Goal: Task Accomplishment & Management: Use online tool/utility

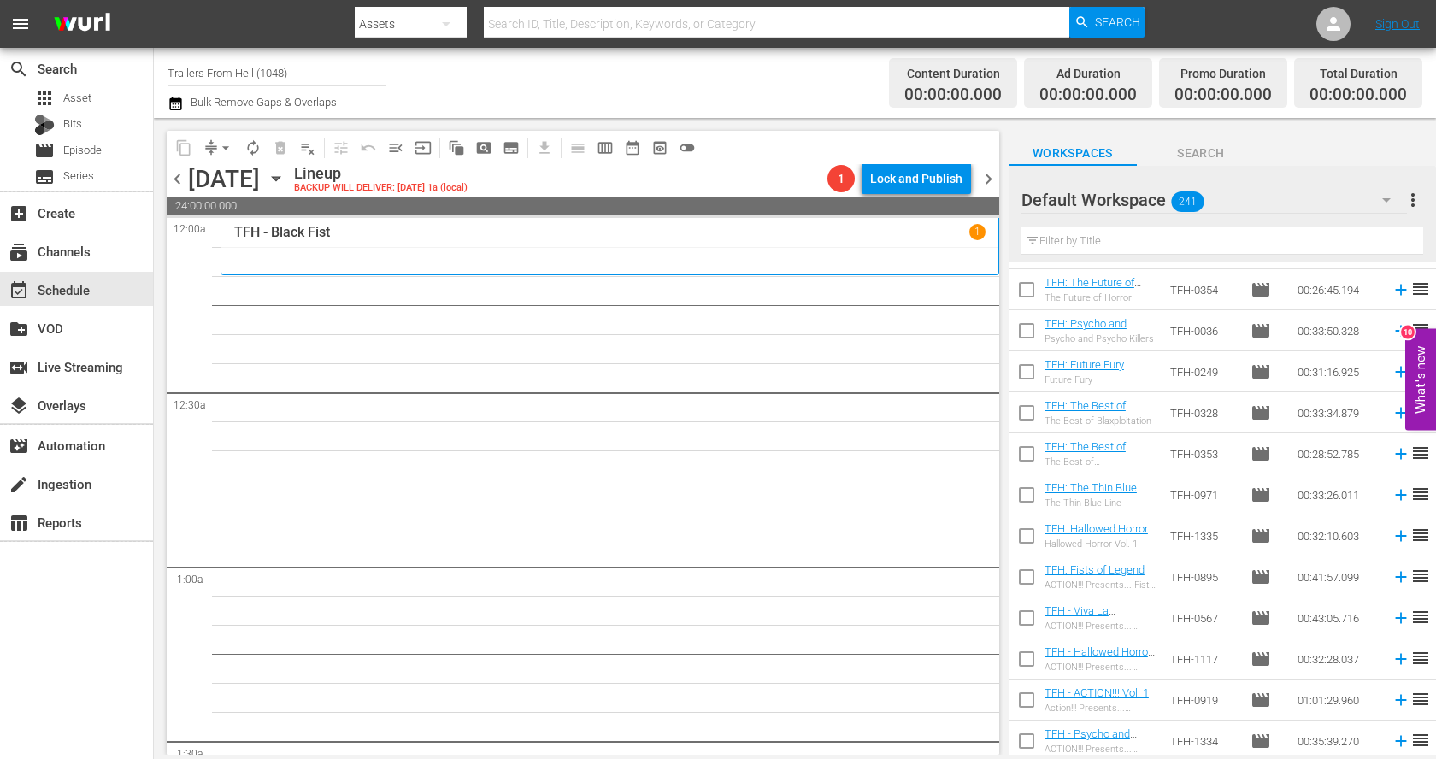
scroll to position [9429, 0]
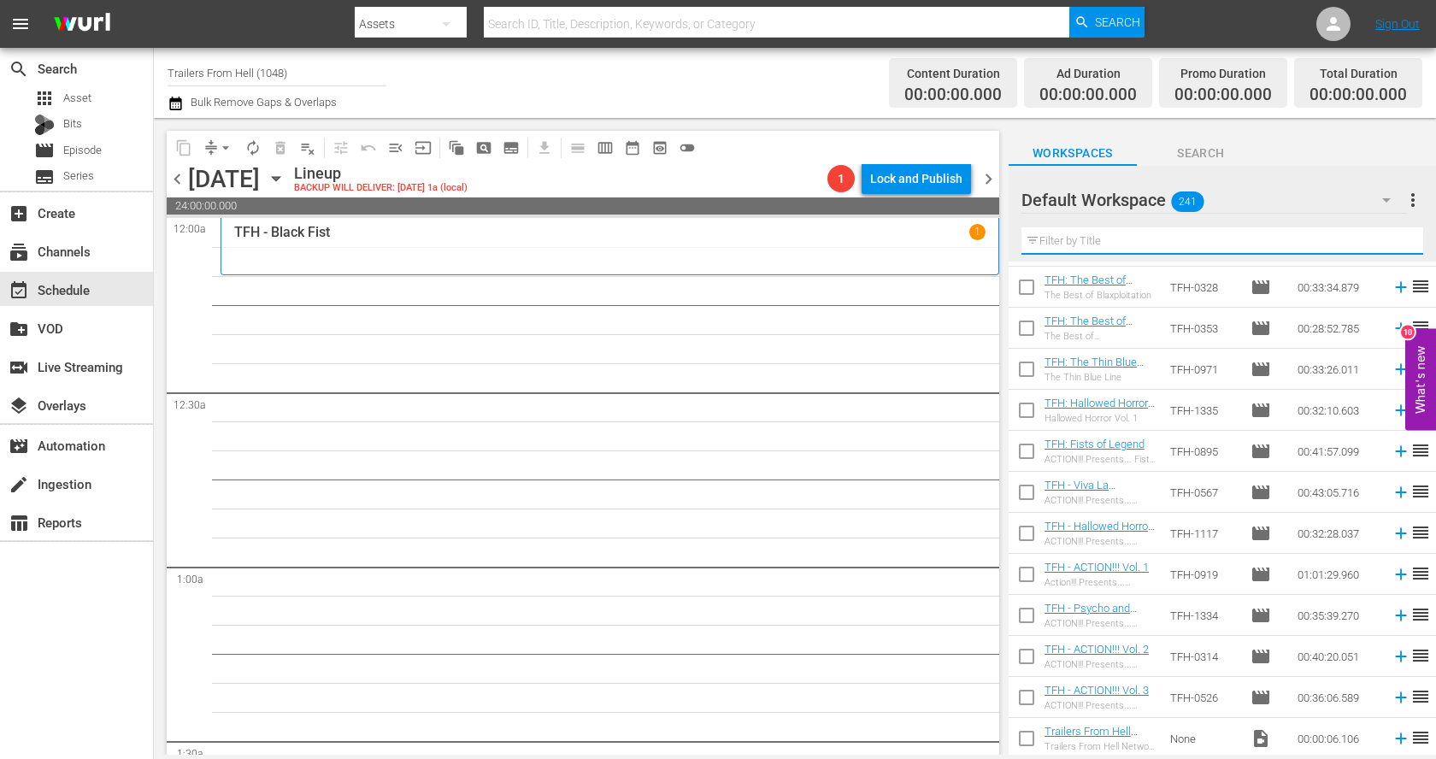
click at [1150, 239] on input "text" at bounding box center [1222, 240] width 402 height 27
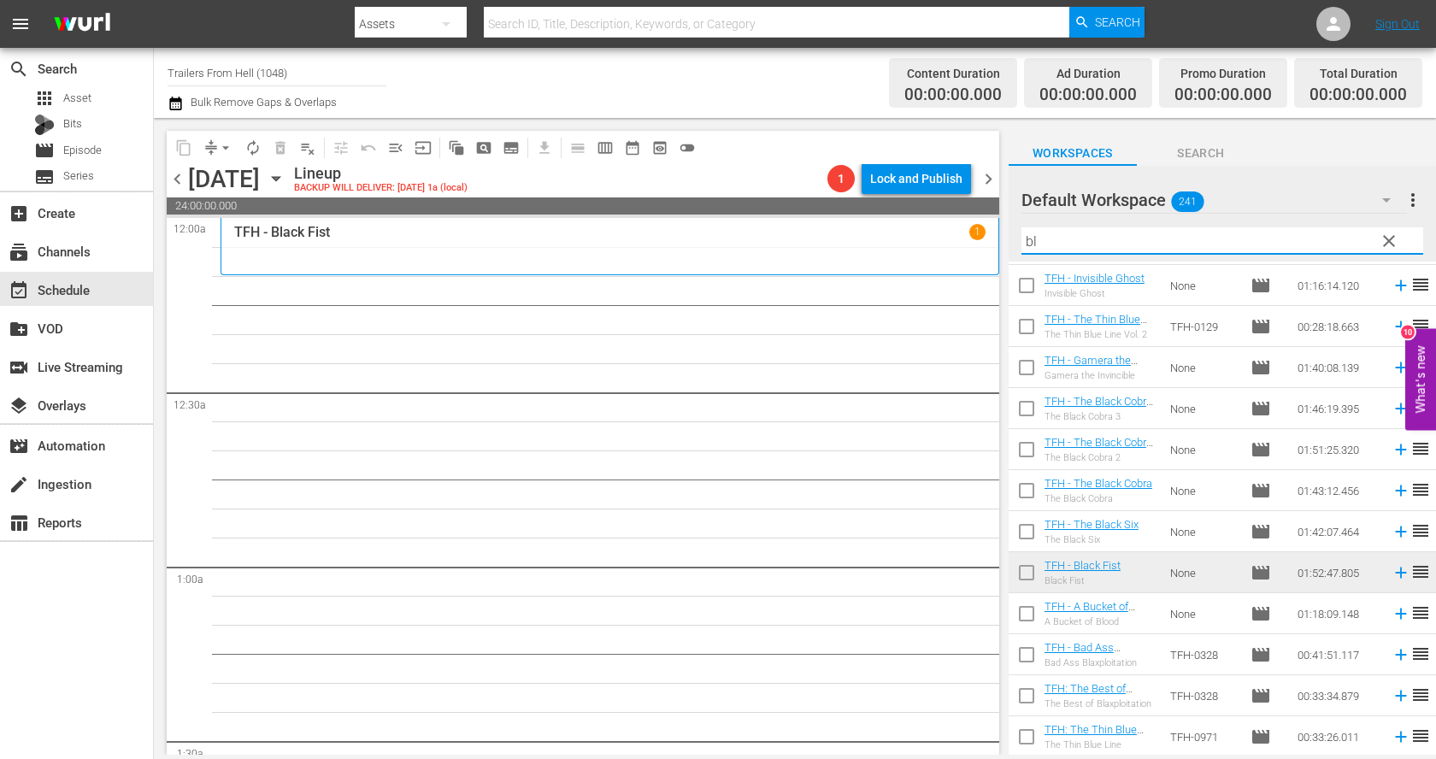
scroll to position [0, 0]
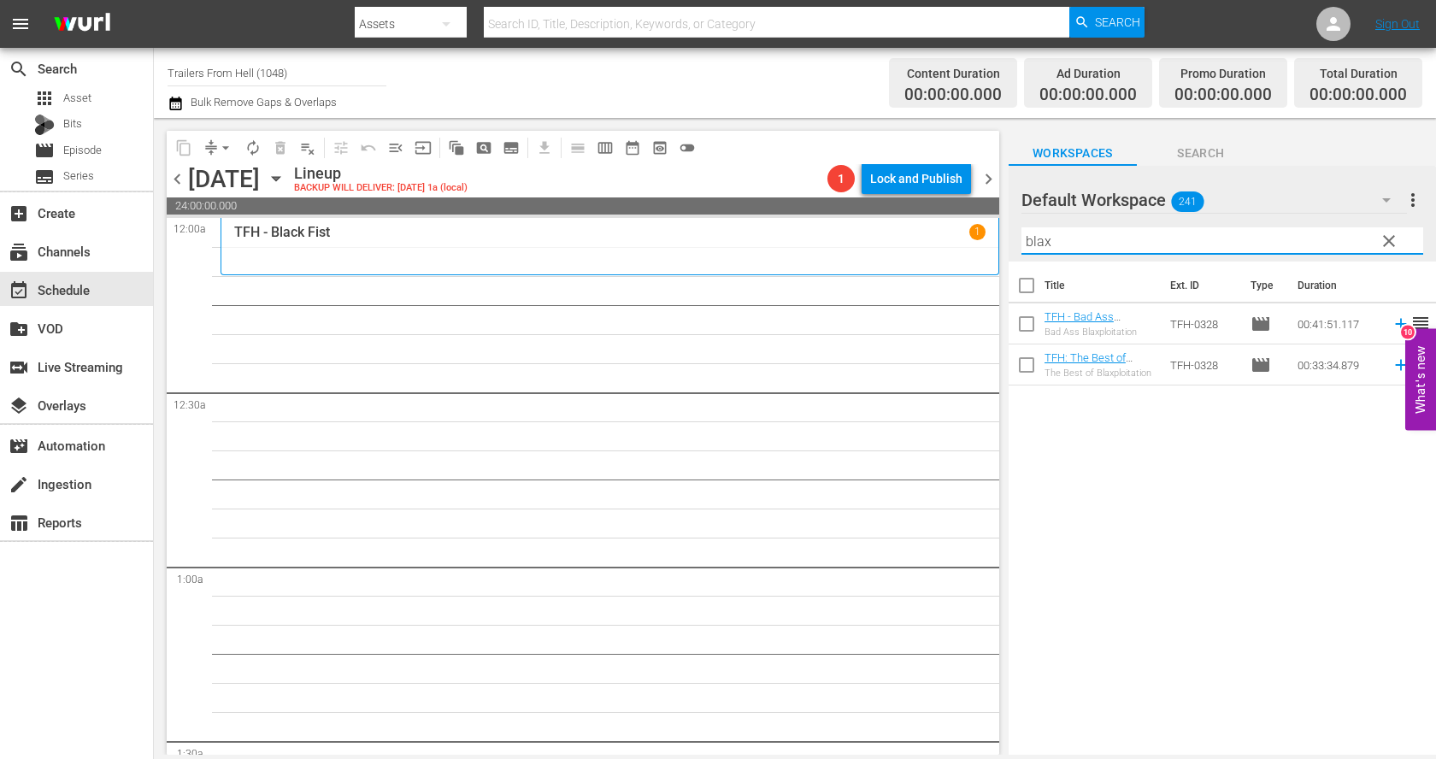
type input "blax"
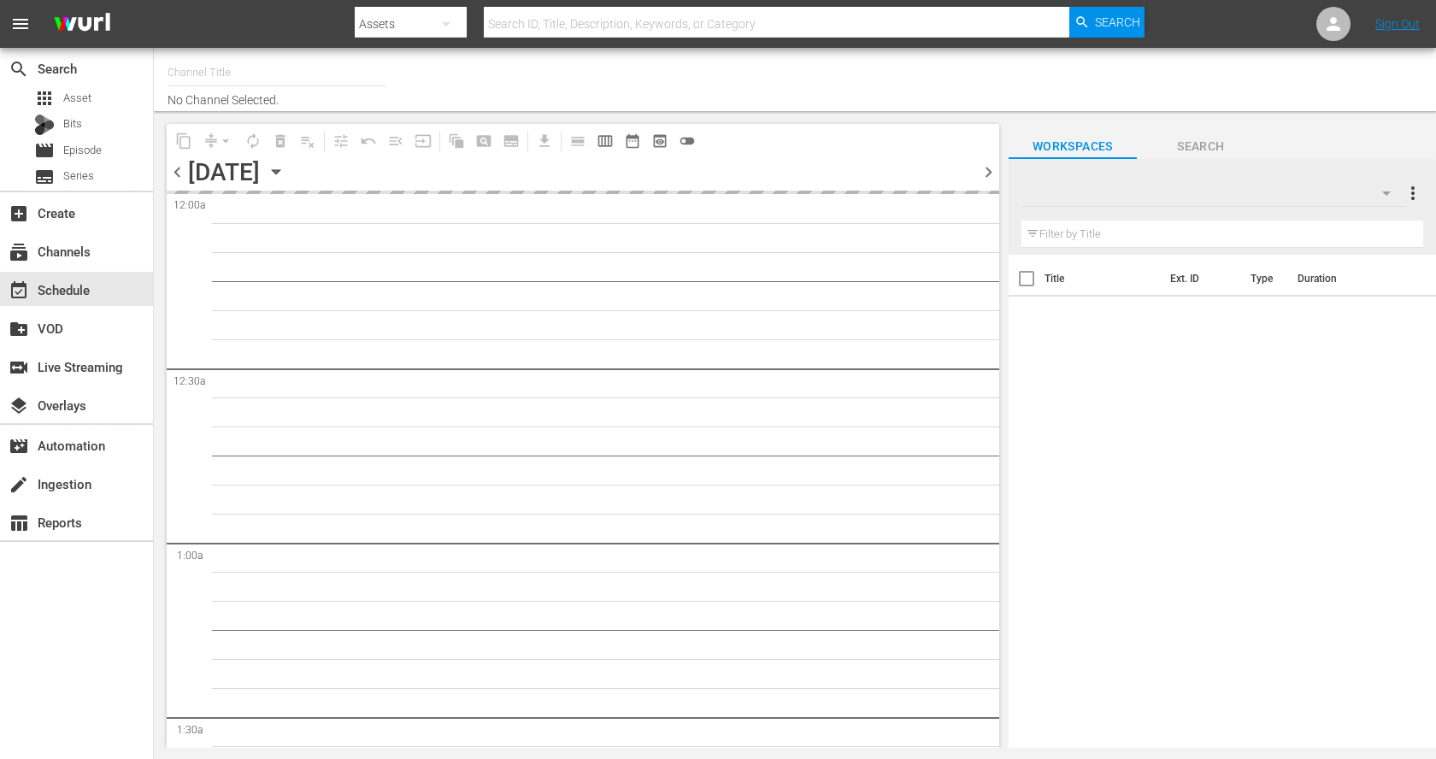
type input "Trailers From Hell (1048)"
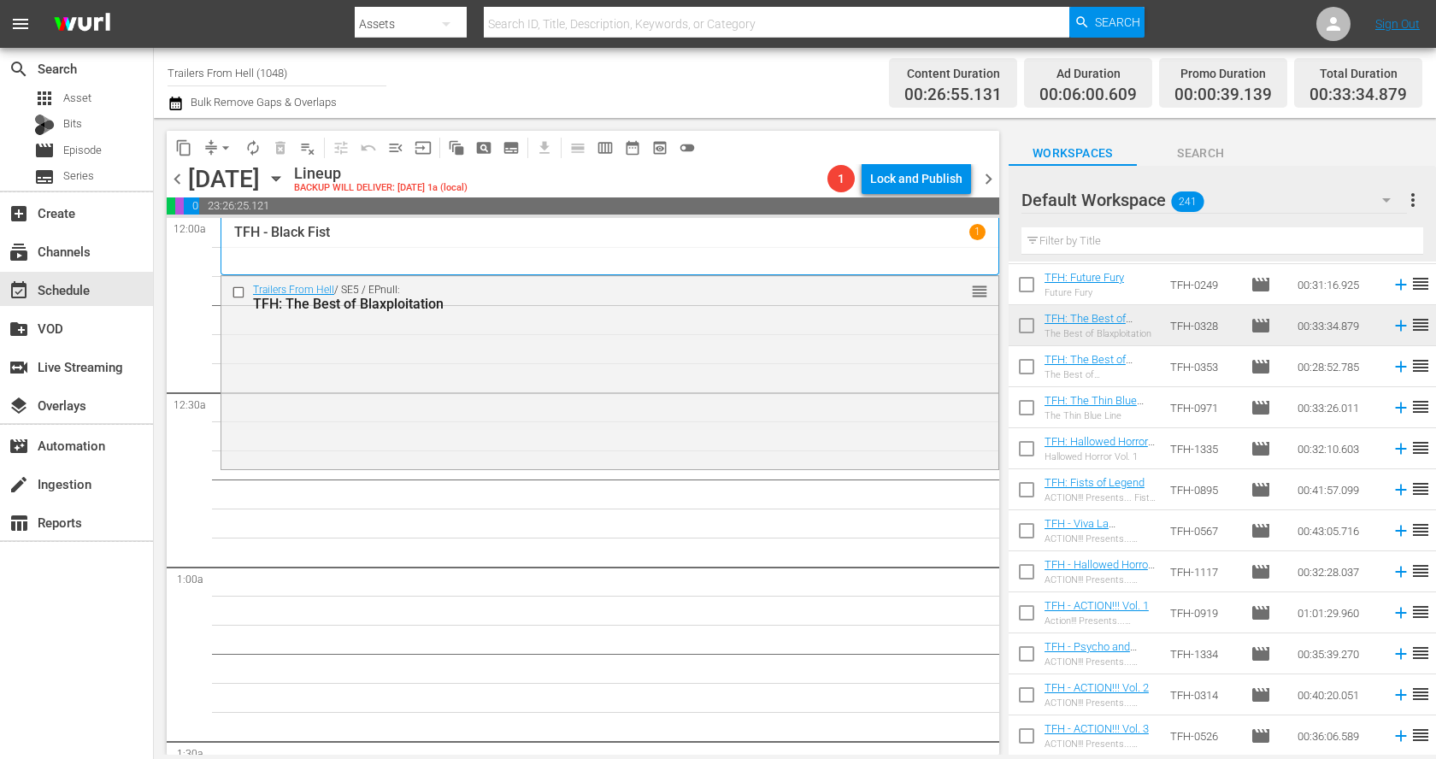
scroll to position [9387, 0]
click at [1186, 240] on input "text" at bounding box center [1222, 240] width 402 height 27
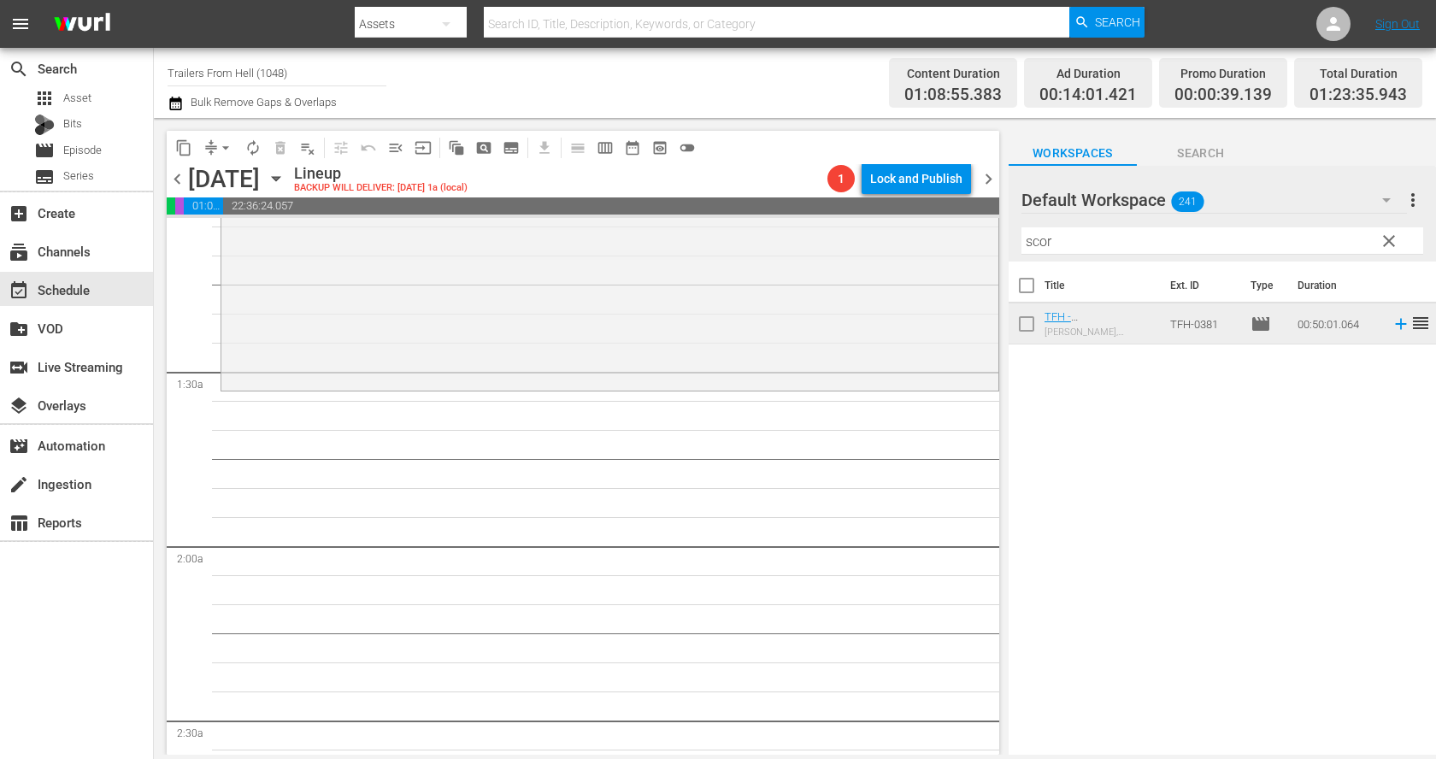
scroll to position [380, 0]
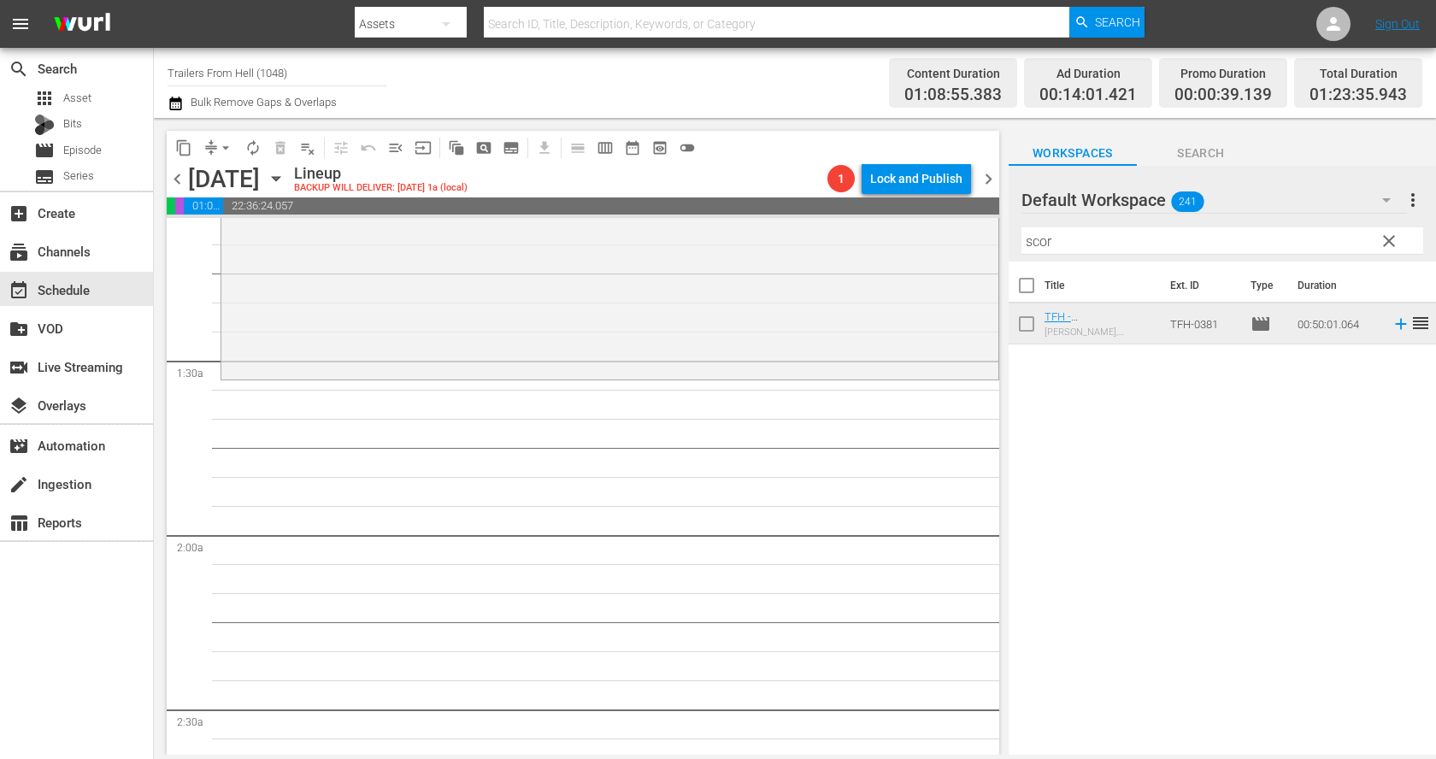
click at [1048, 256] on div "Filter by Title scor" at bounding box center [1222, 240] width 402 height 41
click at [1048, 255] on div "Filter by Title scor" at bounding box center [1222, 240] width 402 height 41
click at [1058, 241] on input "scor" at bounding box center [1222, 240] width 402 height 27
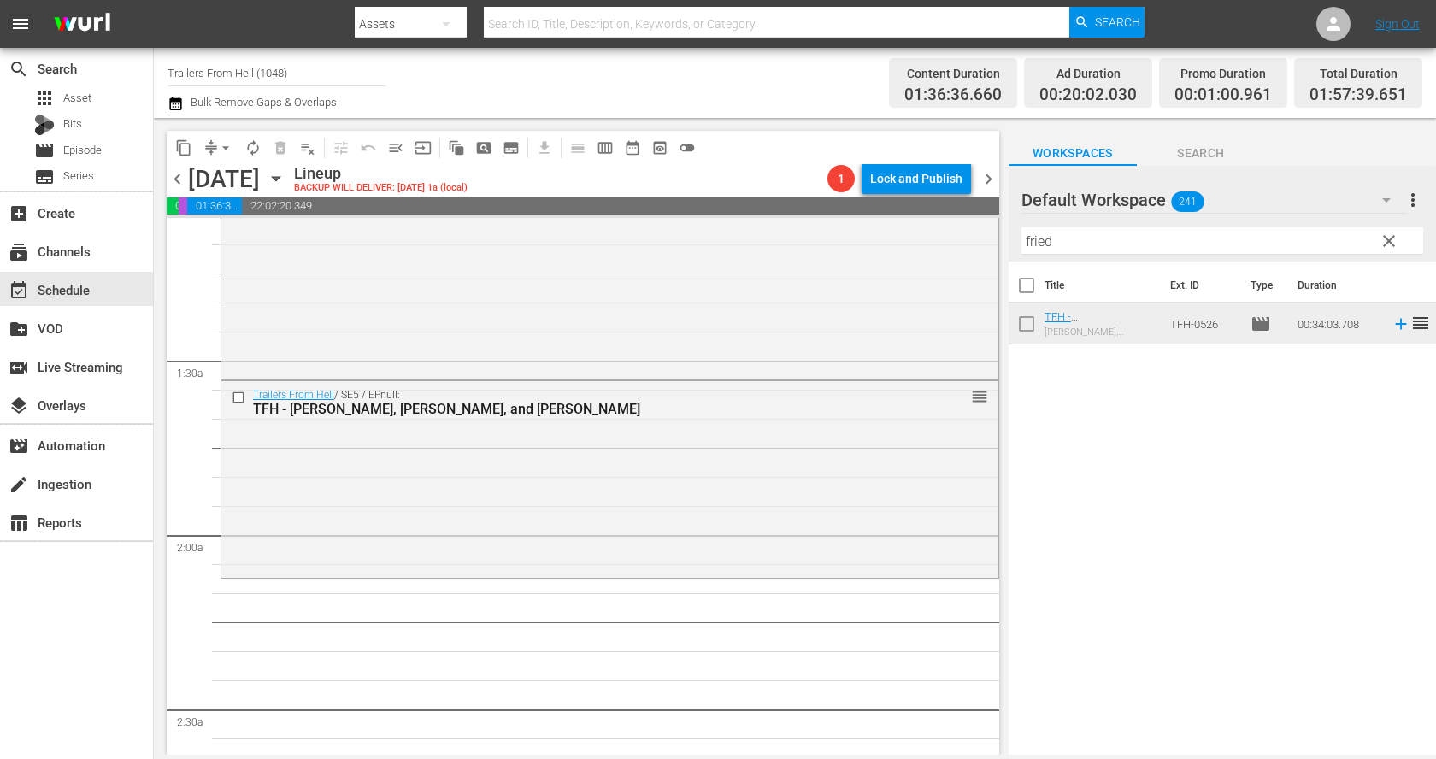
click at [1117, 241] on input "fried" at bounding box center [1222, 240] width 402 height 27
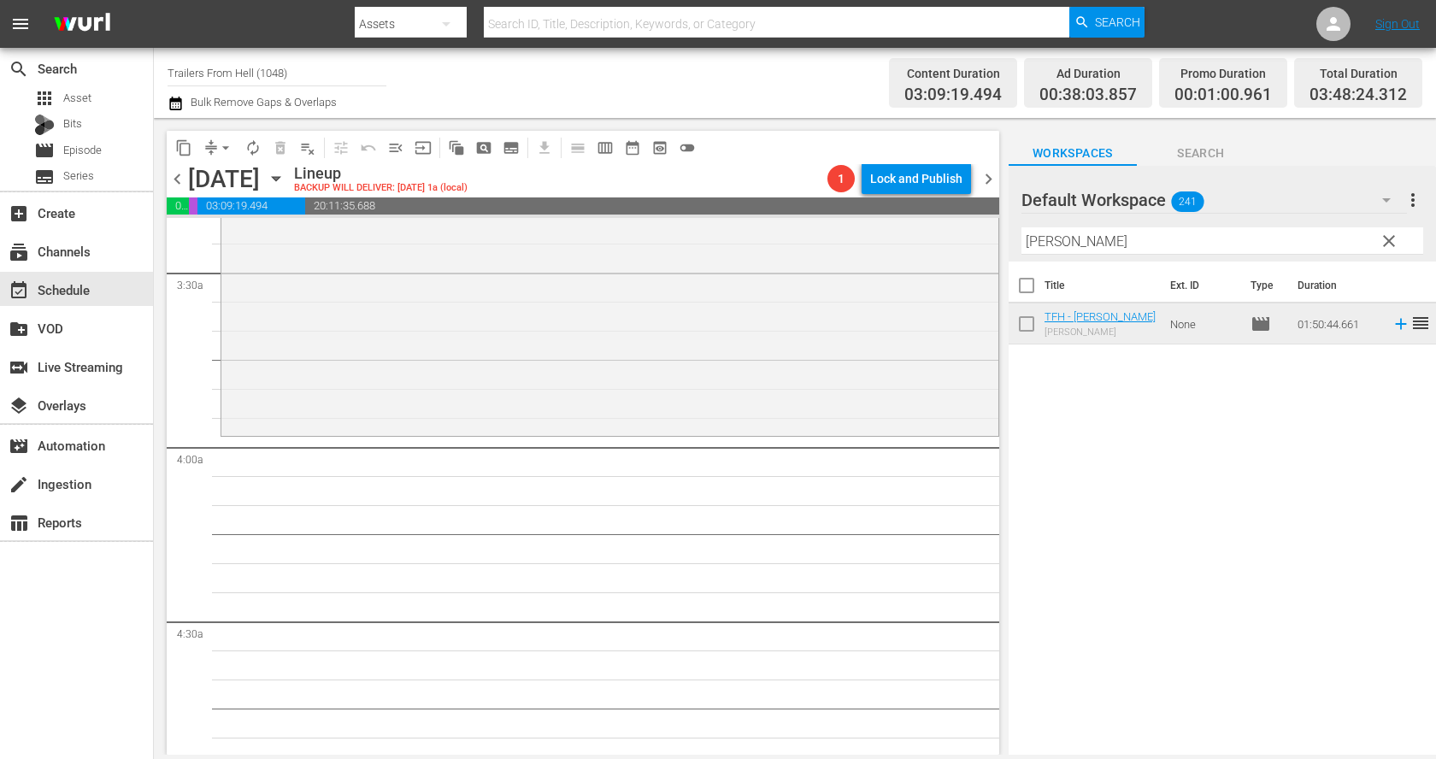
scroll to position [1186, 0]
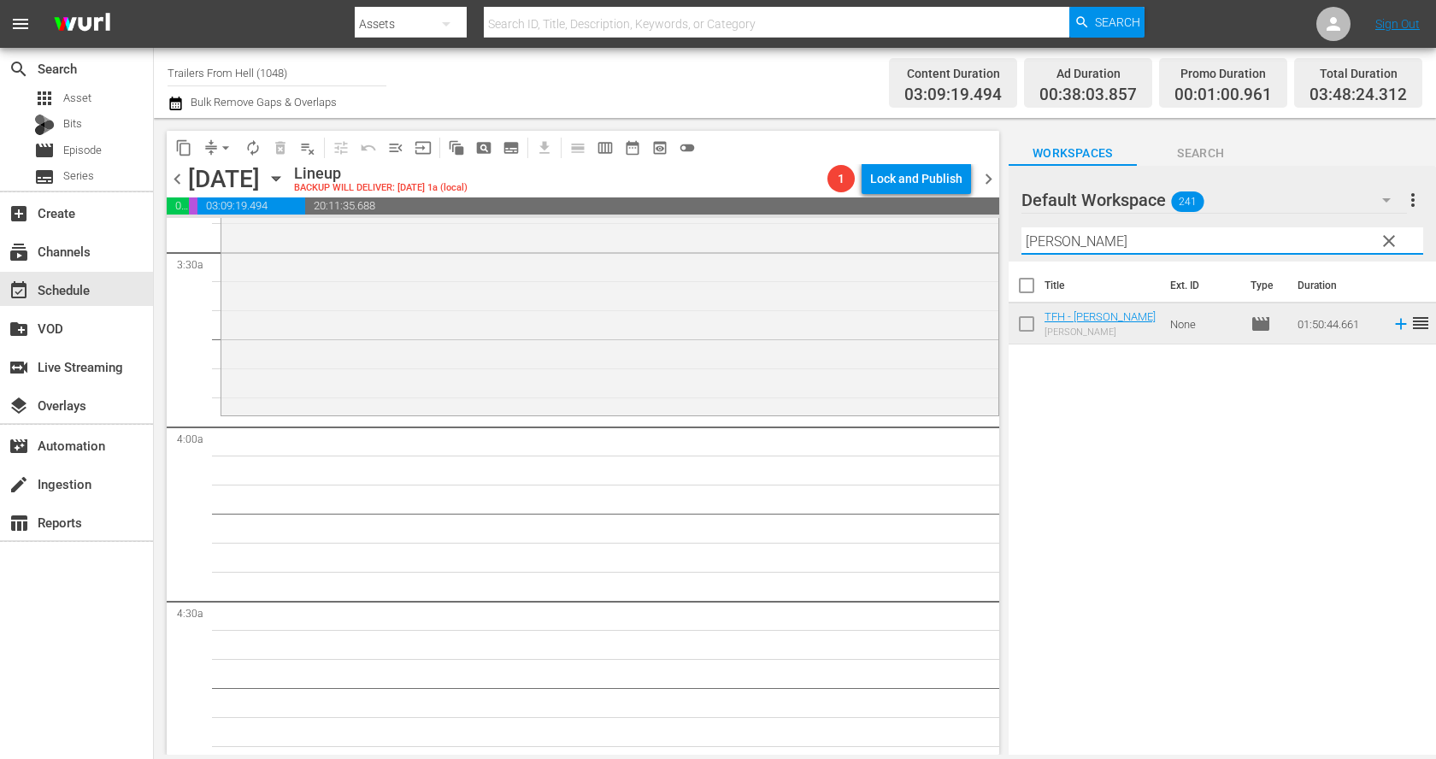
click at [1077, 232] on input "mitch" at bounding box center [1222, 240] width 402 height 27
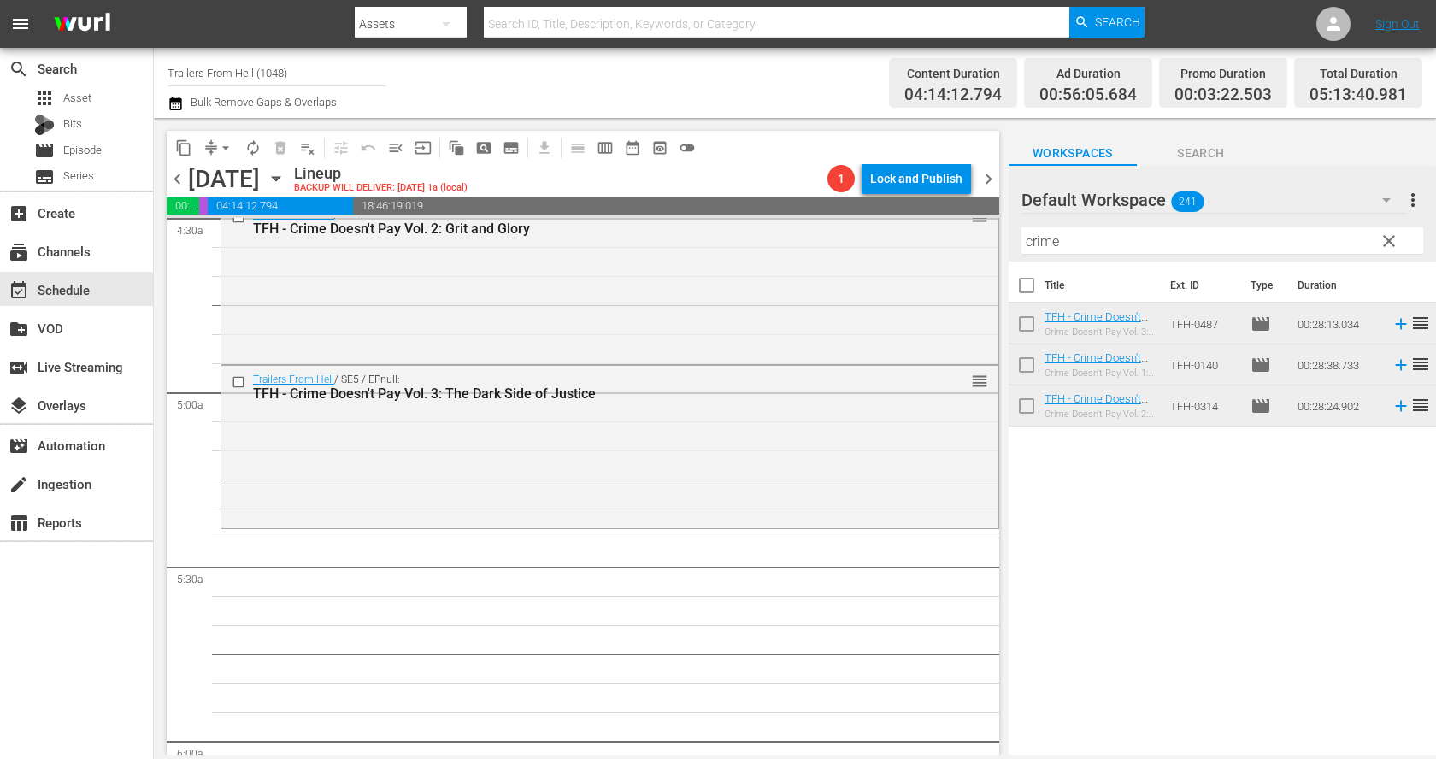
scroll to position [1629, 0]
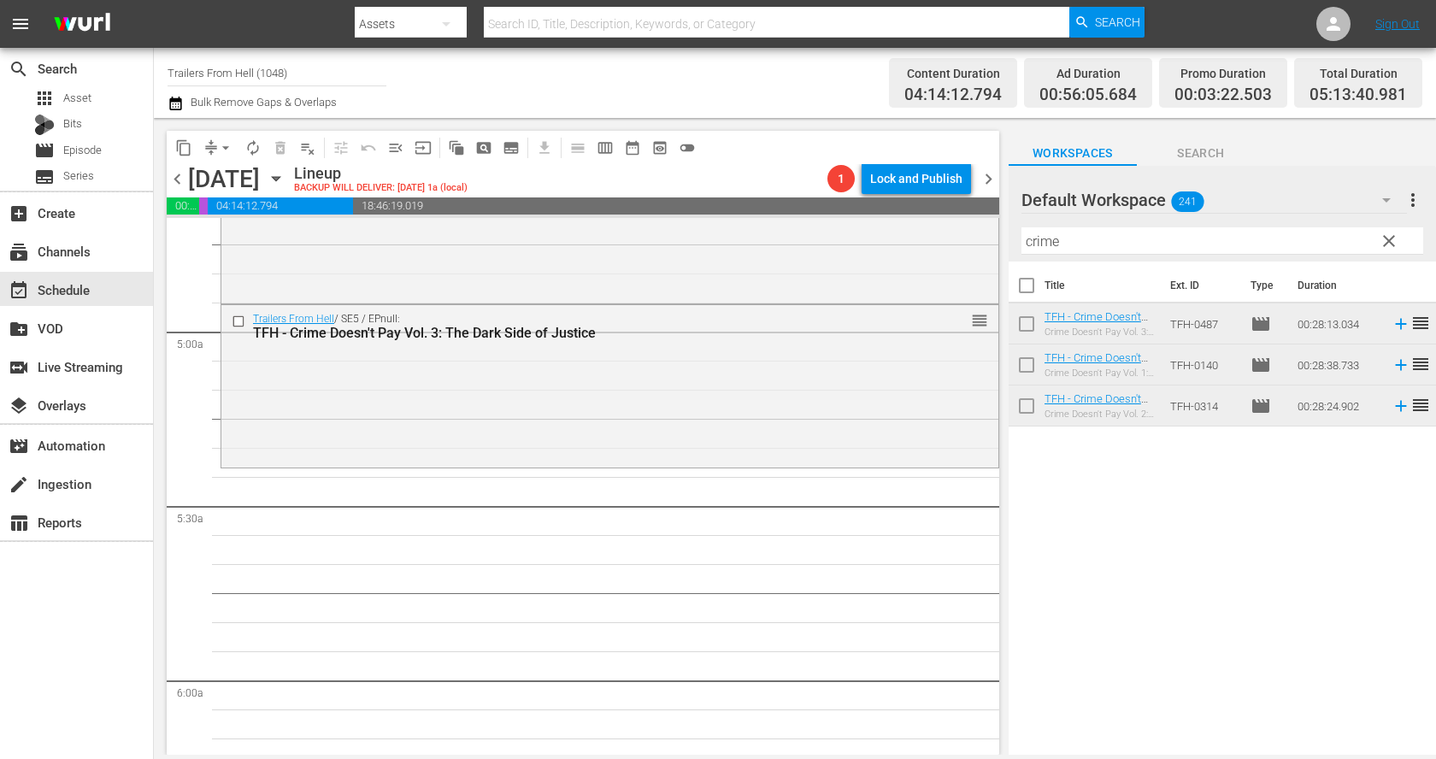
click at [1070, 235] on input "crime" at bounding box center [1222, 240] width 402 height 27
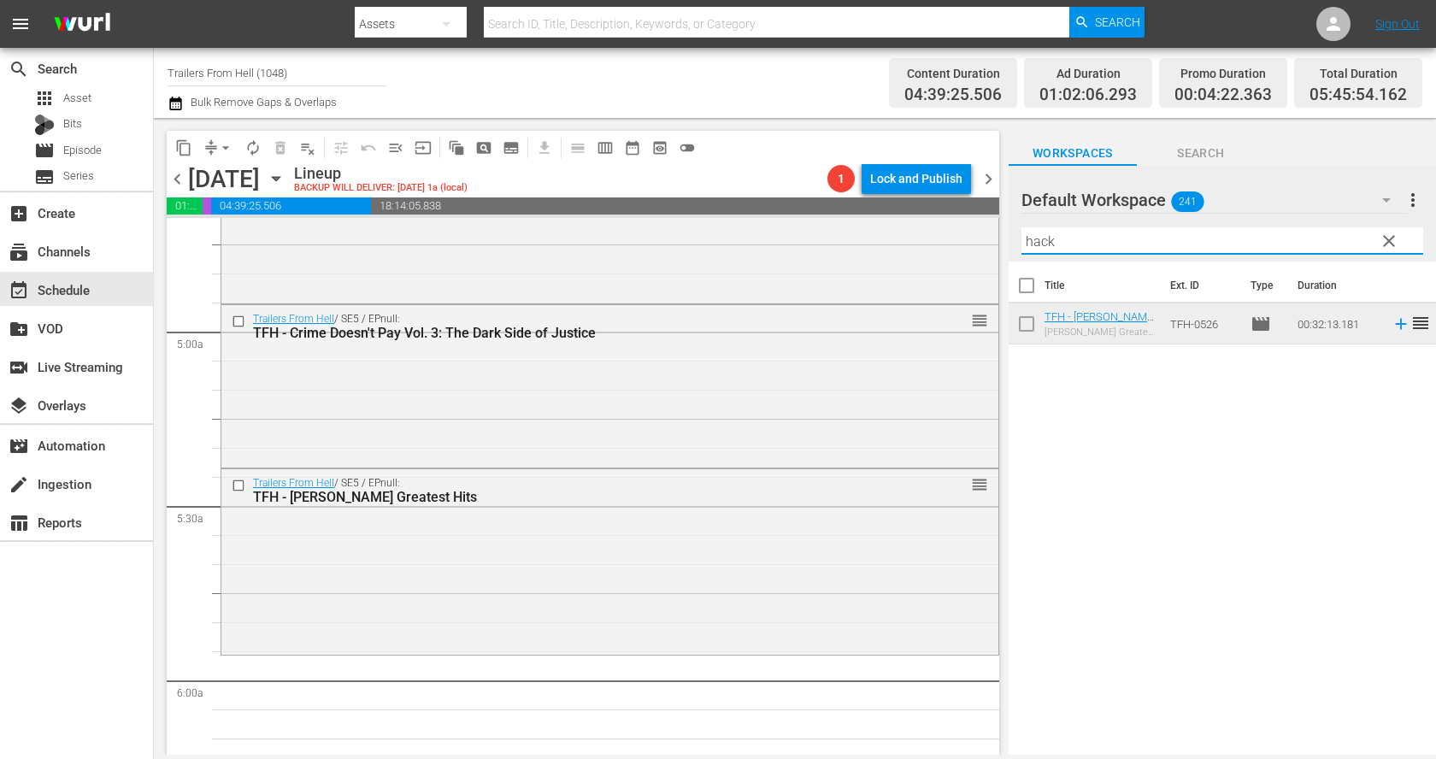
click at [1084, 246] on input "hack" at bounding box center [1222, 240] width 402 height 27
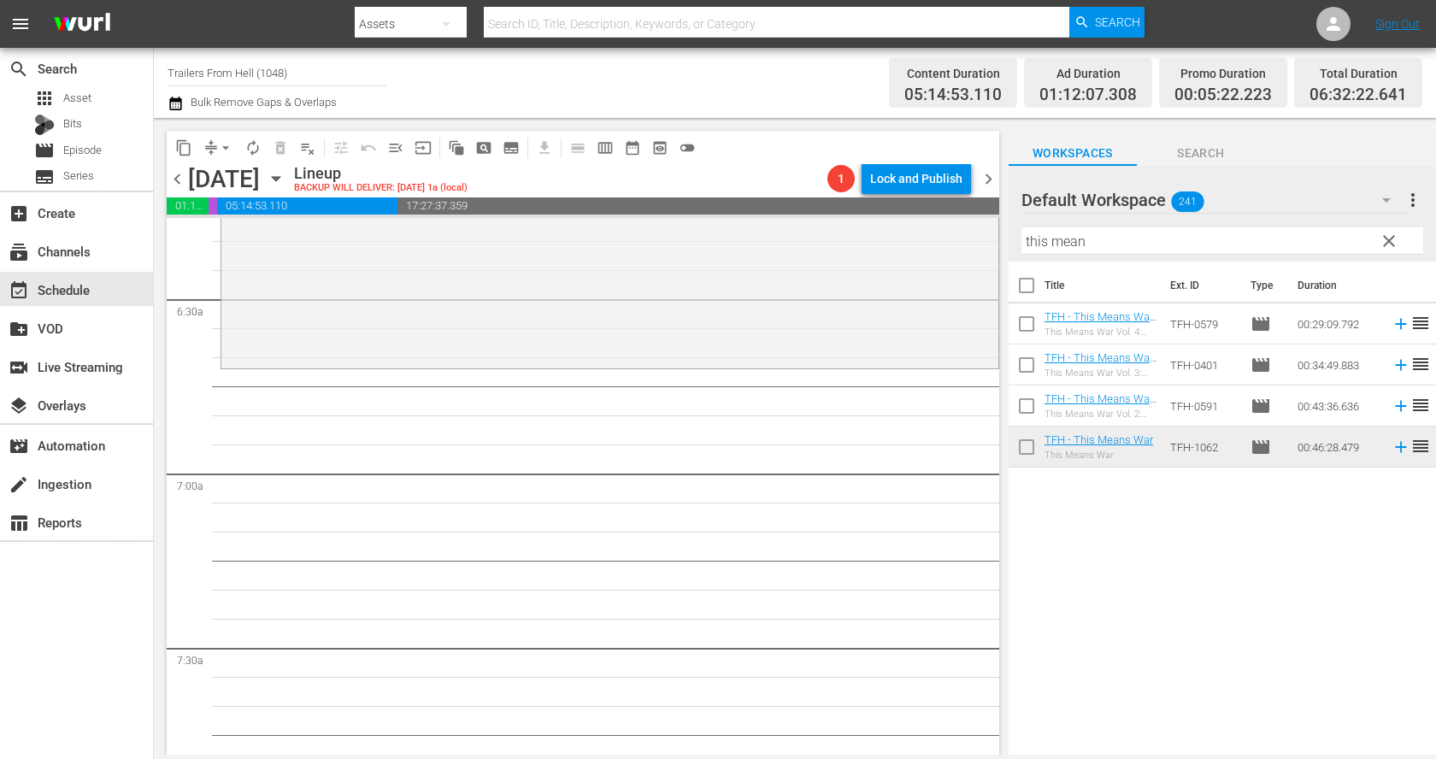
scroll to position [2211, 0]
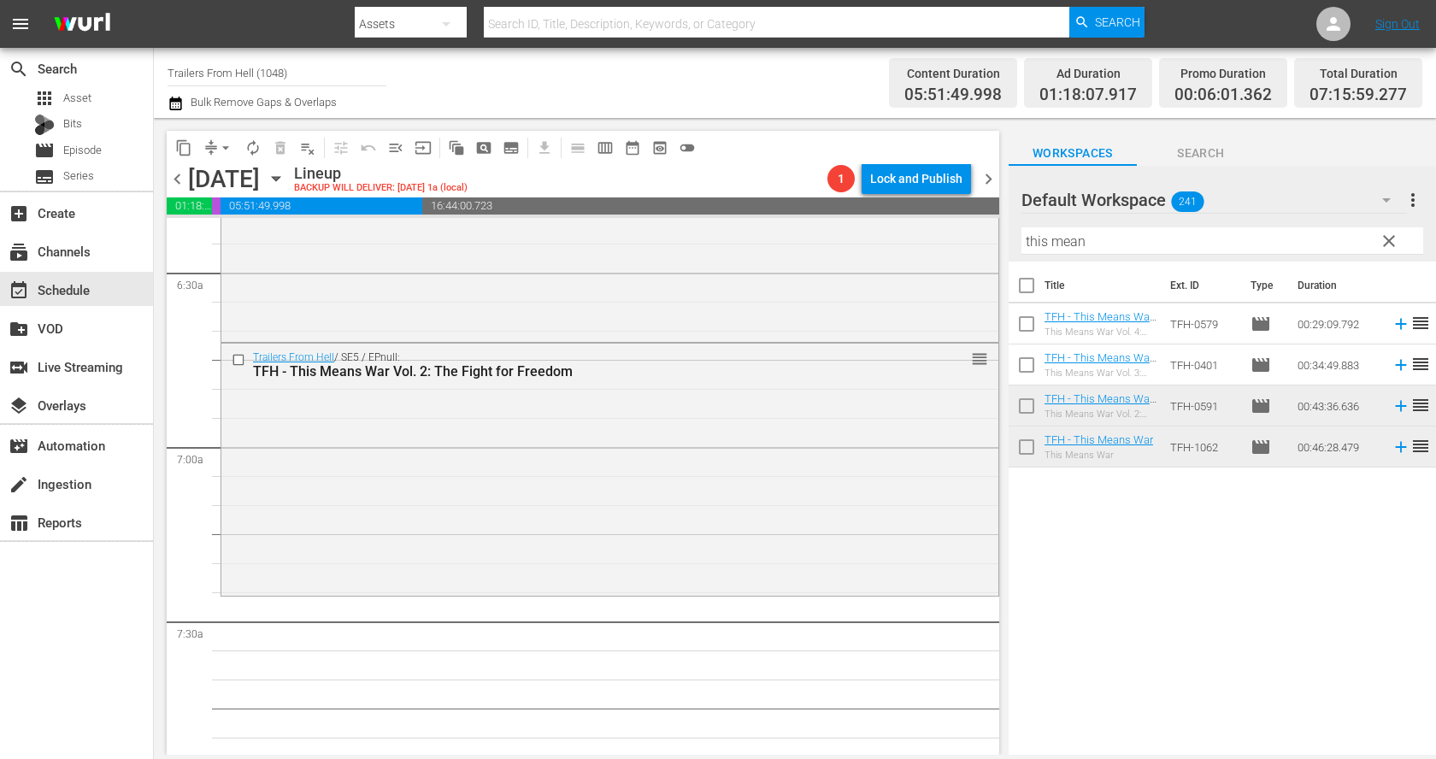
click at [1130, 242] on input "this mean" at bounding box center [1222, 240] width 402 height 27
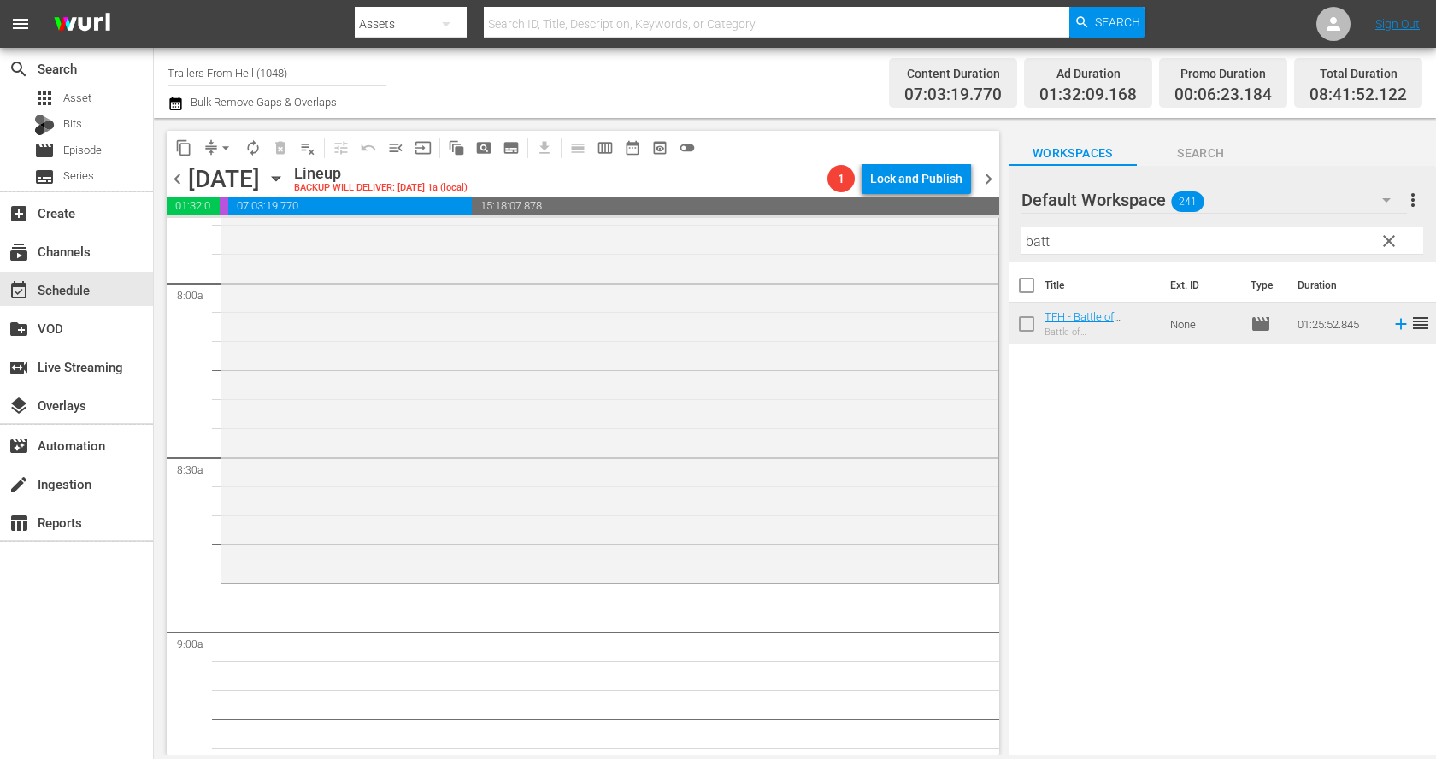
scroll to position [2838, 0]
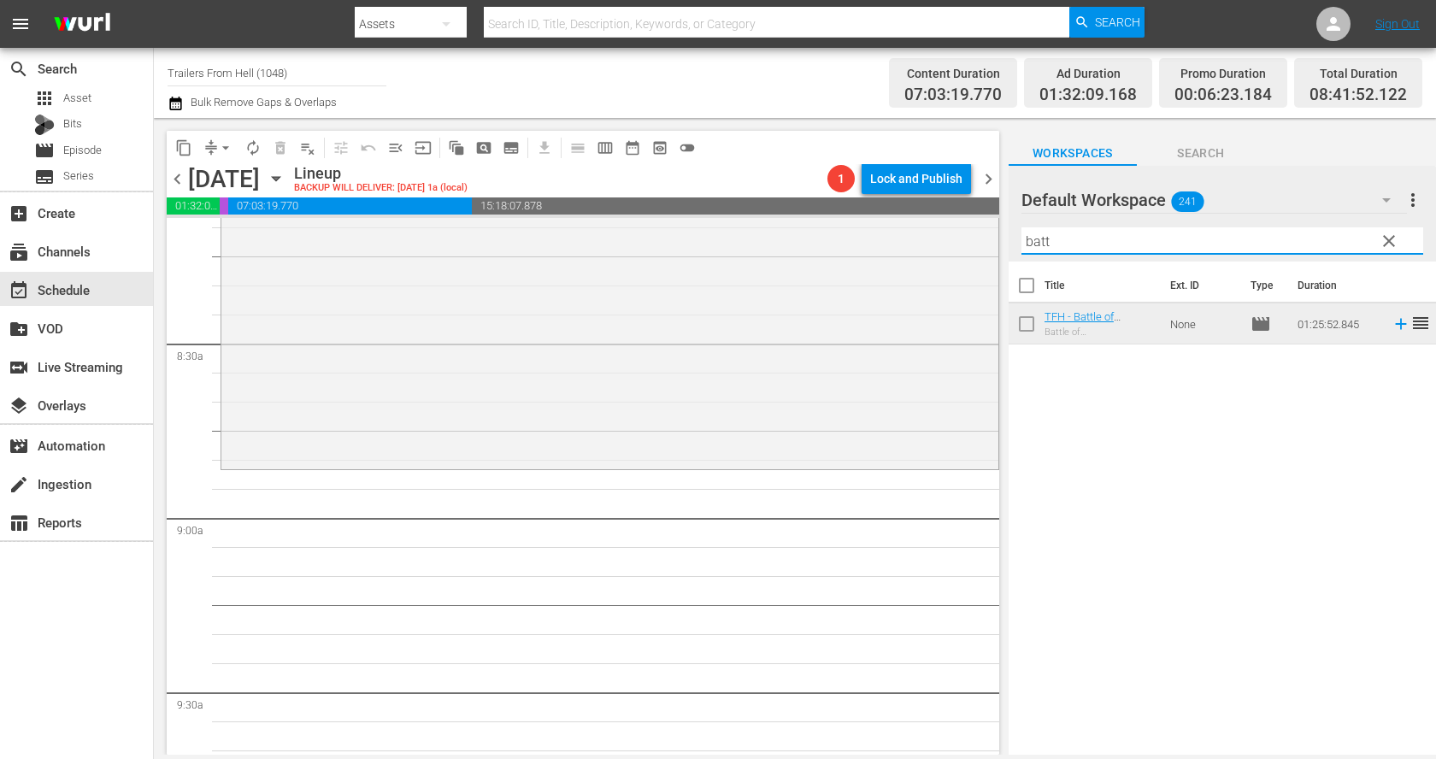
click at [1093, 243] on input "batt" at bounding box center [1222, 240] width 402 height 27
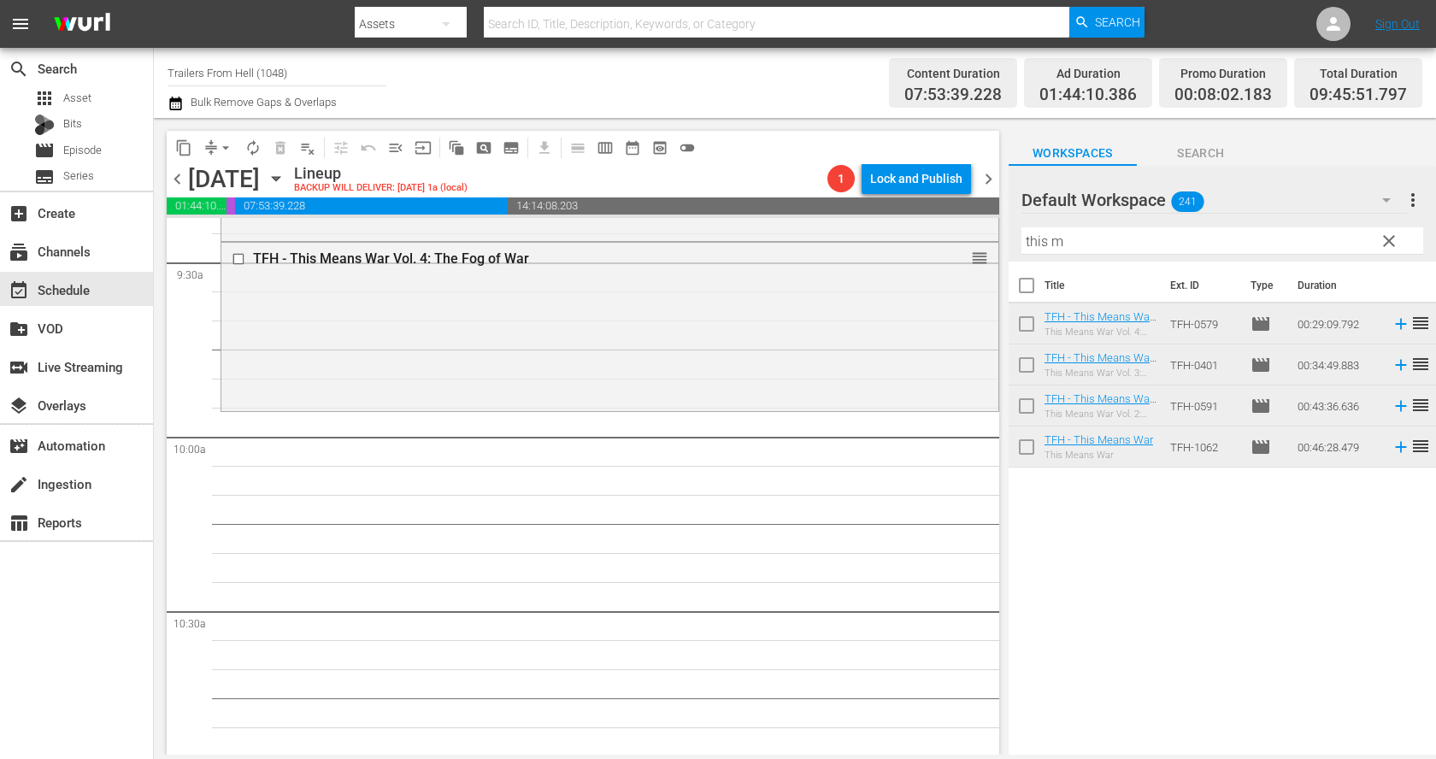
scroll to position [3282, 0]
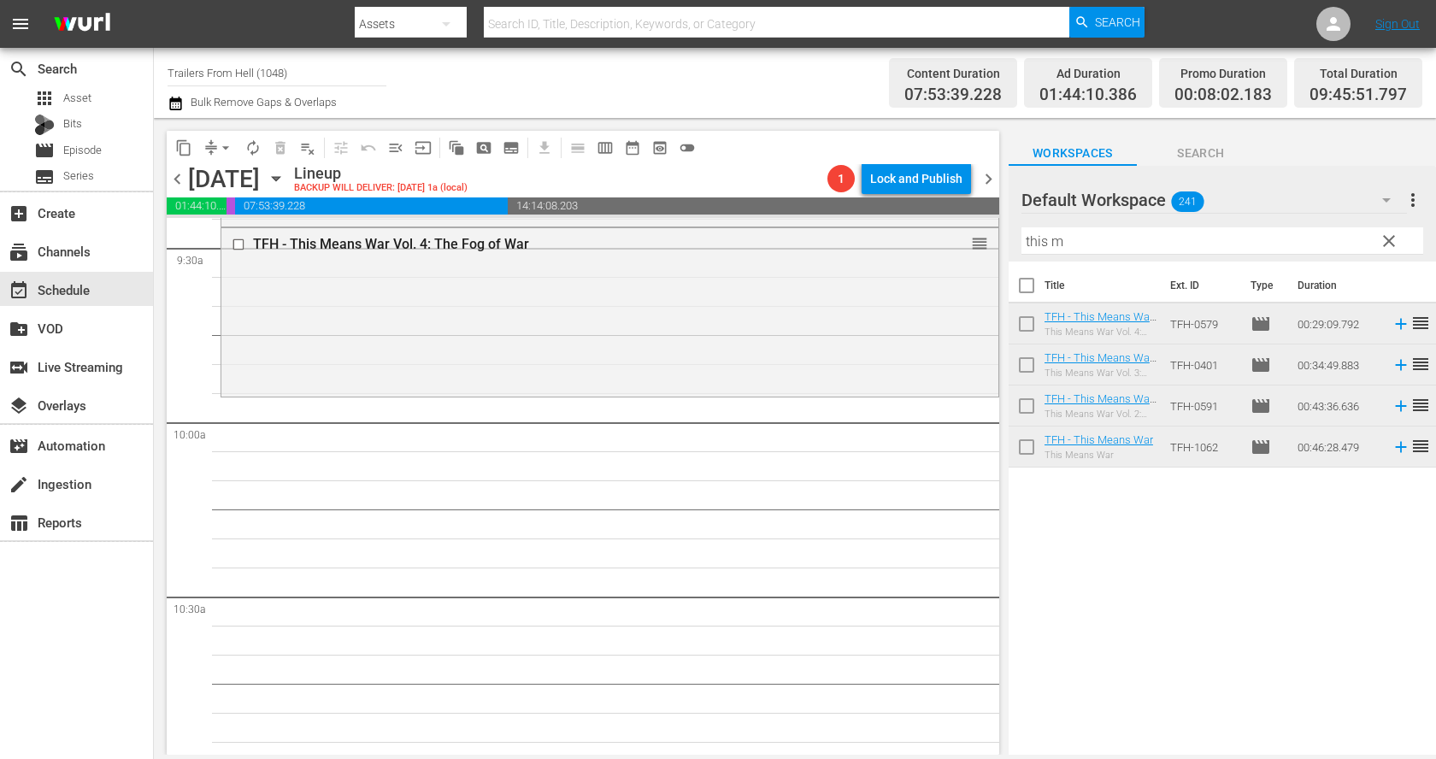
click at [1136, 254] on hr at bounding box center [1222, 254] width 402 height 1
click at [1141, 242] on input "this m" at bounding box center [1222, 240] width 402 height 27
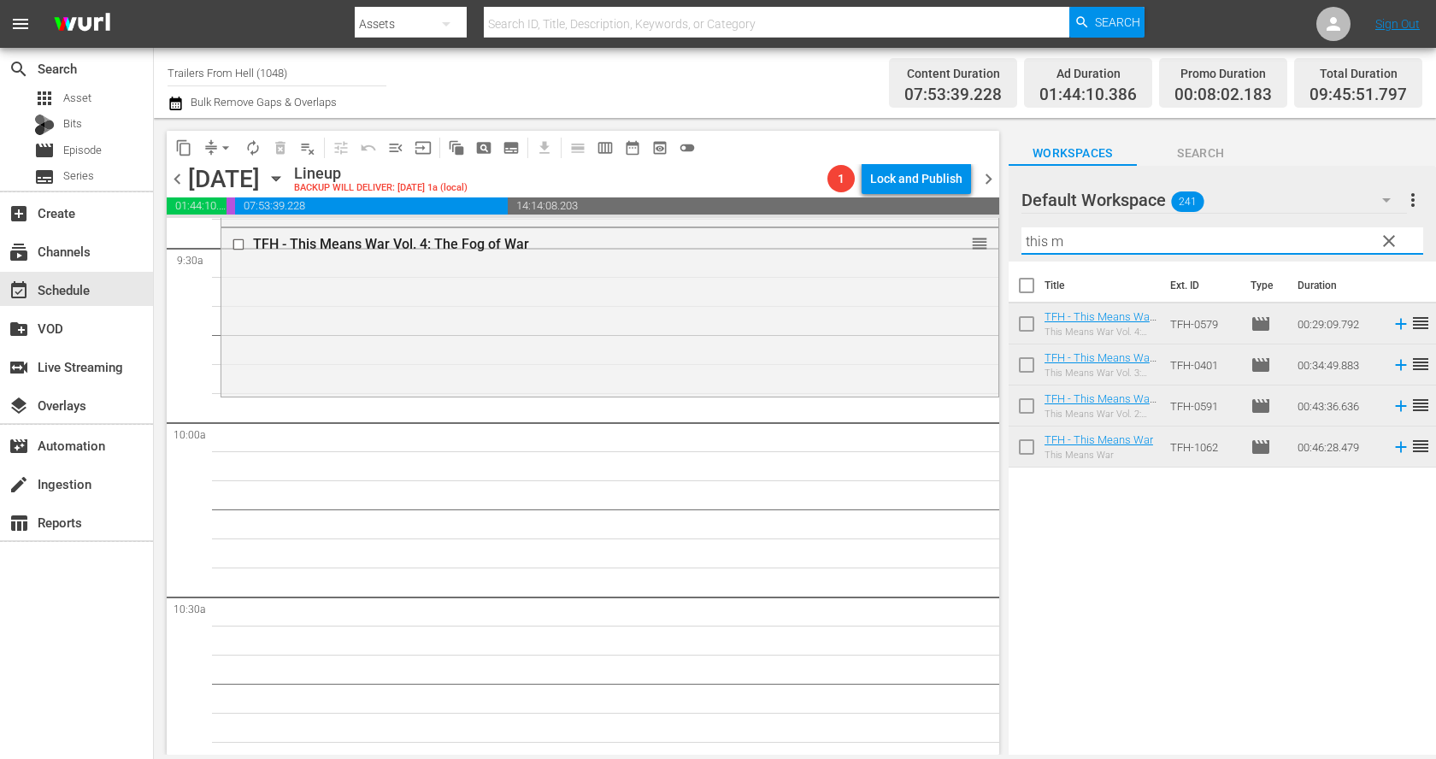
click at [1141, 242] on input "this m" at bounding box center [1222, 240] width 402 height 27
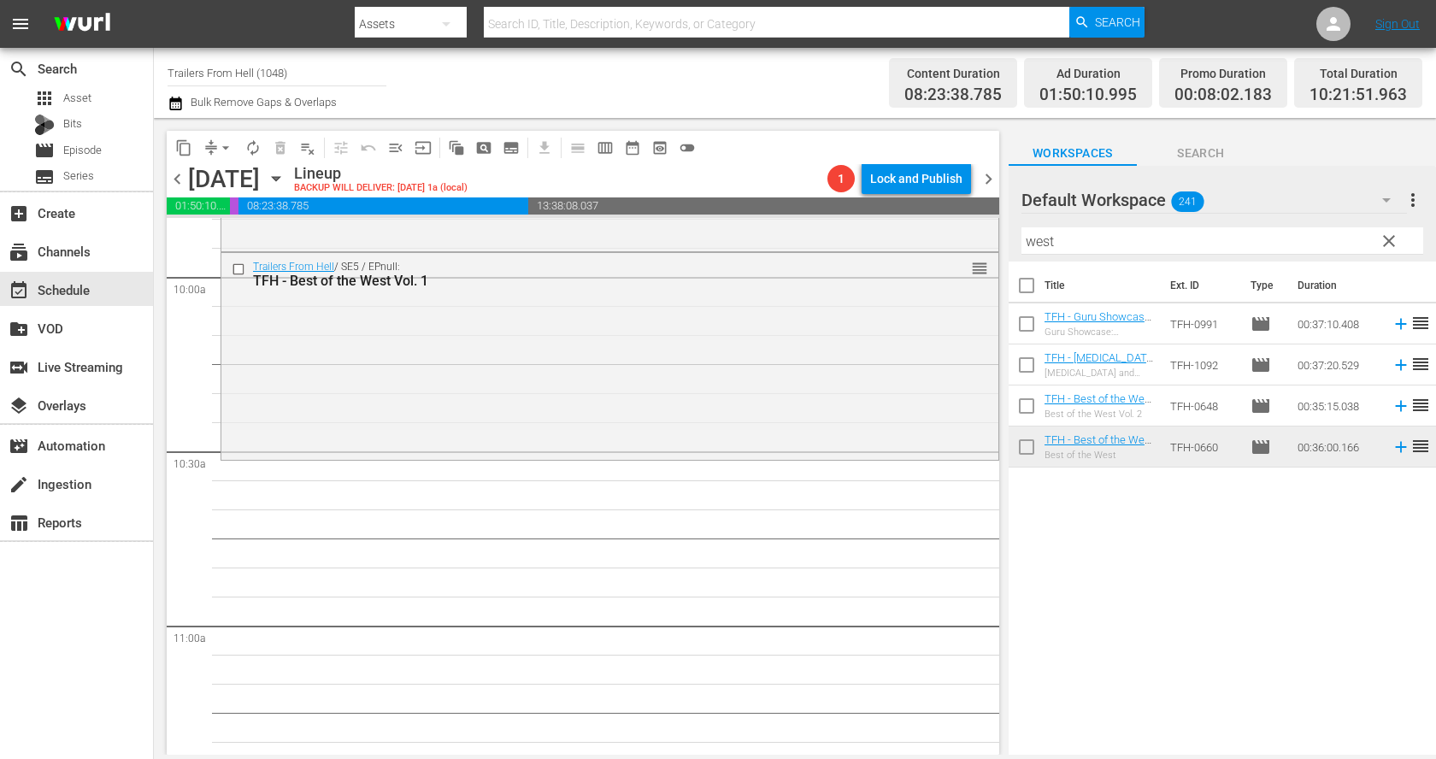
scroll to position [3432, 0]
click at [1077, 245] on input "west" at bounding box center [1222, 240] width 402 height 27
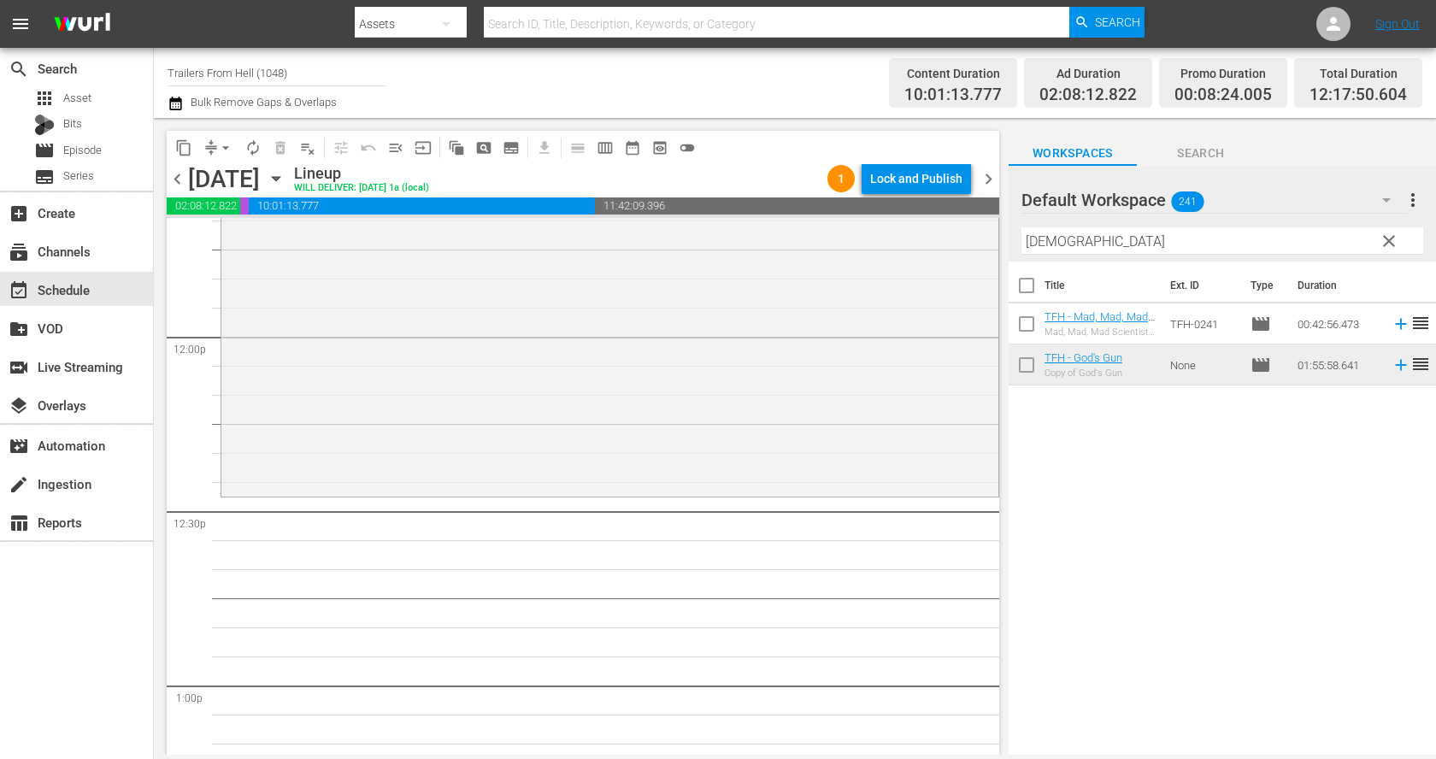
scroll to position [4091, 0]
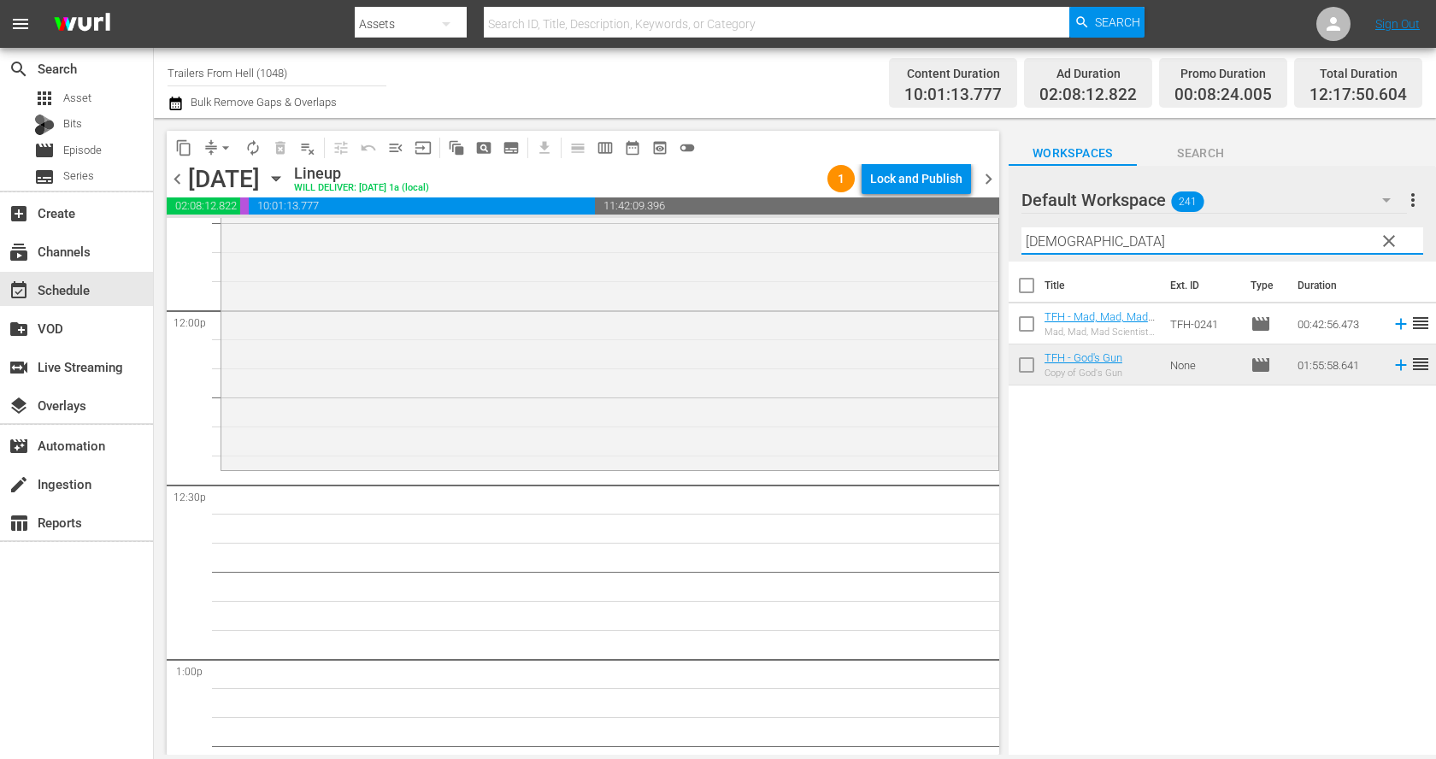
click at [1073, 239] on input "god" at bounding box center [1222, 240] width 402 height 27
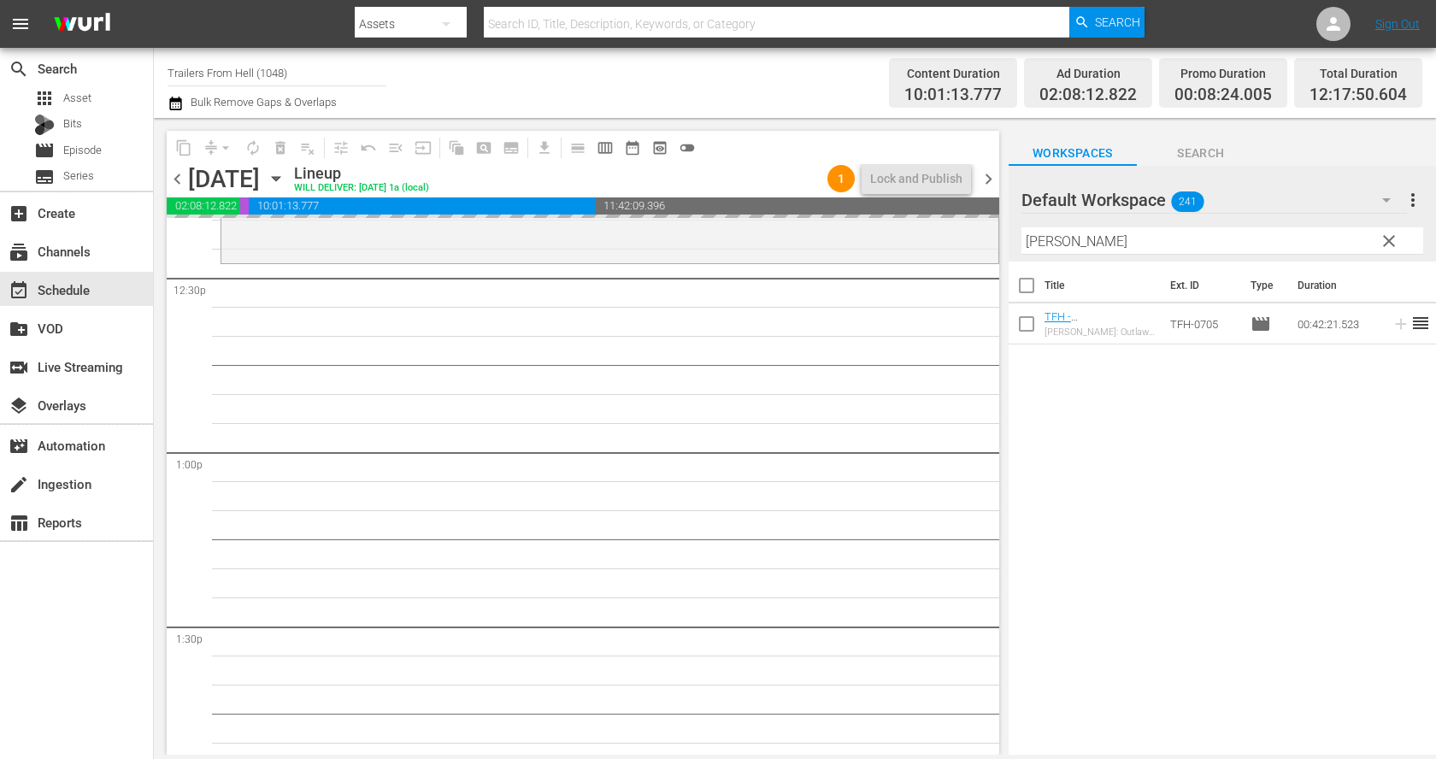
scroll to position [4312, 0]
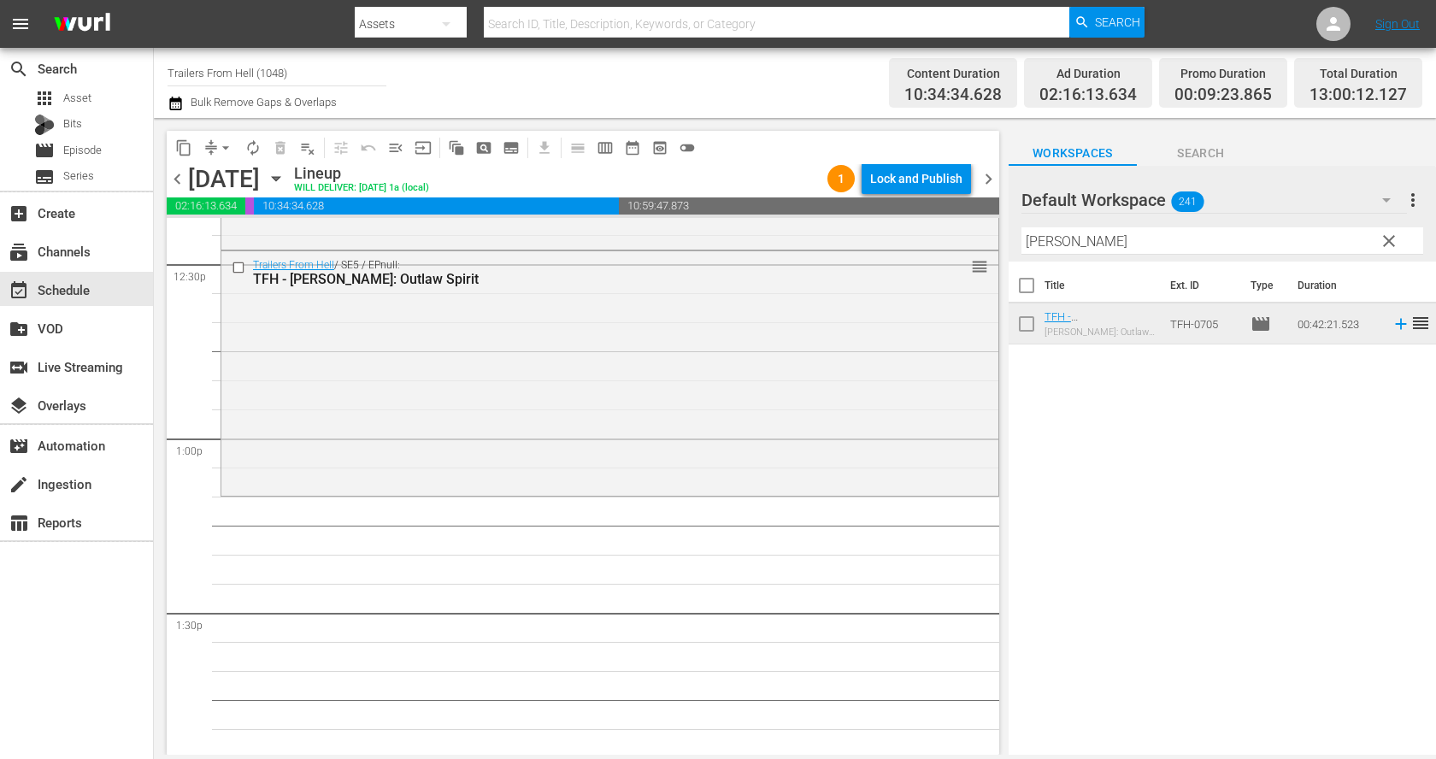
click at [1080, 240] on input "clint" at bounding box center [1222, 240] width 402 height 27
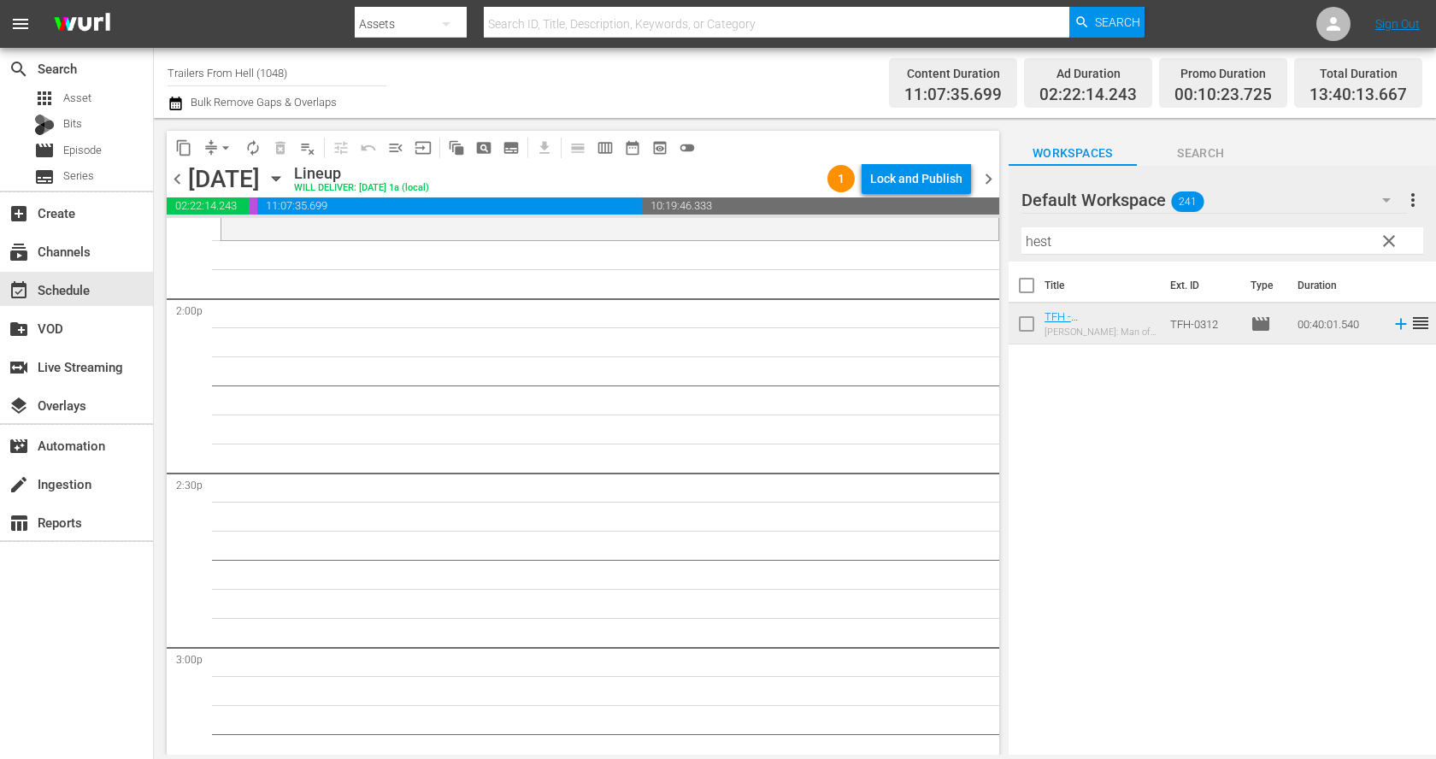
scroll to position [4808, 0]
click at [1136, 224] on div "Filter by Title hest" at bounding box center [1222, 240] width 402 height 41
click at [1124, 242] on input "hest" at bounding box center [1222, 240] width 402 height 27
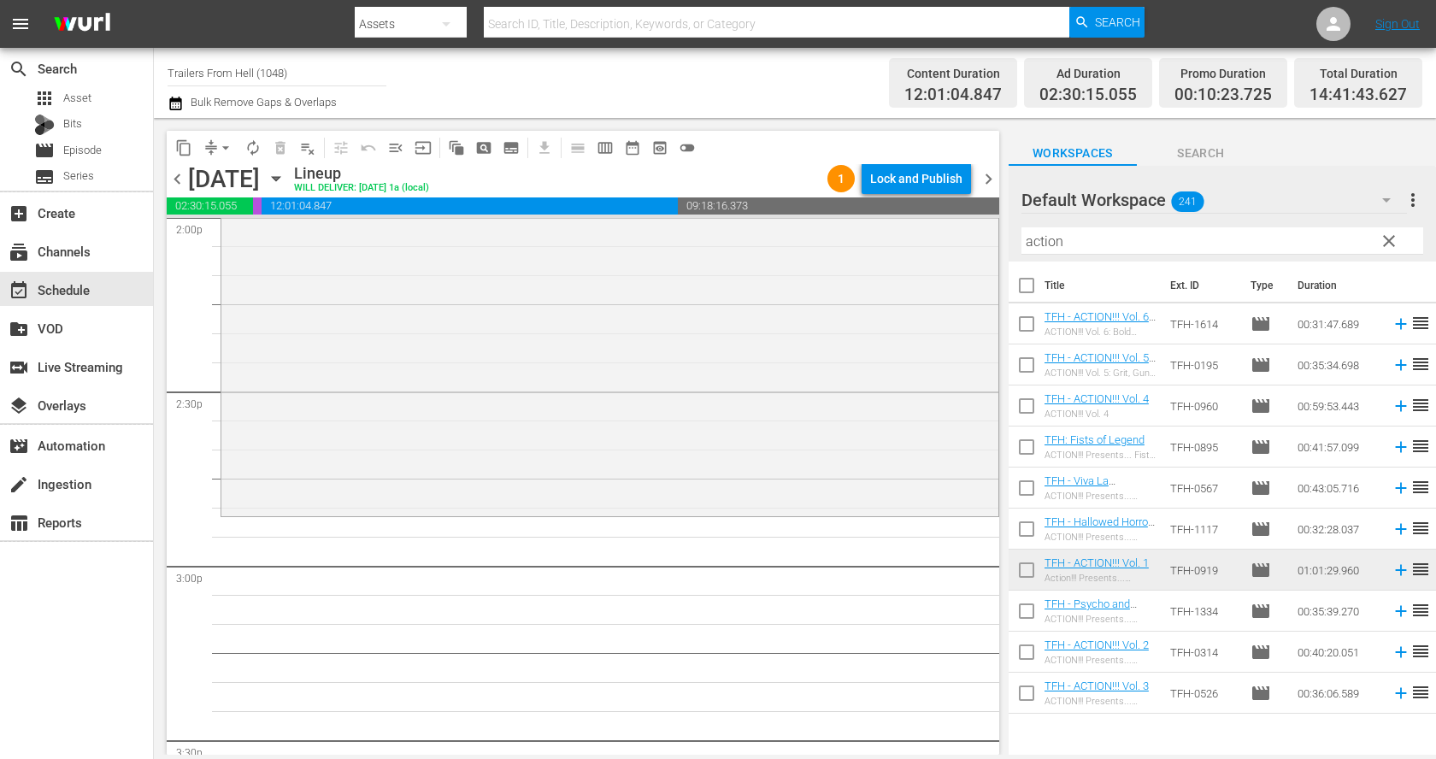
scroll to position [4914, 0]
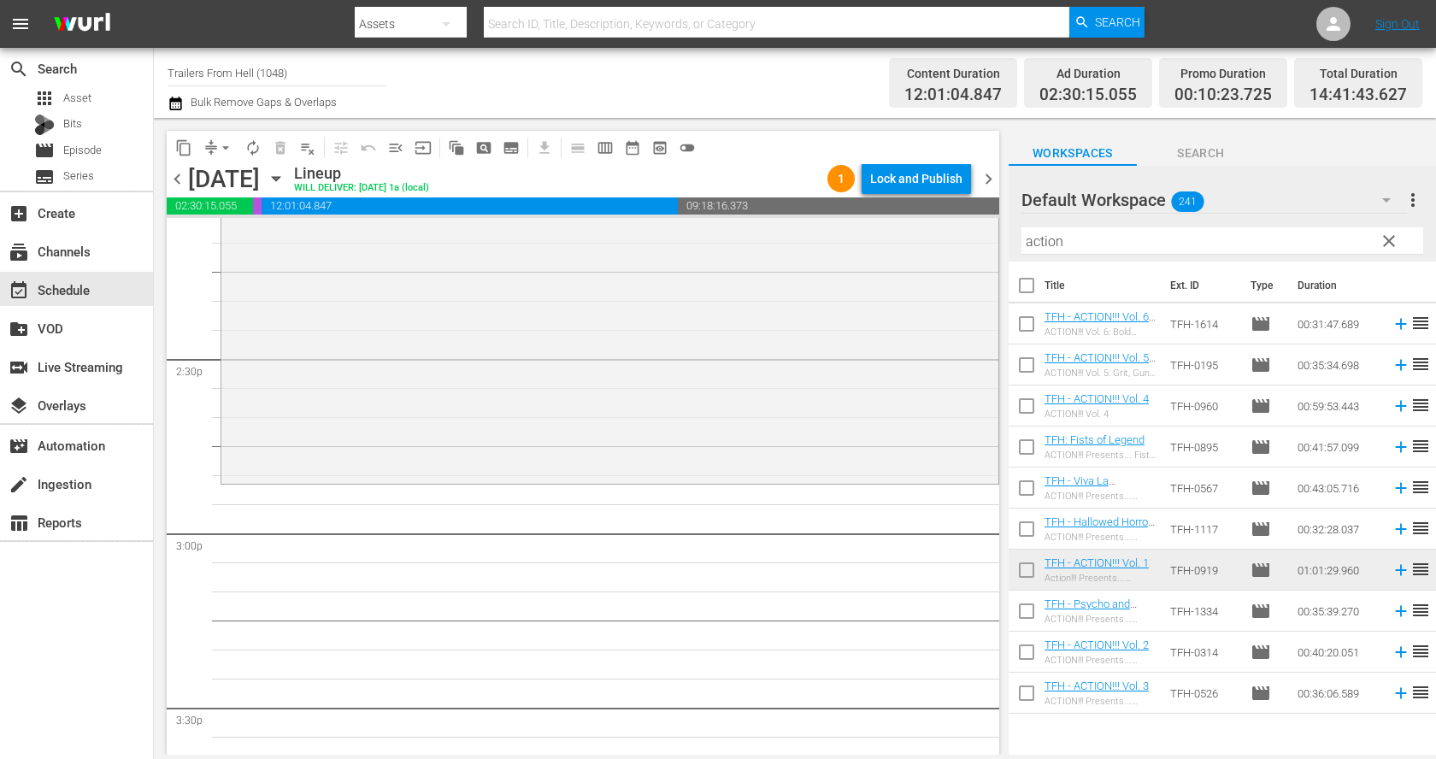
click at [1164, 240] on input "action" at bounding box center [1222, 240] width 402 height 27
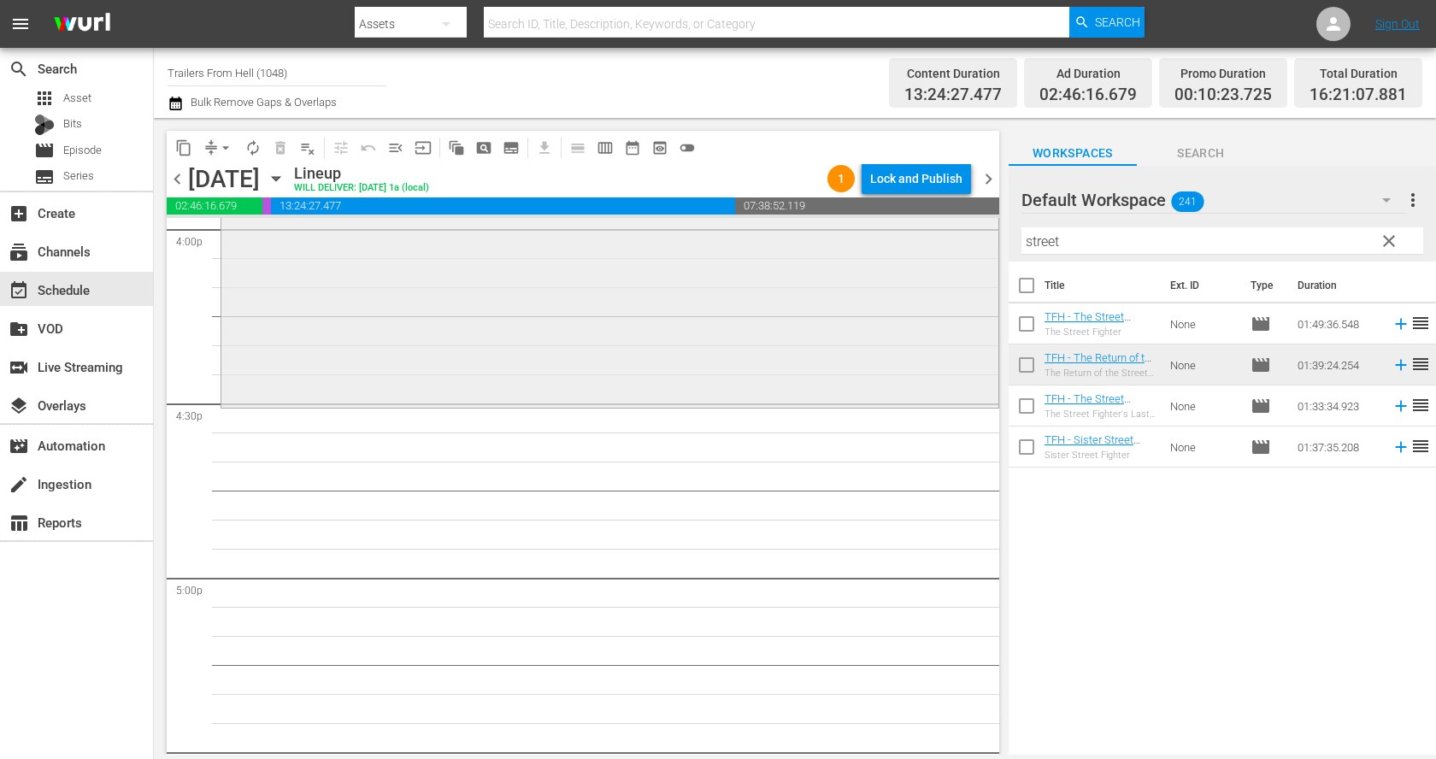
scroll to position [5592, 0]
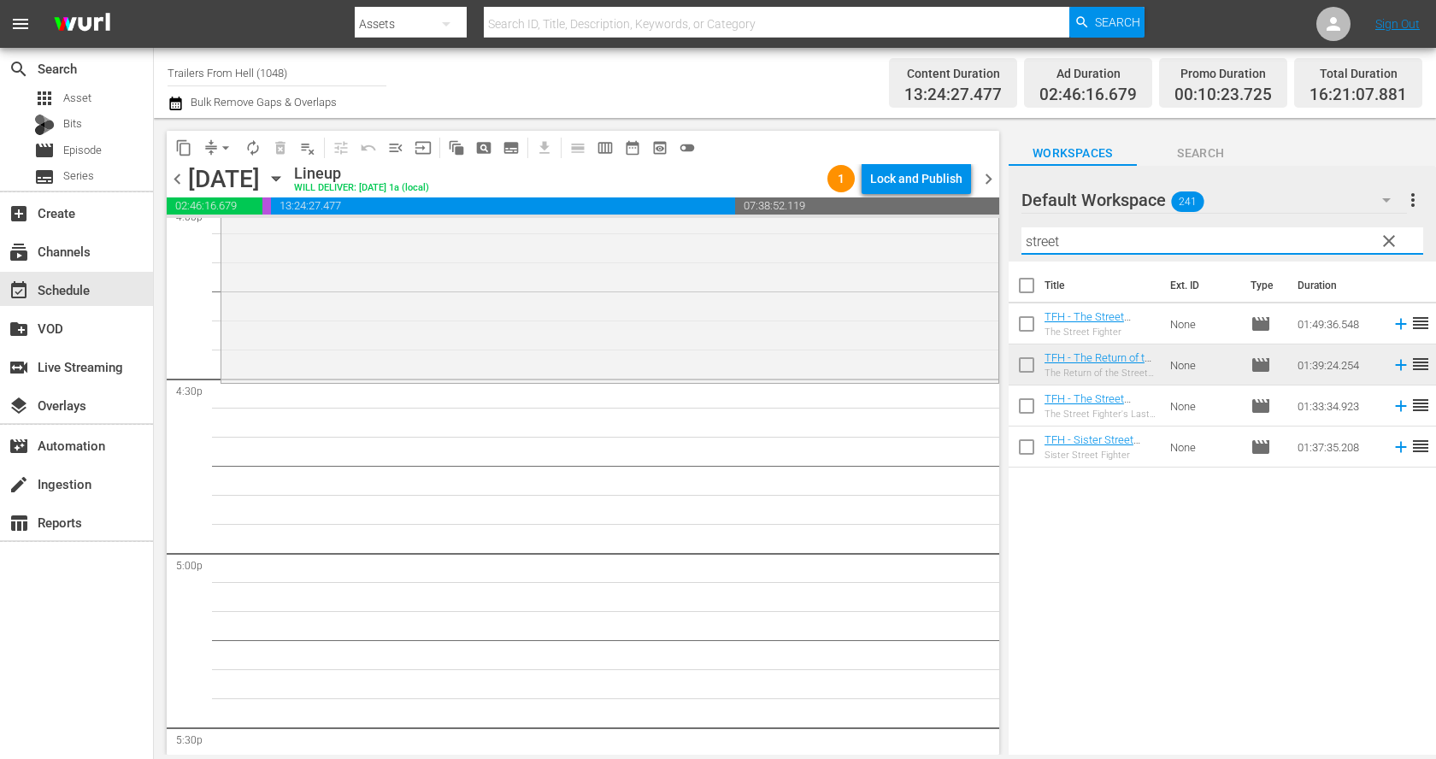
click at [1067, 232] on input "street" at bounding box center [1222, 240] width 402 height 27
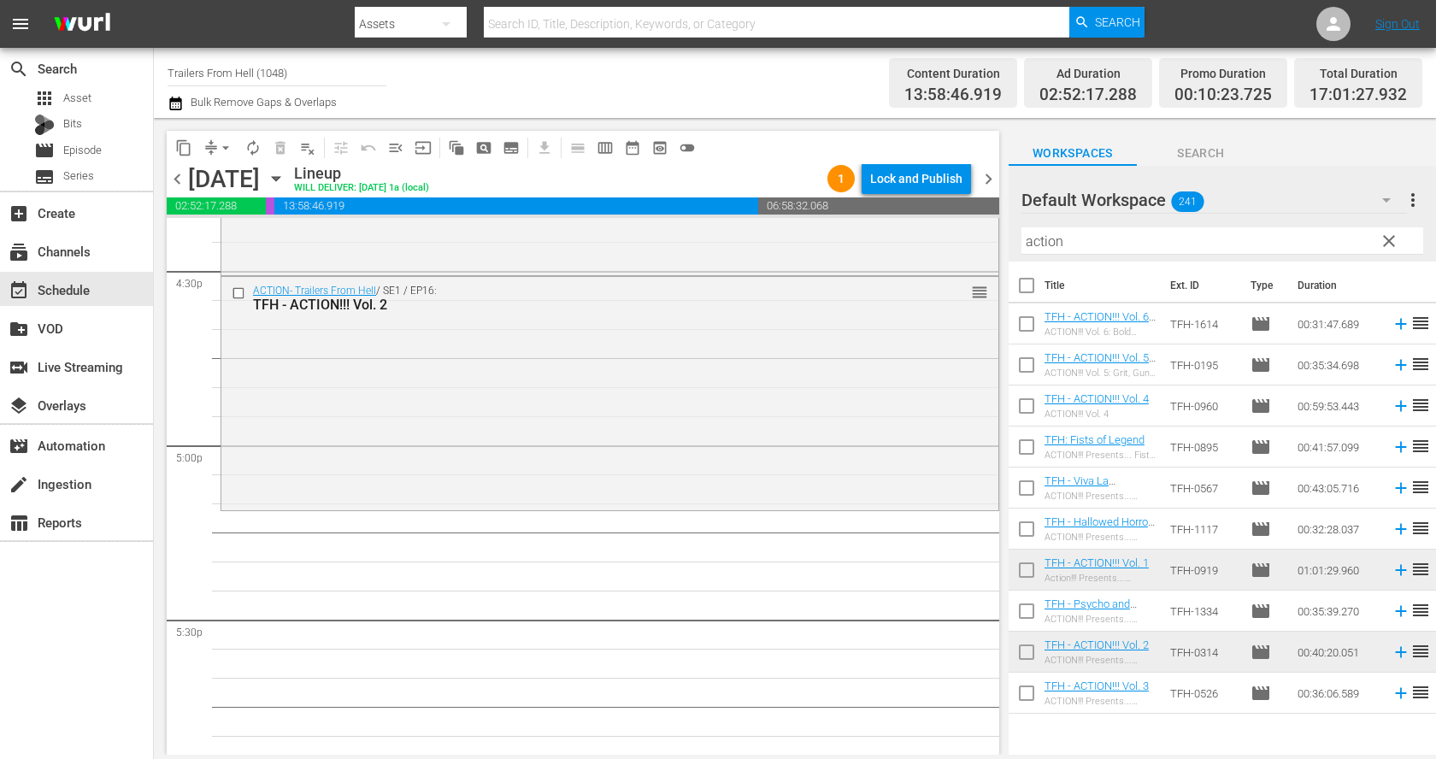
scroll to position [5718, 0]
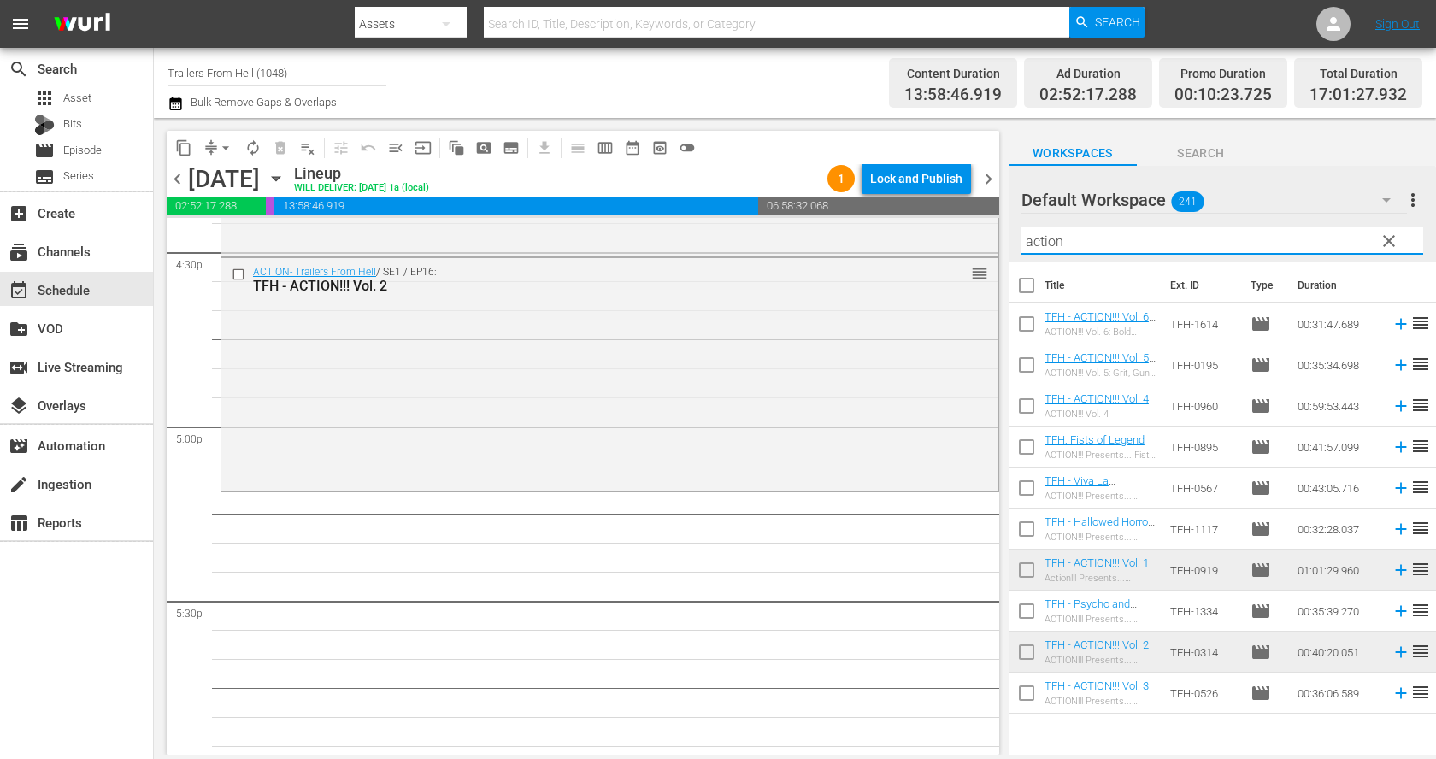
click at [1081, 237] on input "action" at bounding box center [1222, 240] width 402 height 27
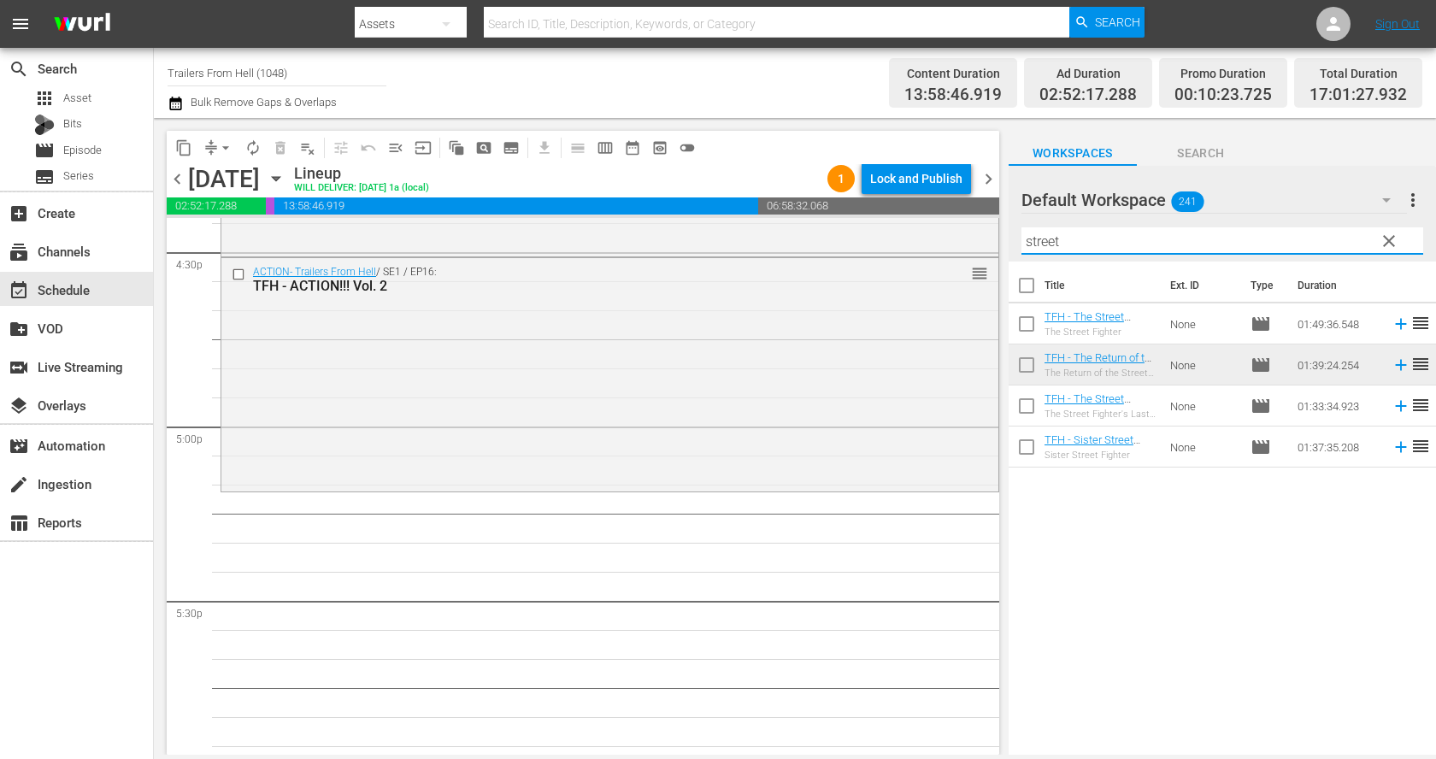
click at [1121, 247] on input "street" at bounding box center [1222, 240] width 402 height 27
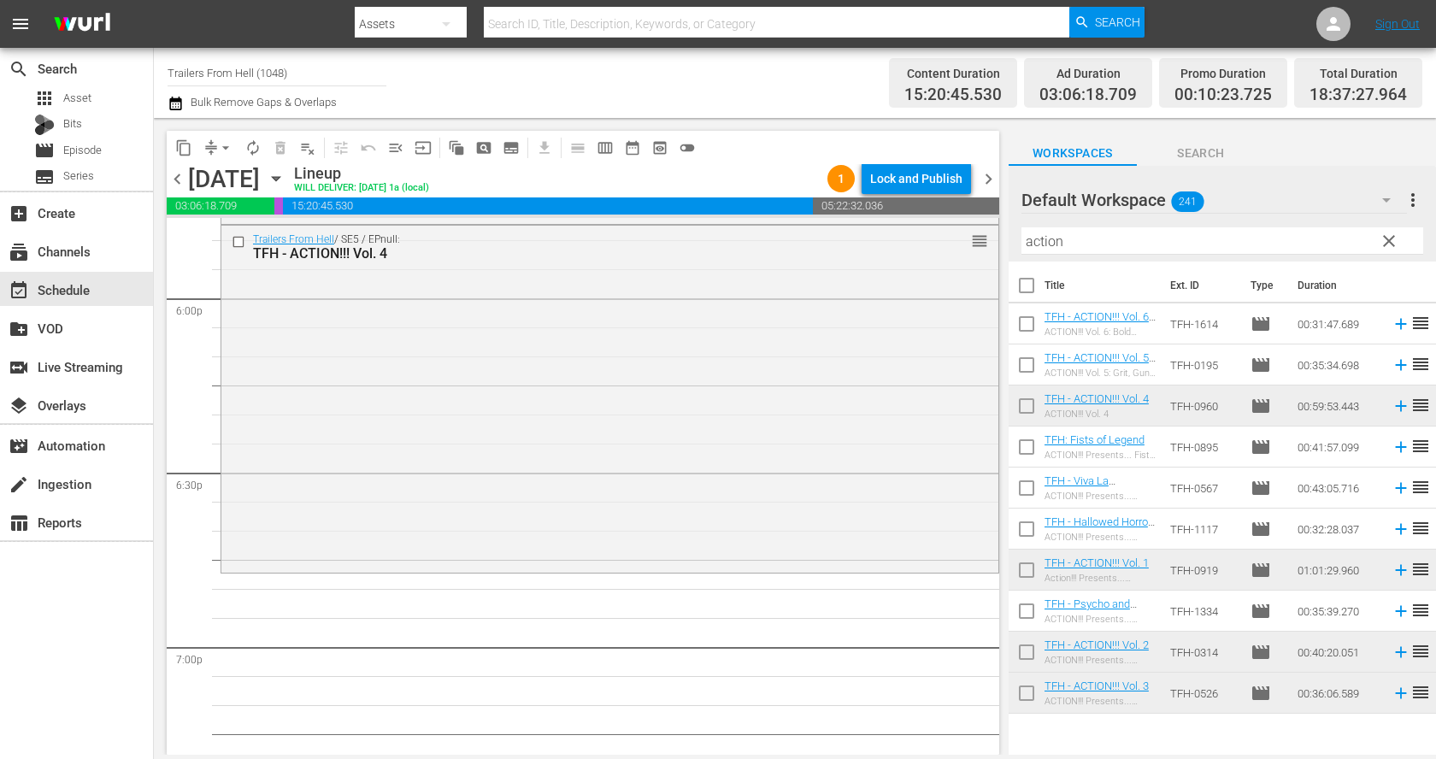
scroll to position [6150, 0]
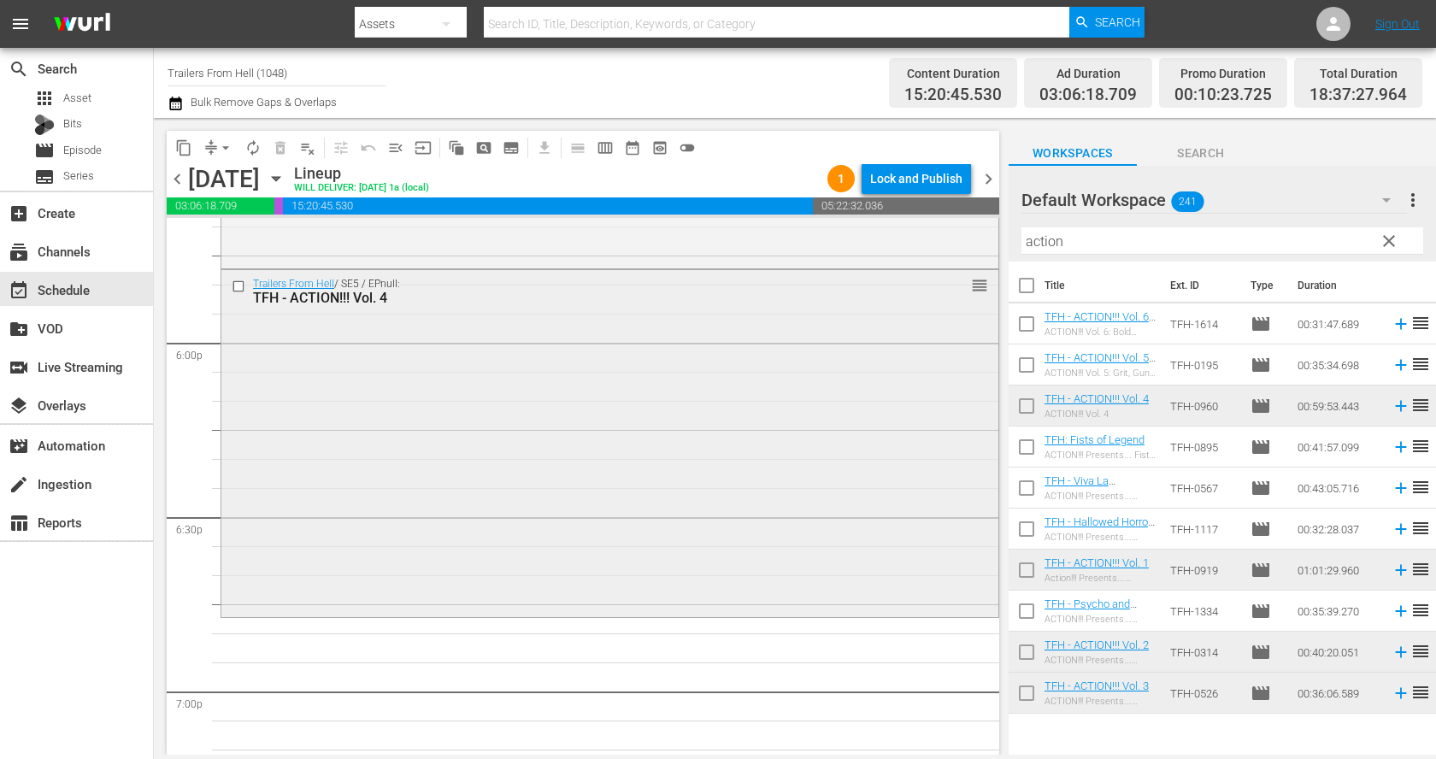
click at [234, 282] on input "checkbox" at bounding box center [241, 286] width 18 height 15
click at [282, 146] on span "delete_forever_outlined" at bounding box center [280, 147] width 17 height 17
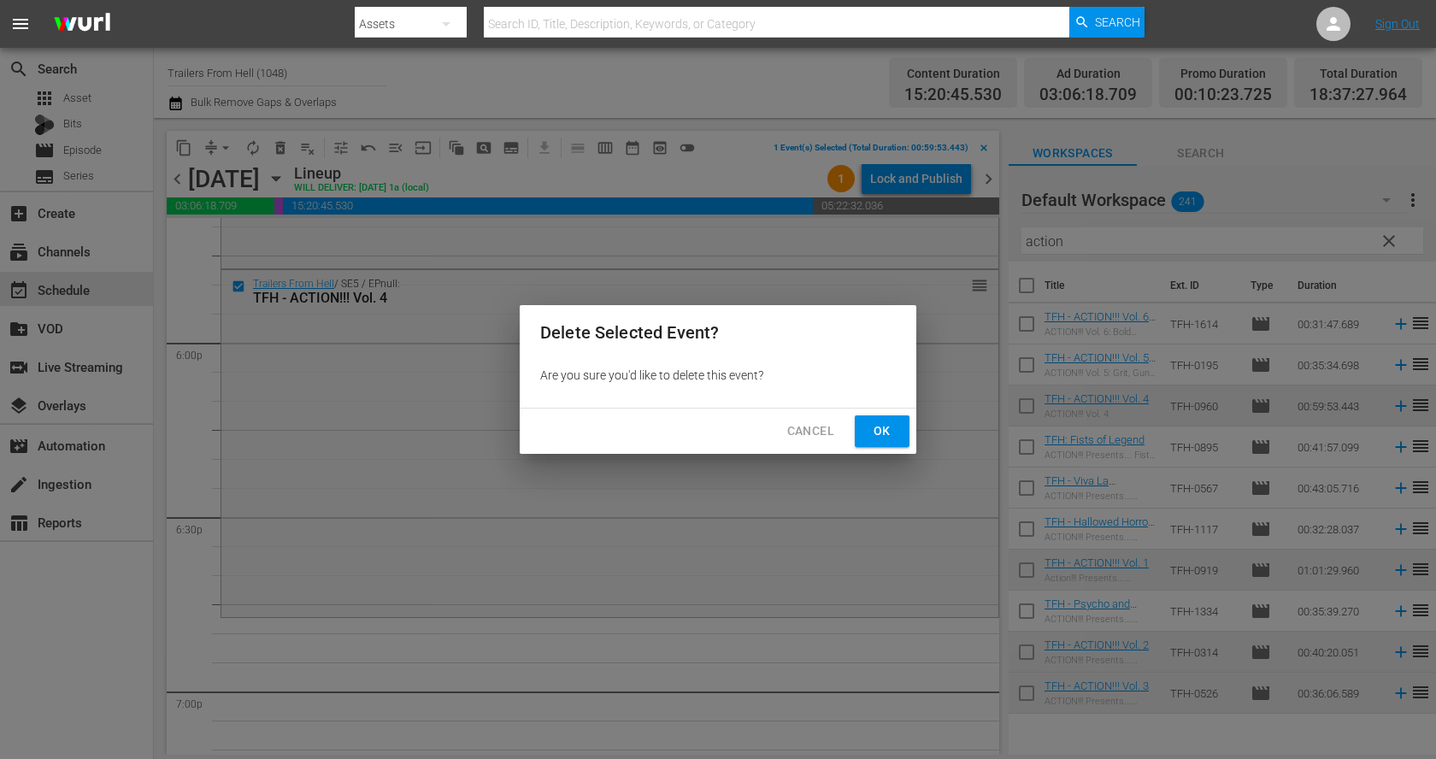
click at [886, 422] on span "Ok" at bounding box center [881, 430] width 27 height 21
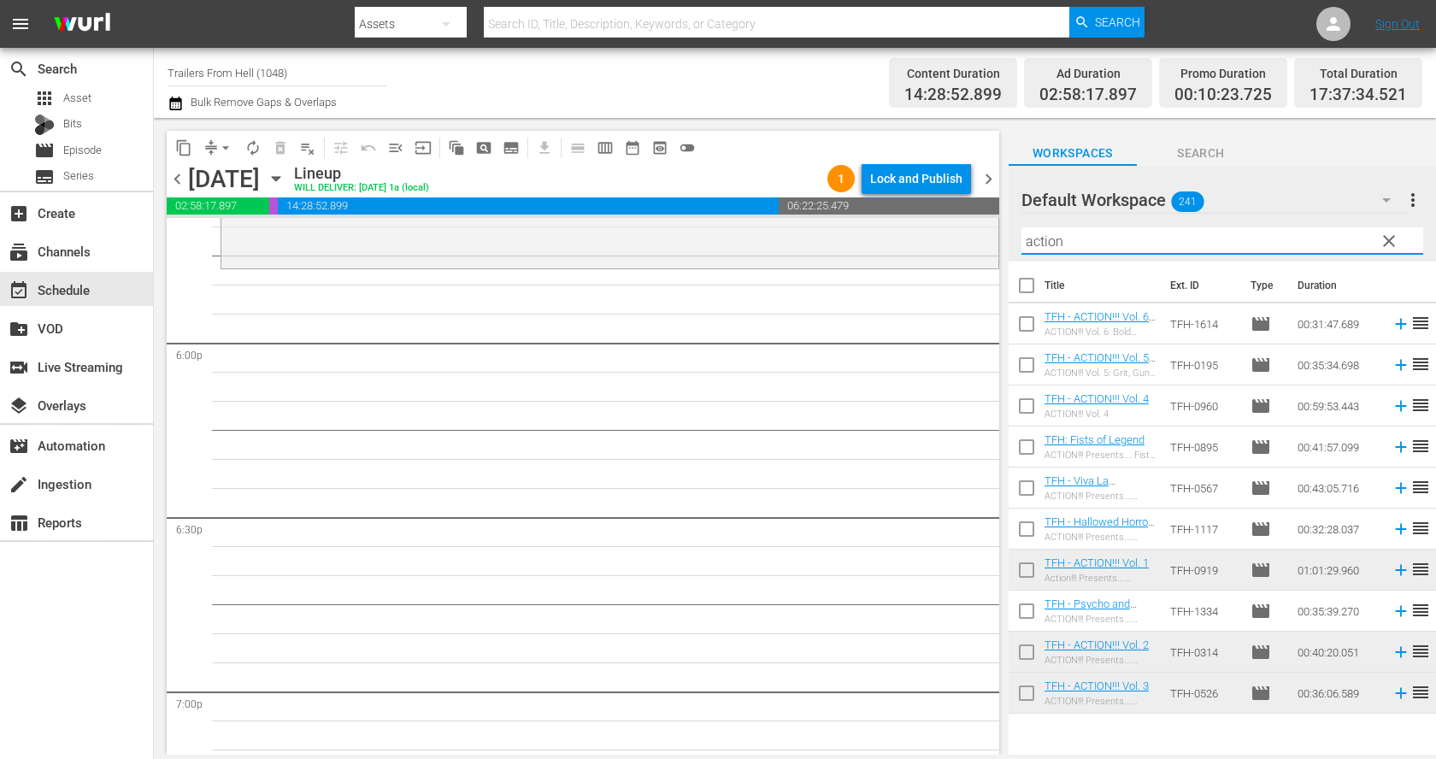
click at [1162, 245] on input "action" at bounding box center [1222, 240] width 402 height 27
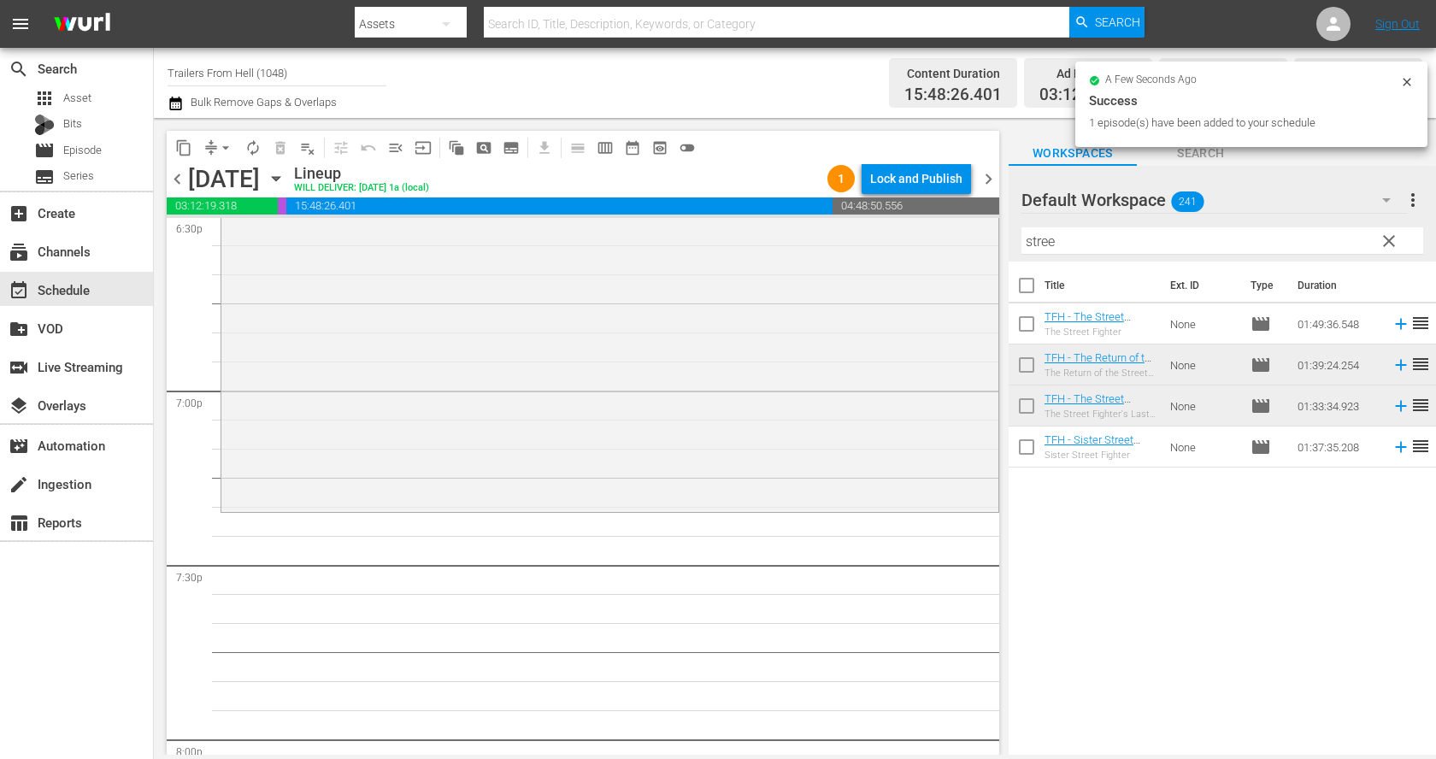
scroll to position [6455, 0]
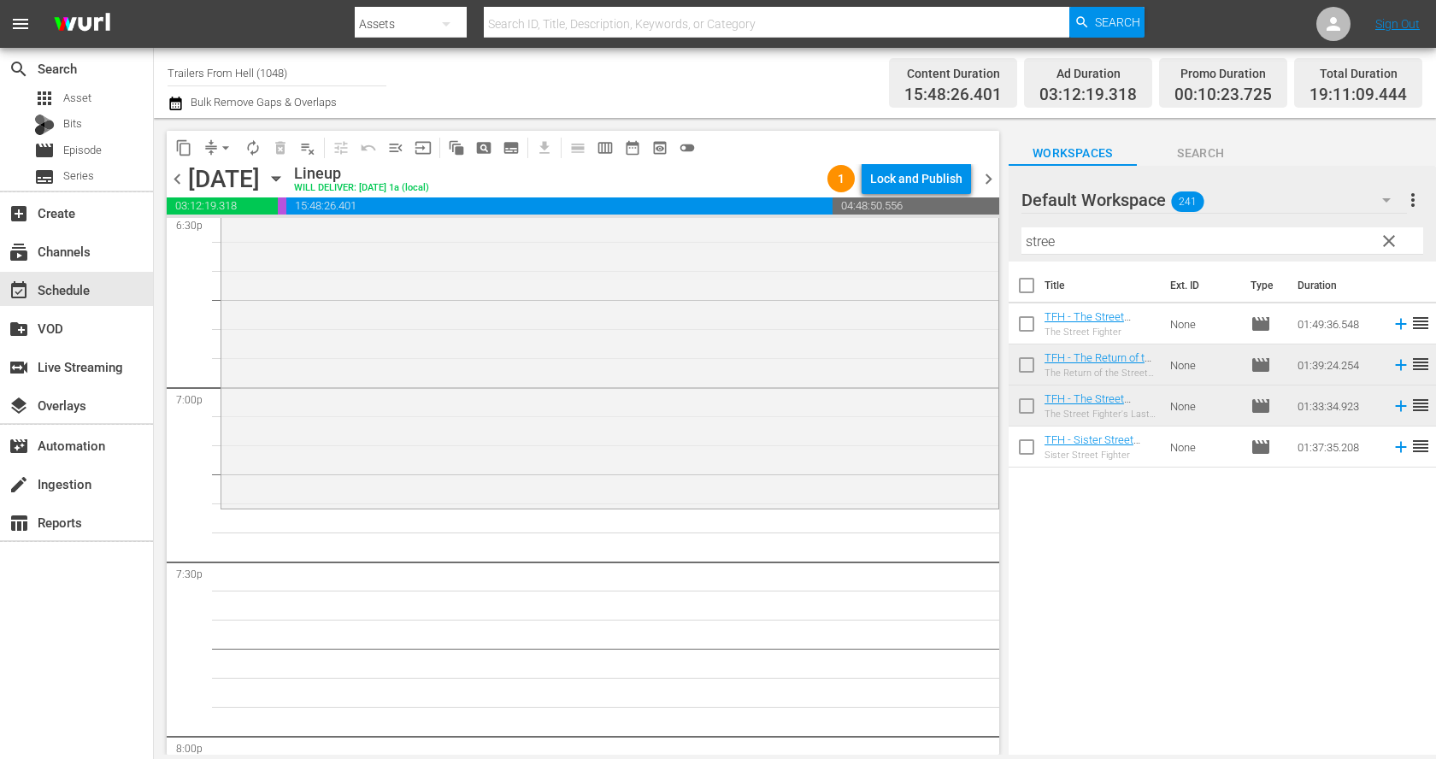
click at [1093, 234] on input "stree" at bounding box center [1222, 240] width 402 height 27
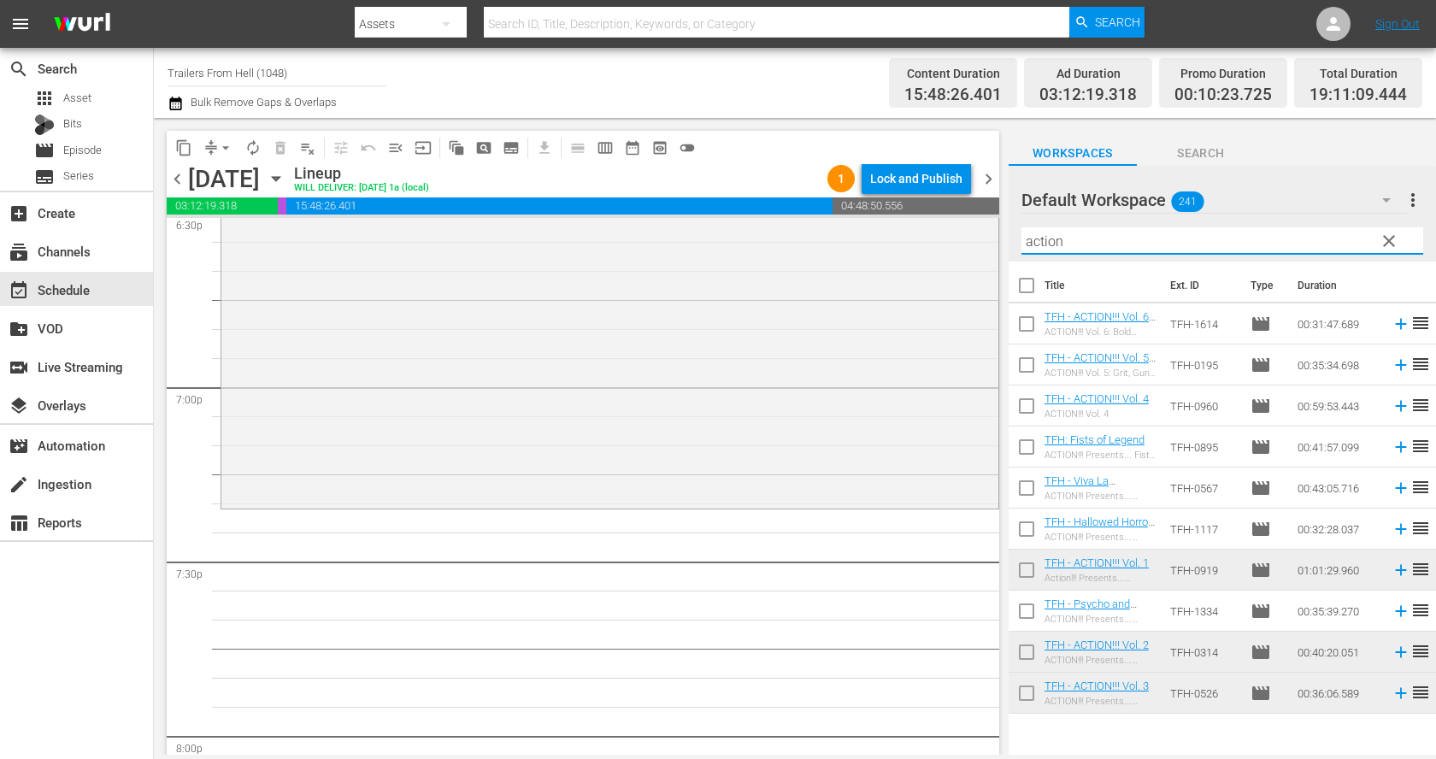
type input "action"
click at [1392, 242] on span "clear" at bounding box center [1388, 241] width 21 height 21
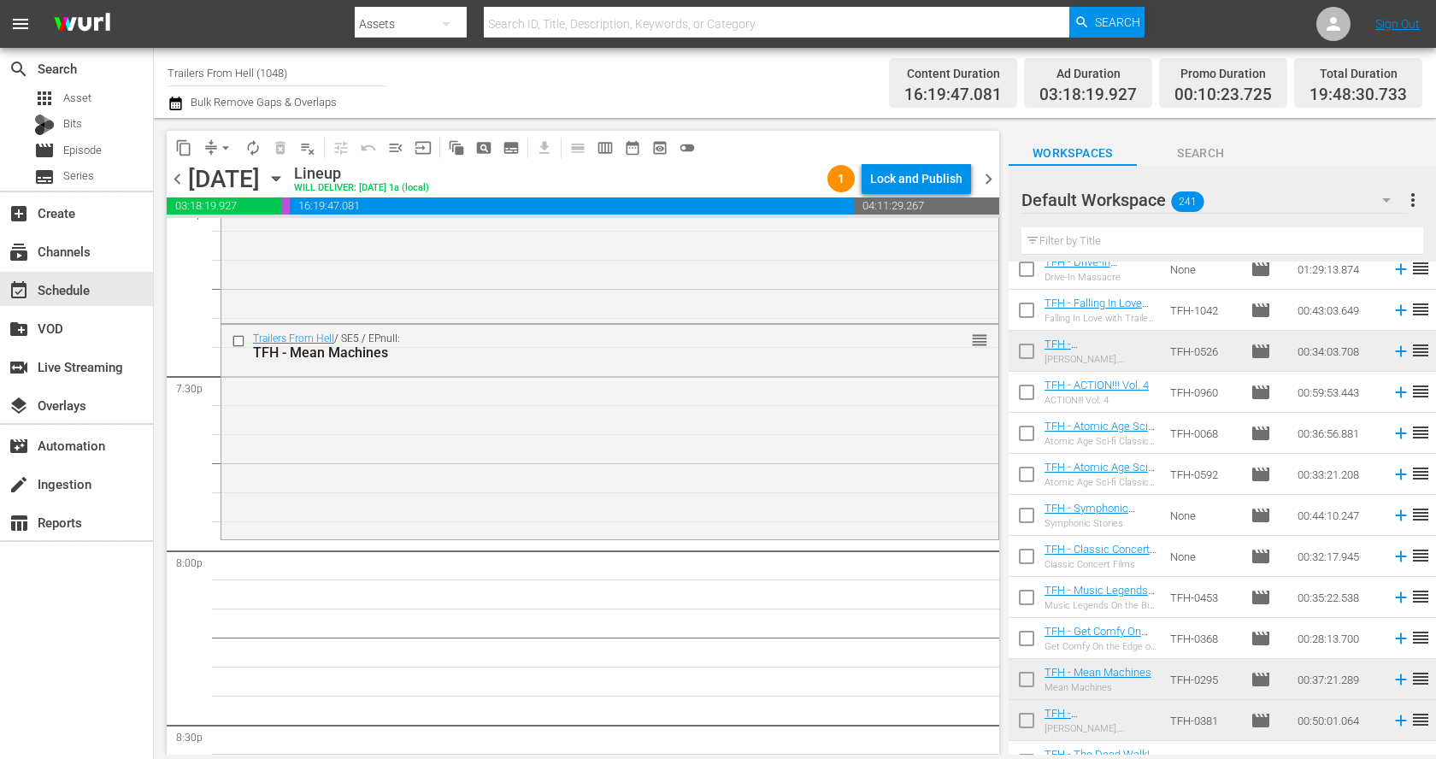
scroll to position [6805, 0]
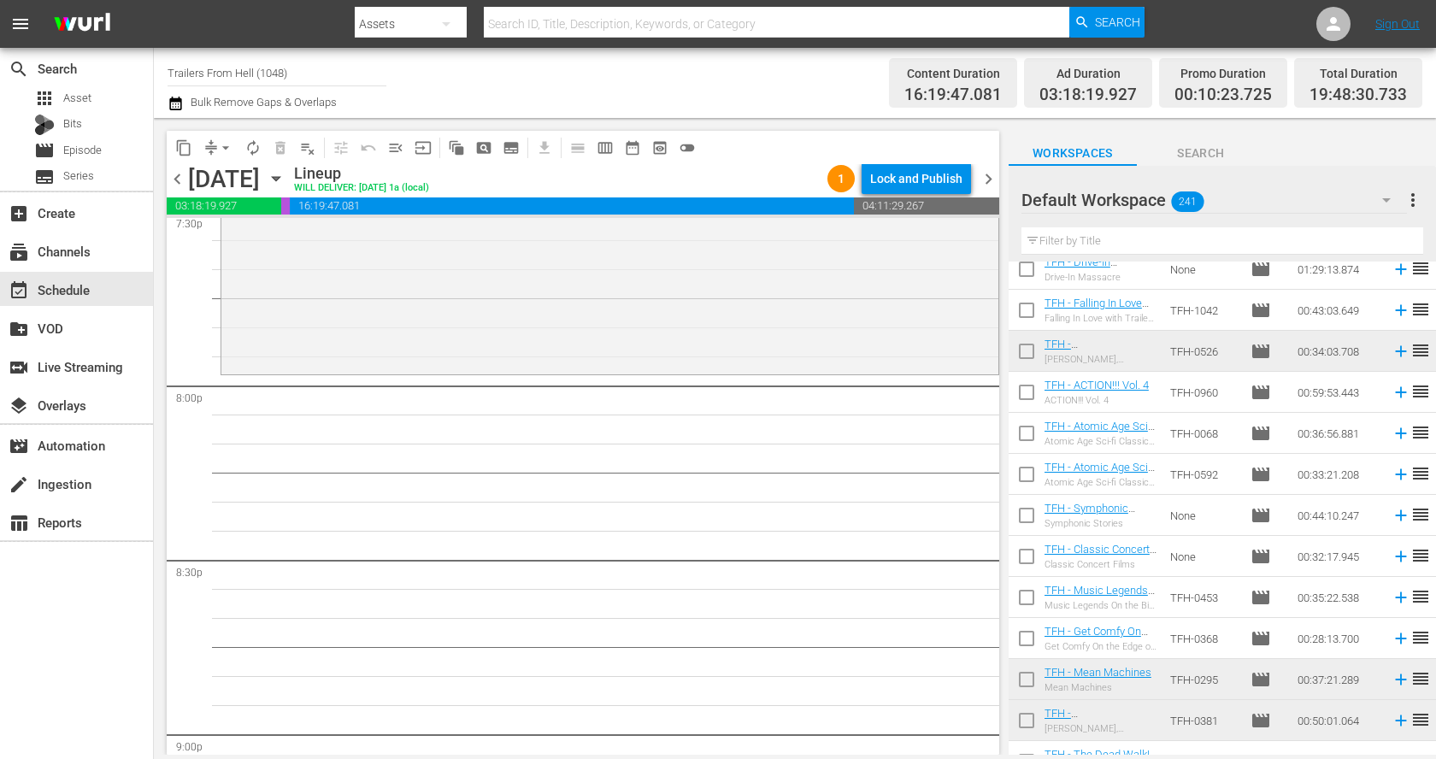
click at [1190, 236] on input "text" at bounding box center [1222, 240] width 402 height 27
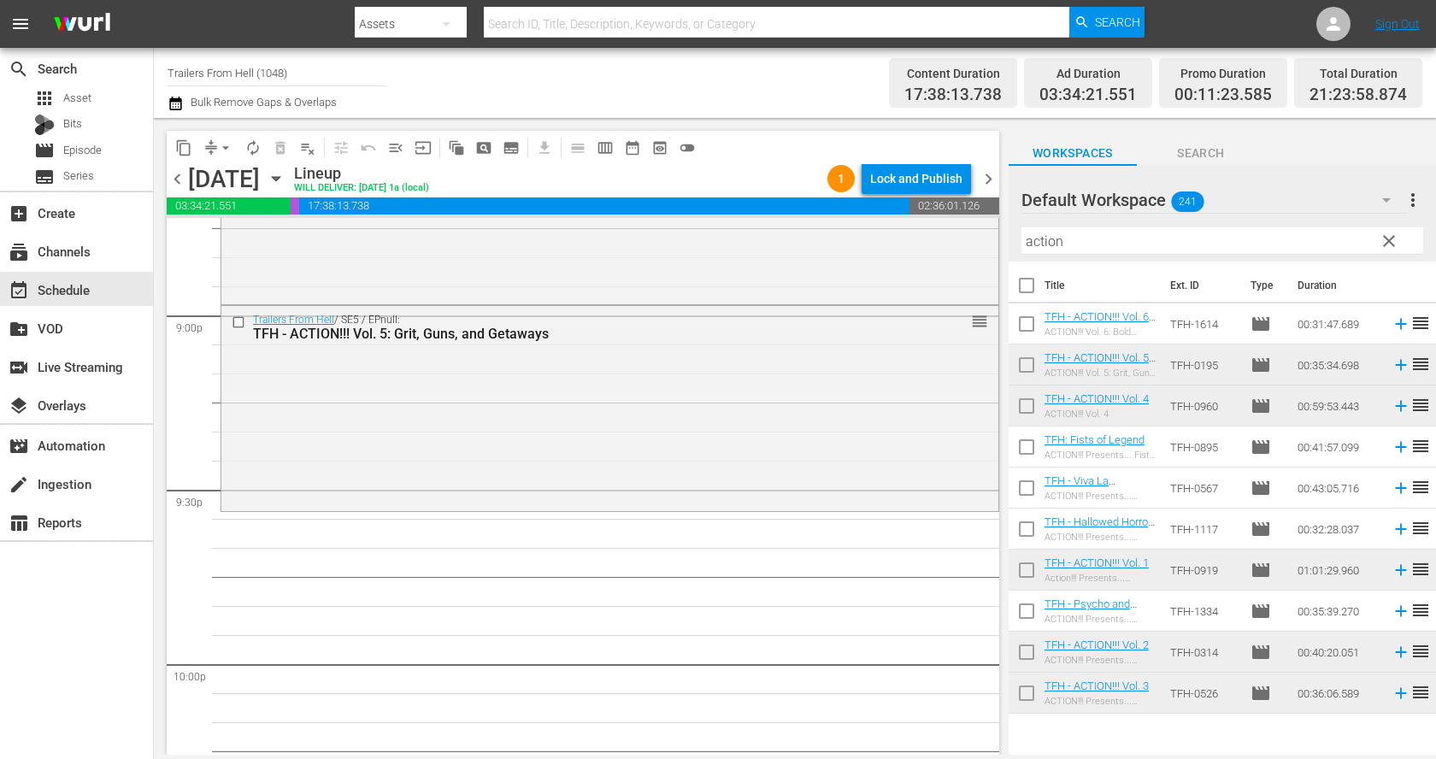
scroll to position [7237, 0]
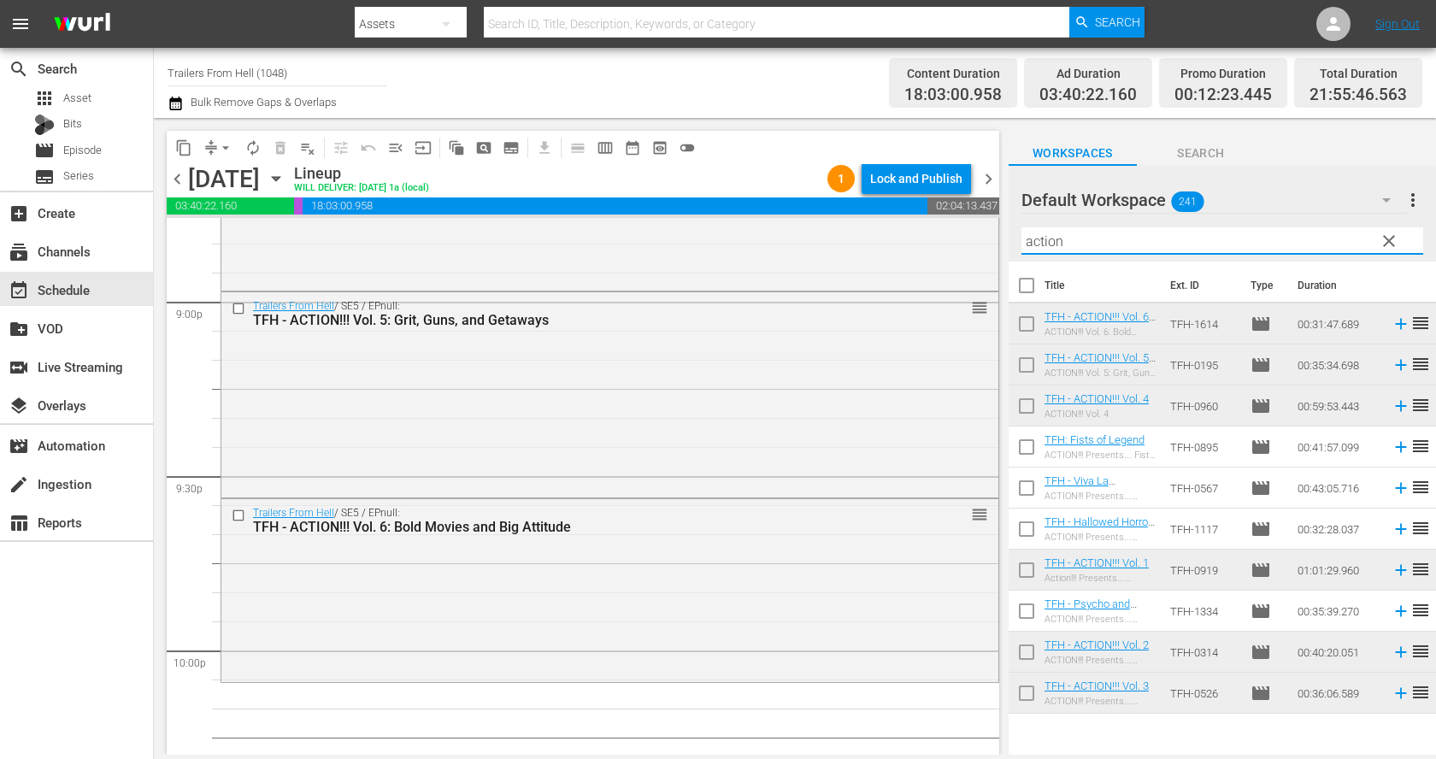
click at [1079, 250] on input "action" at bounding box center [1222, 240] width 402 height 27
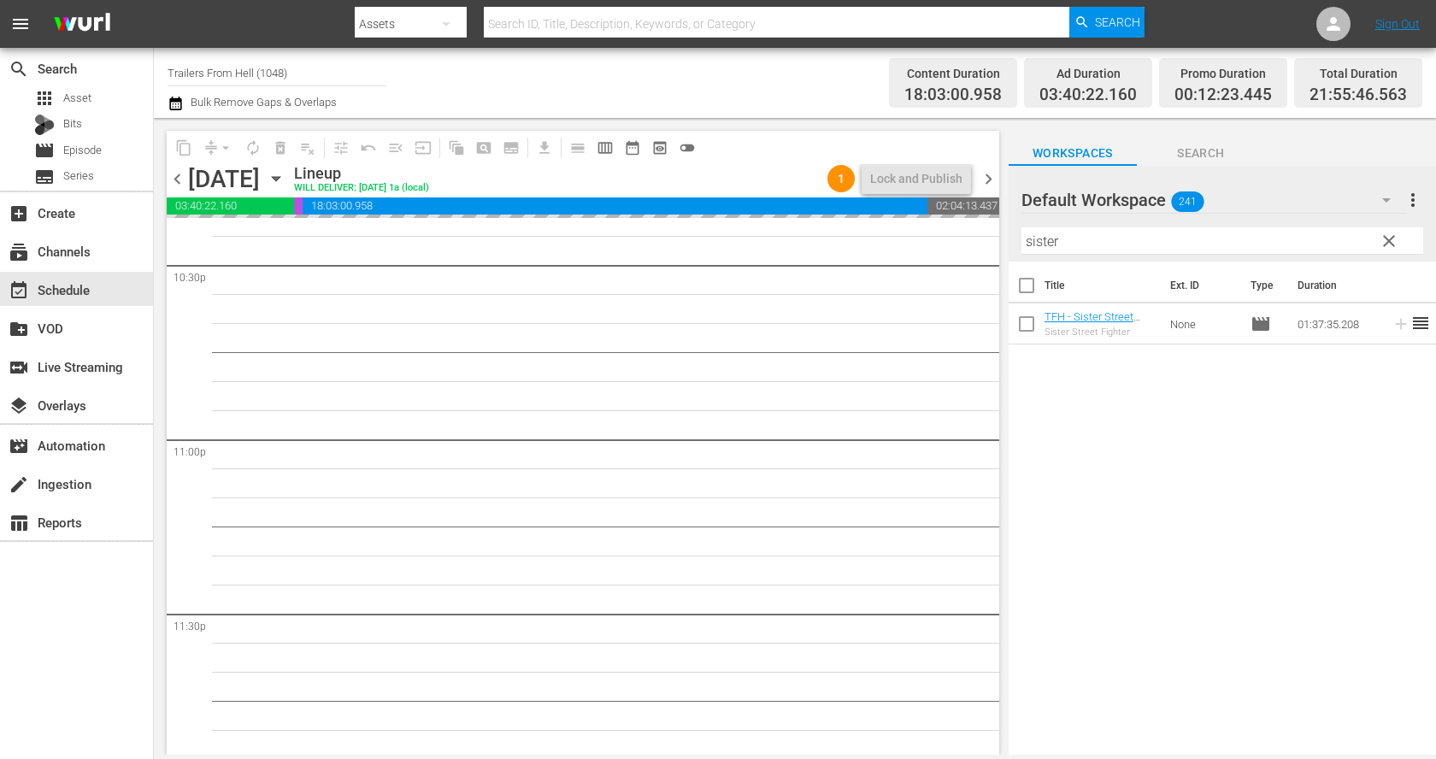
scroll to position [7829, 0]
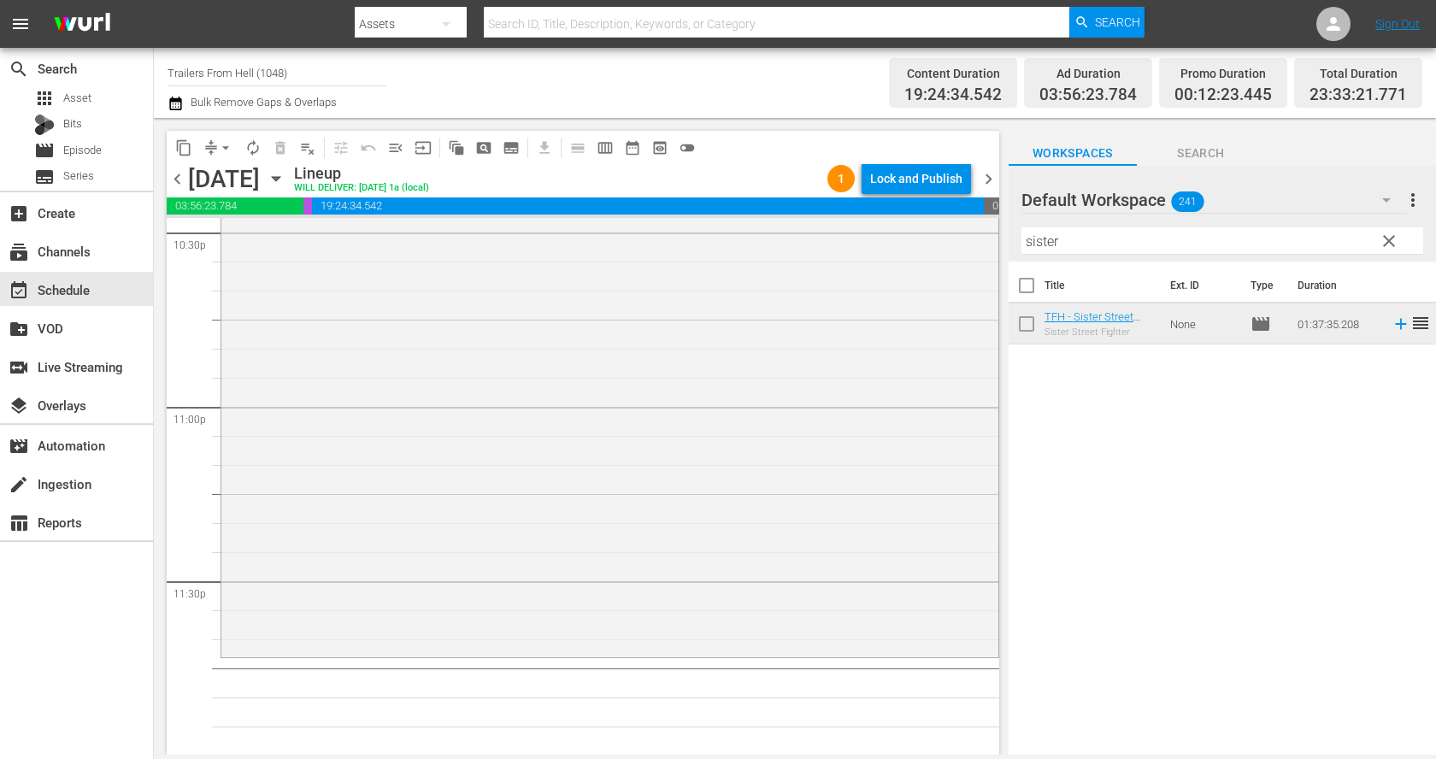
click at [1169, 232] on input "sister" at bounding box center [1222, 240] width 402 height 27
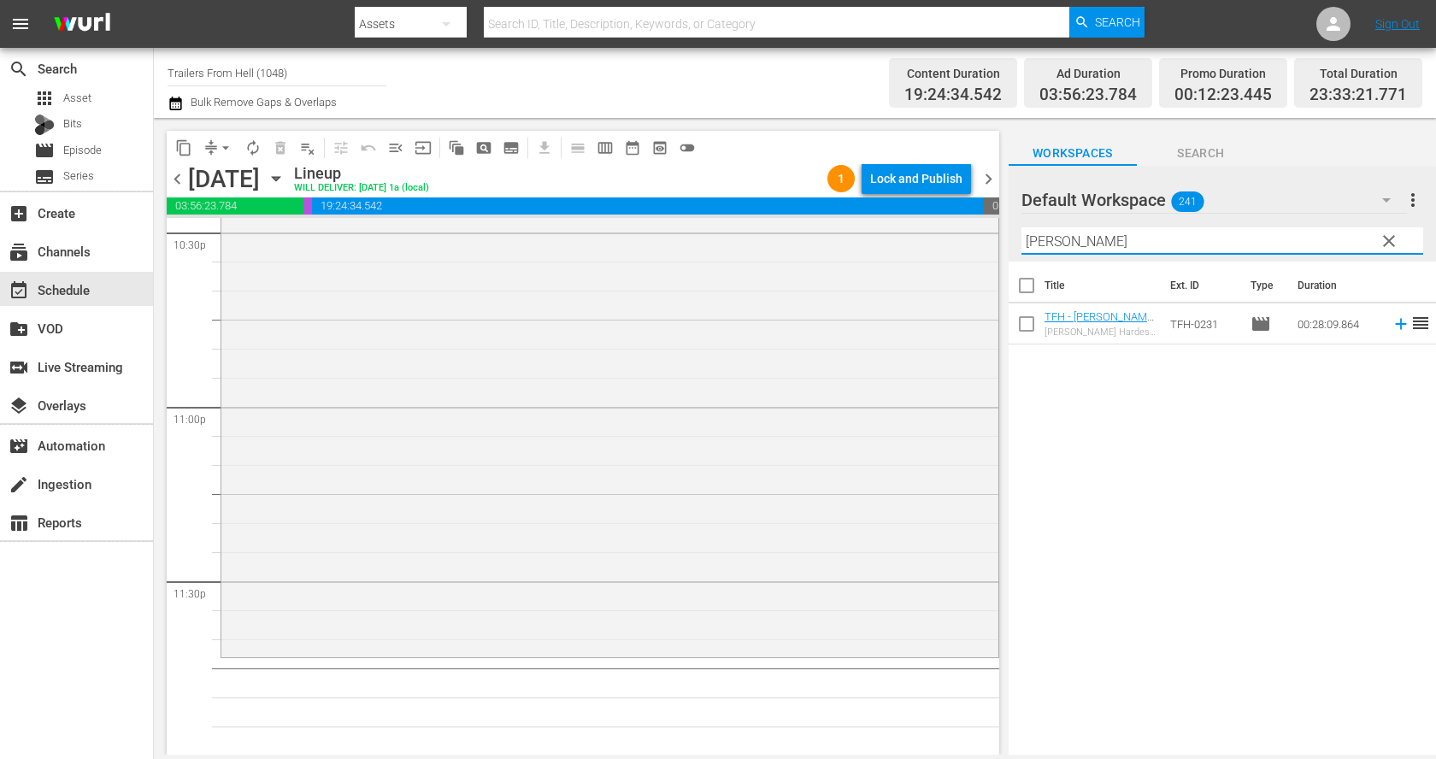
type input "bruce"
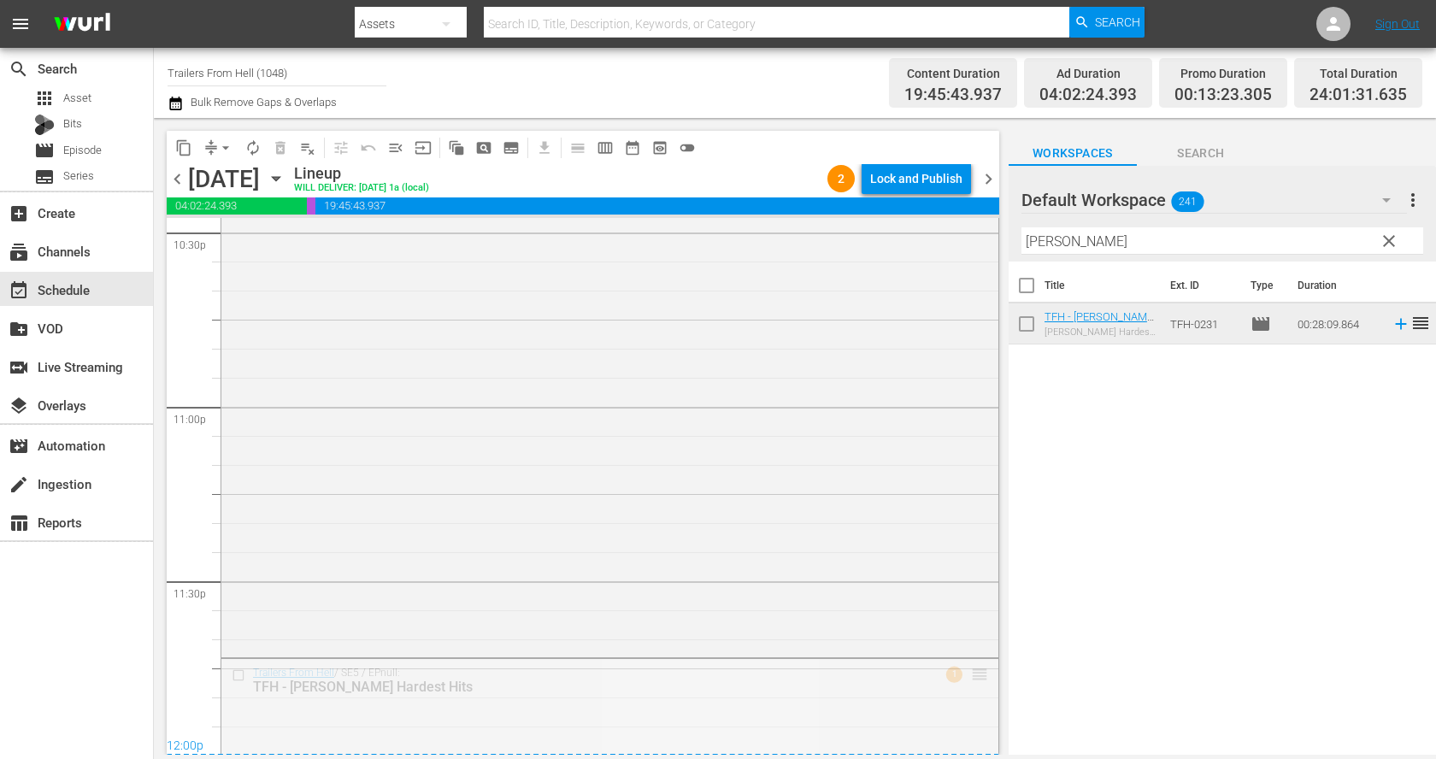
drag, startPoint x: 983, startPoint y: 673, endPoint x: 911, endPoint y: 237, distance: 442.6
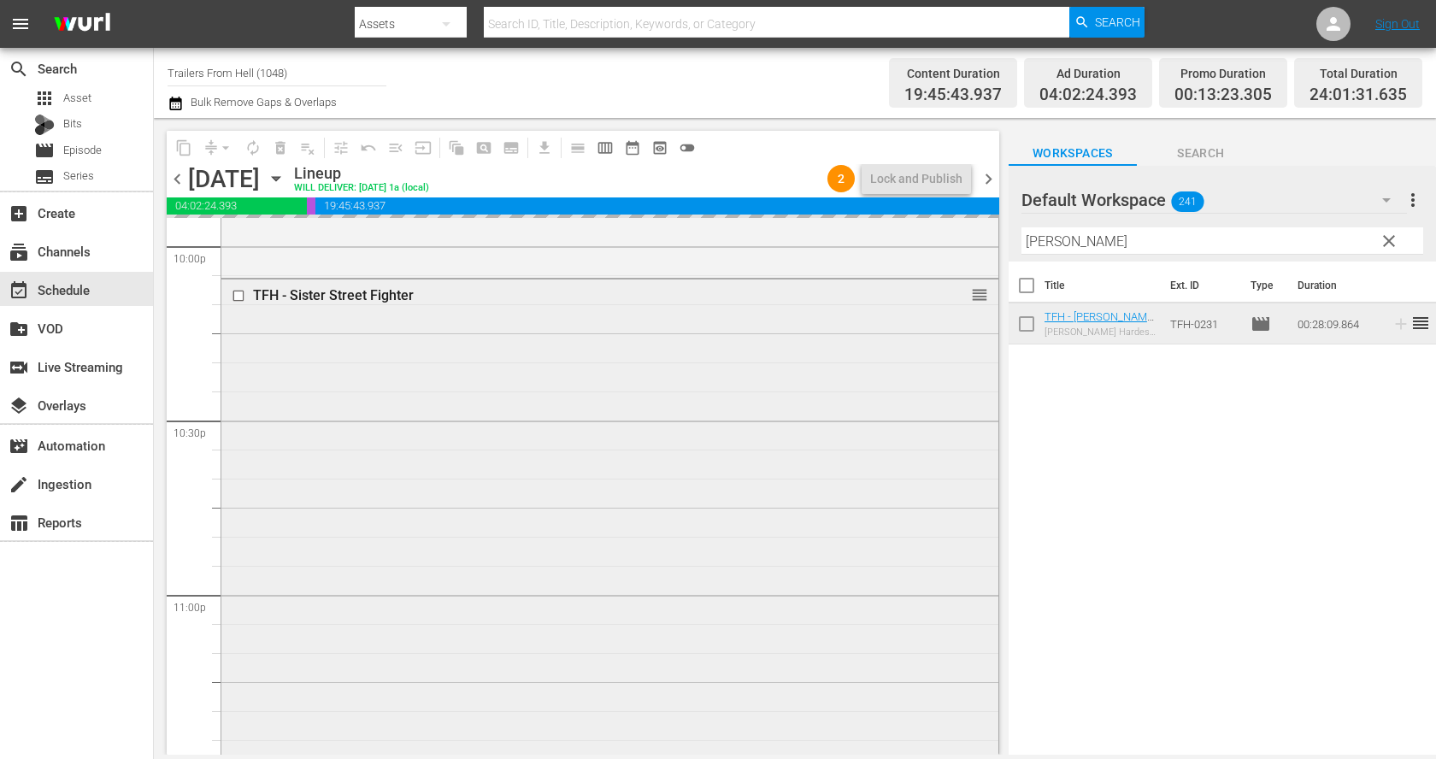
scroll to position [7640, 0]
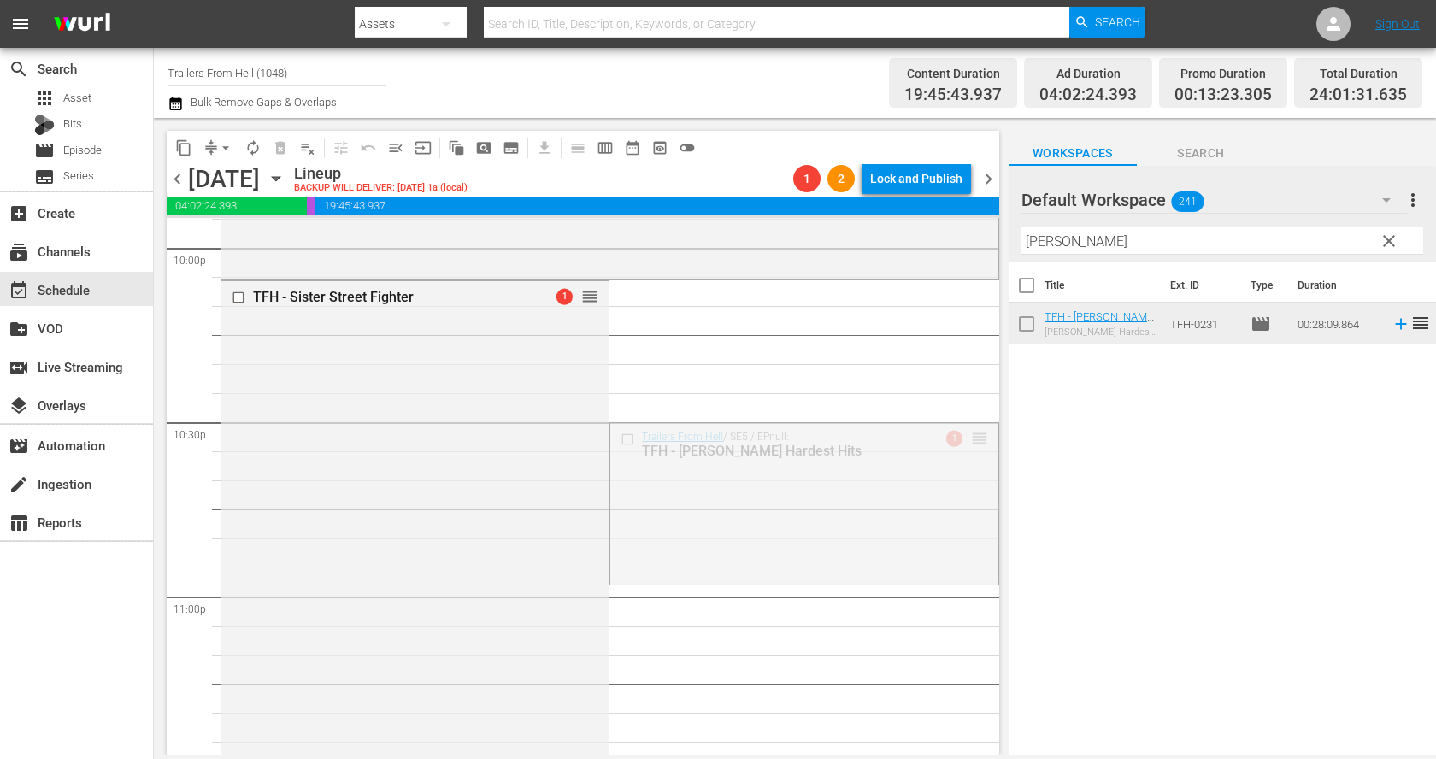
drag, startPoint x: 982, startPoint y: 438, endPoint x: 929, endPoint y: 282, distance: 165.1
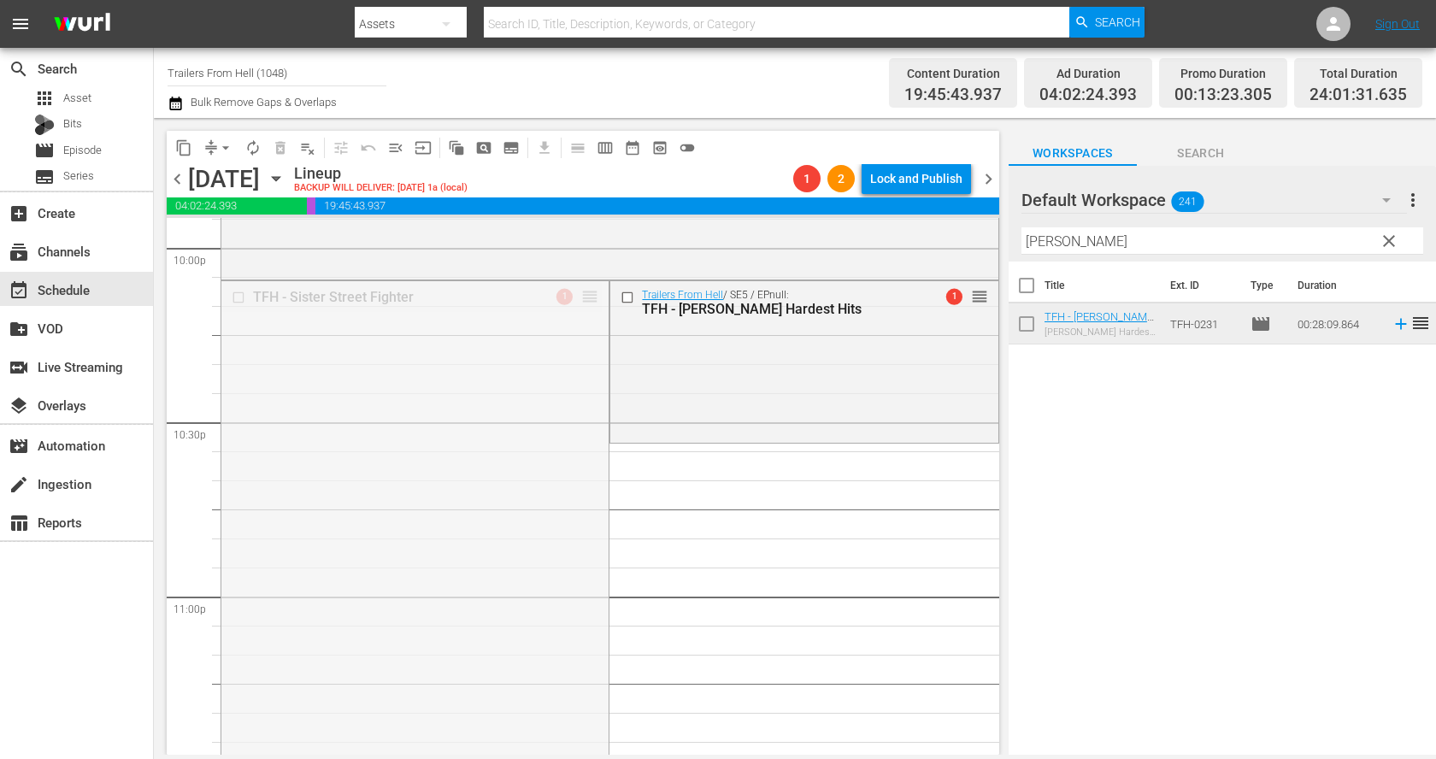
drag, startPoint x: 590, startPoint y: 296, endPoint x: 597, endPoint y: 446, distance: 150.6
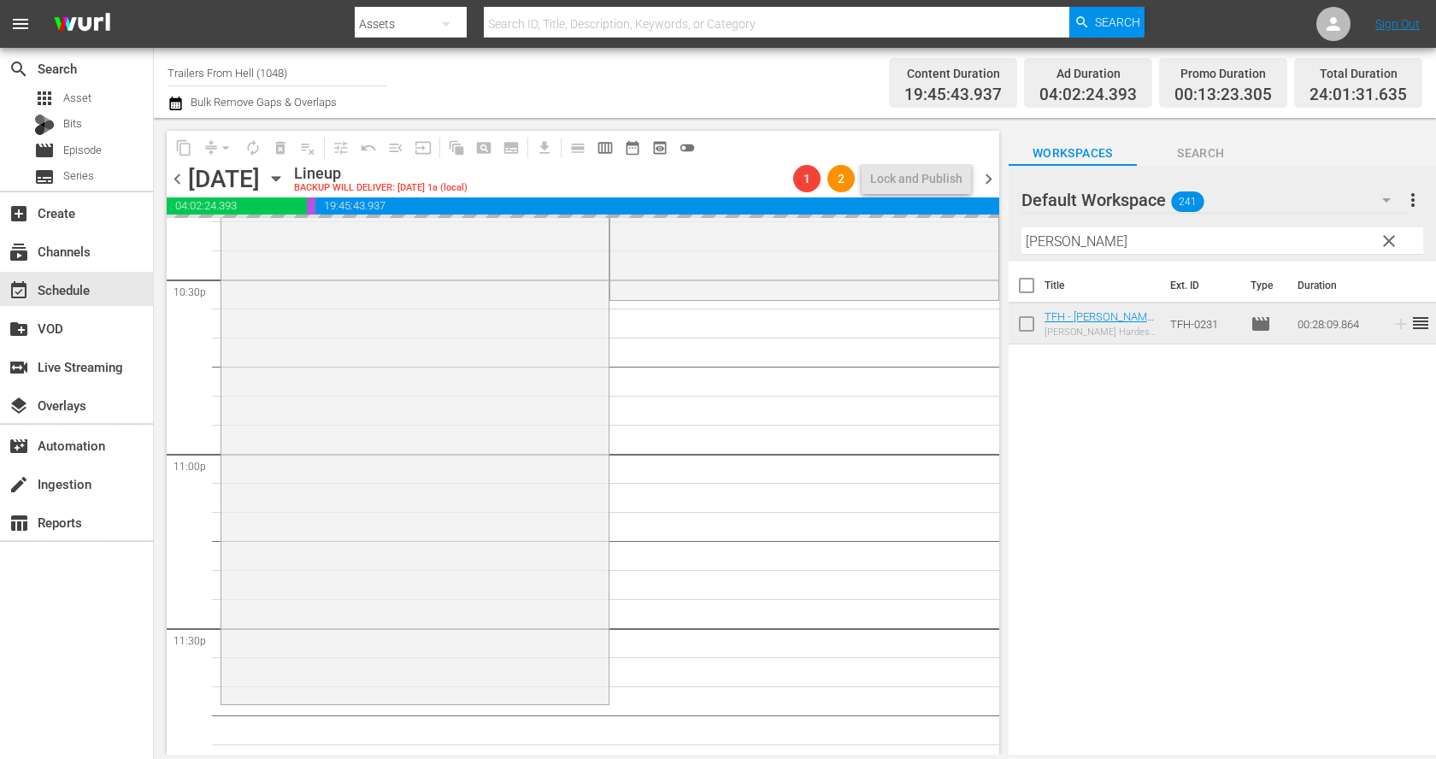
scroll to position [7829, 0]
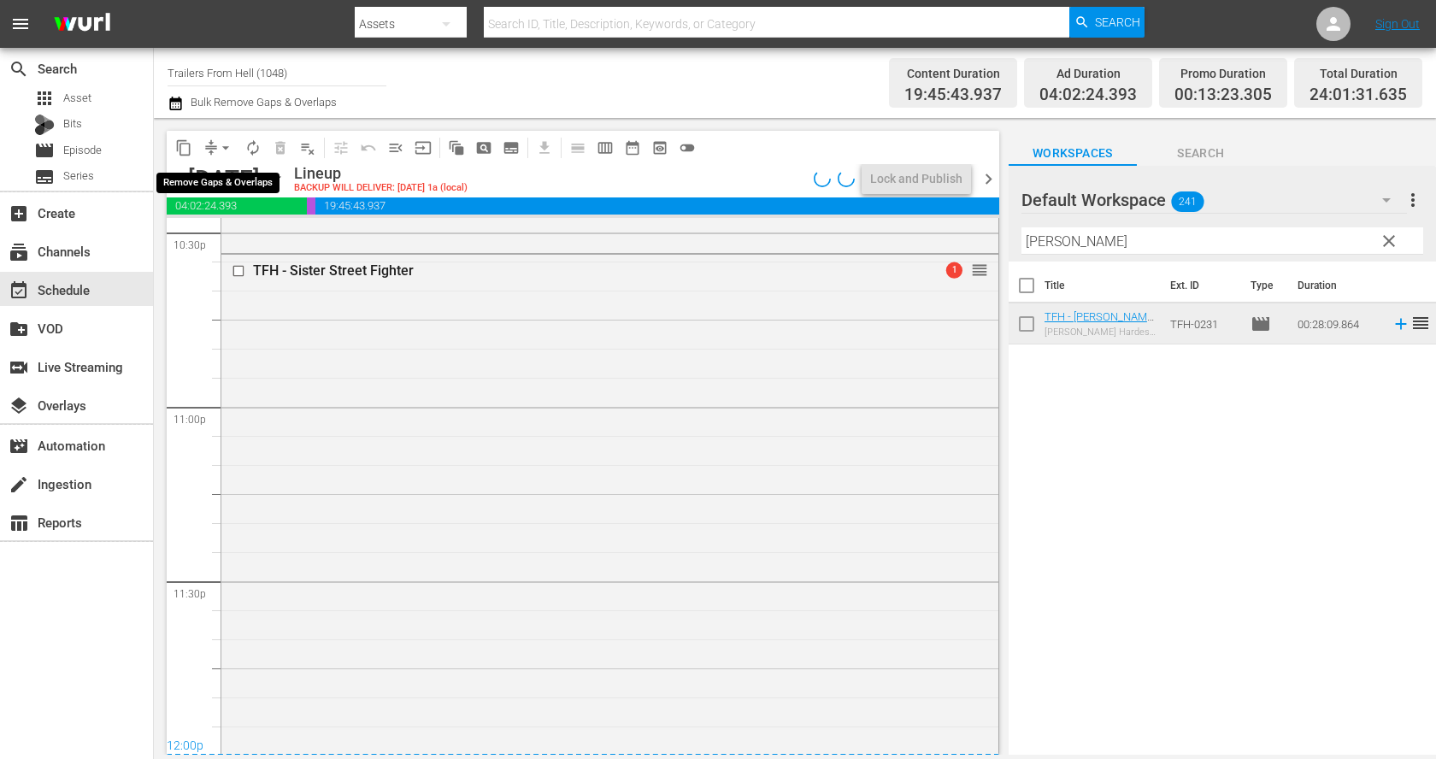
click at [220, 147] on span "arrow_drop_down" at bounding box center [225, 147] width 17 height 17
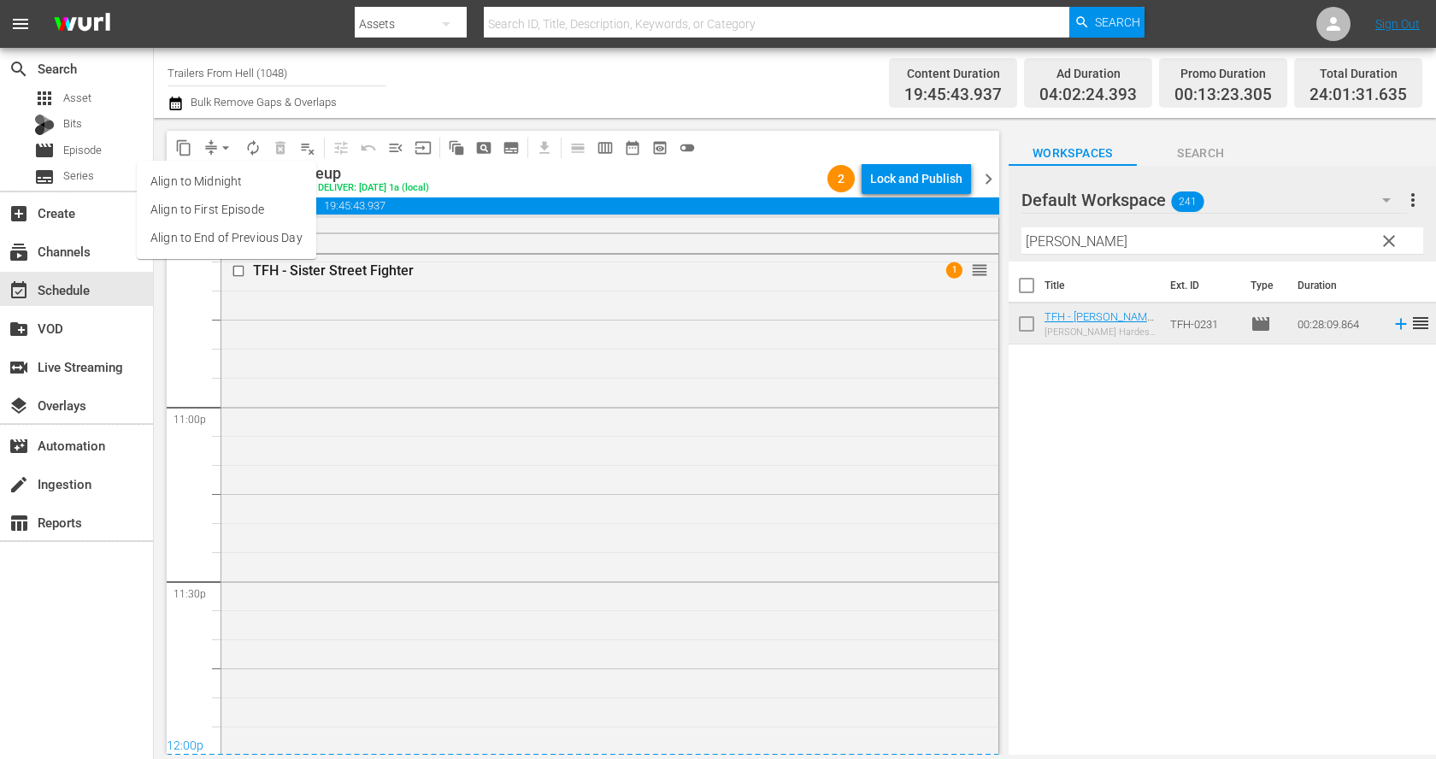
click at [238, 232] on li "Align to End of Previous Day" at bounding box center [226, 238] width 179 height 28
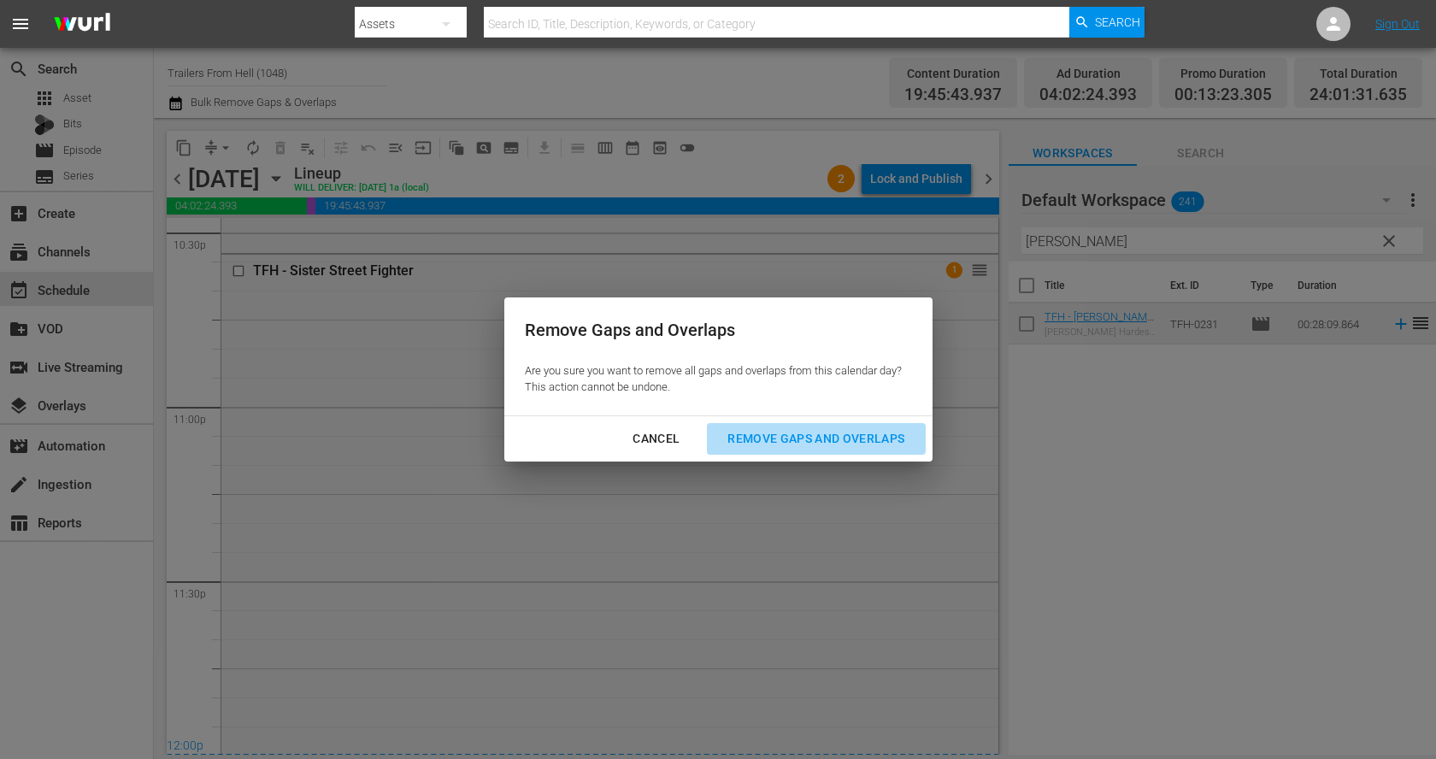
click at [832, 428] on div "Remove Gaps and Overlaps" at bounding box center [815, 438] width 204 height 21
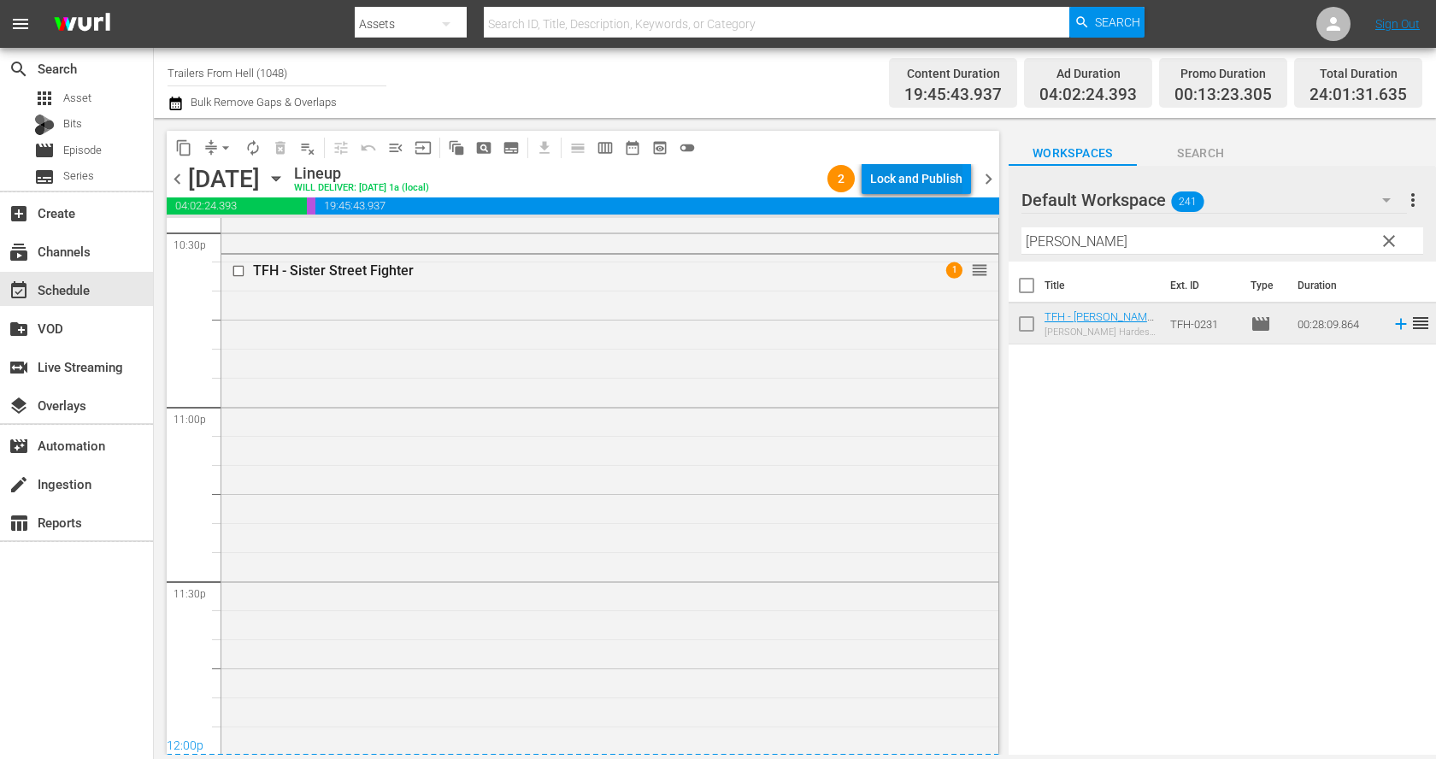
click at [907, 190] on div "Lock and Publish" at bounding box center [916, 178] width 92 height 31
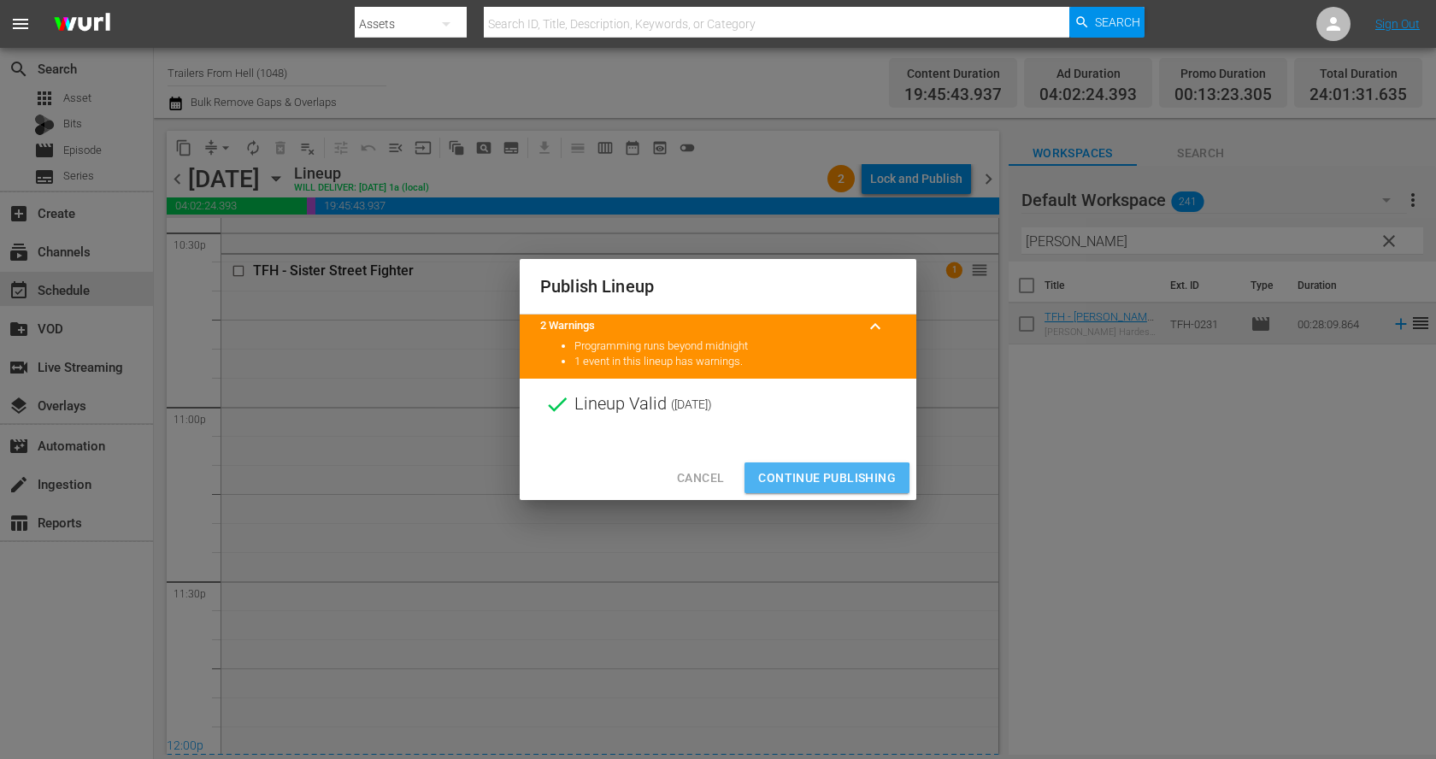
click at [819, 479] on span "Continue Publishing" at bounding box center [827, 477] width 138 height 21
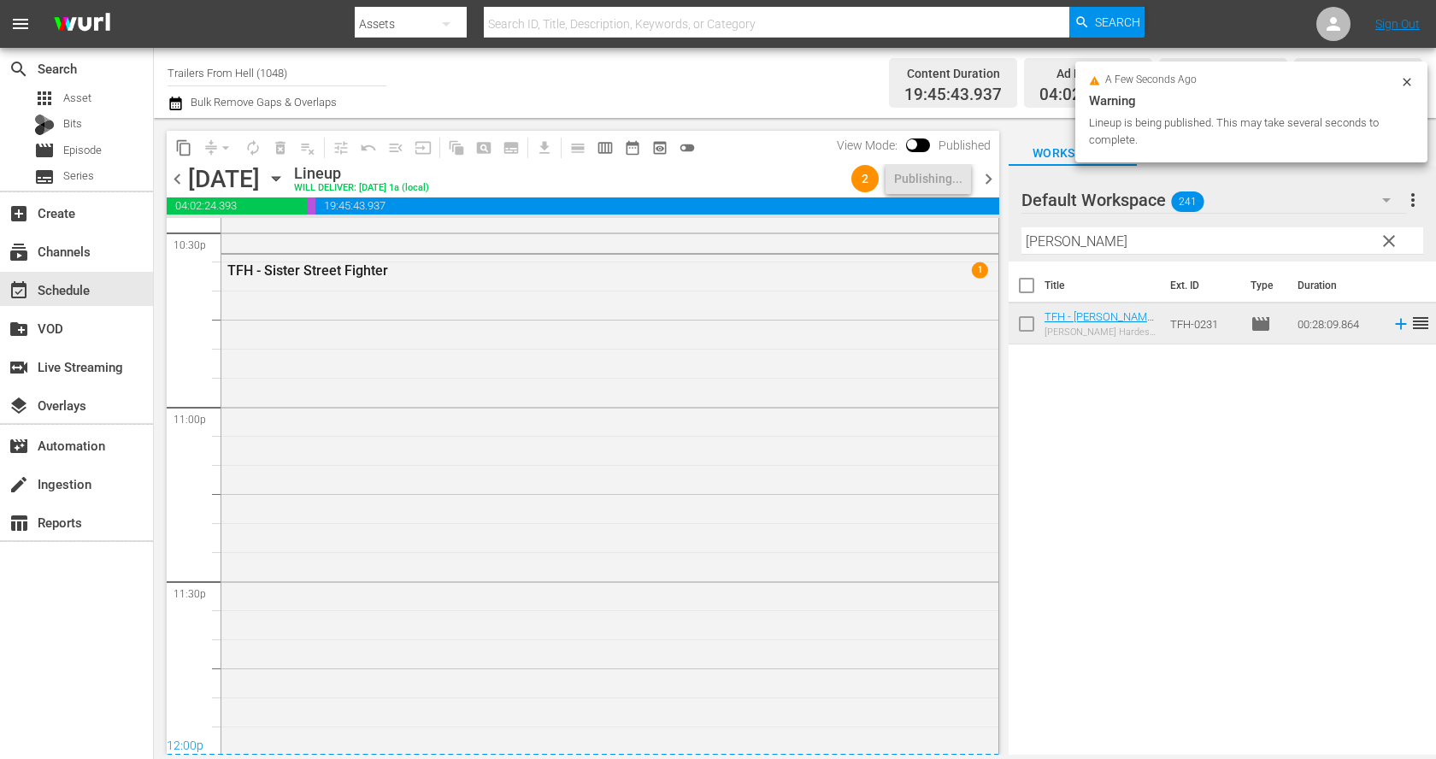
click at [285, 181] on icon "button" at bounding box center [276, 178] width 19 height 19
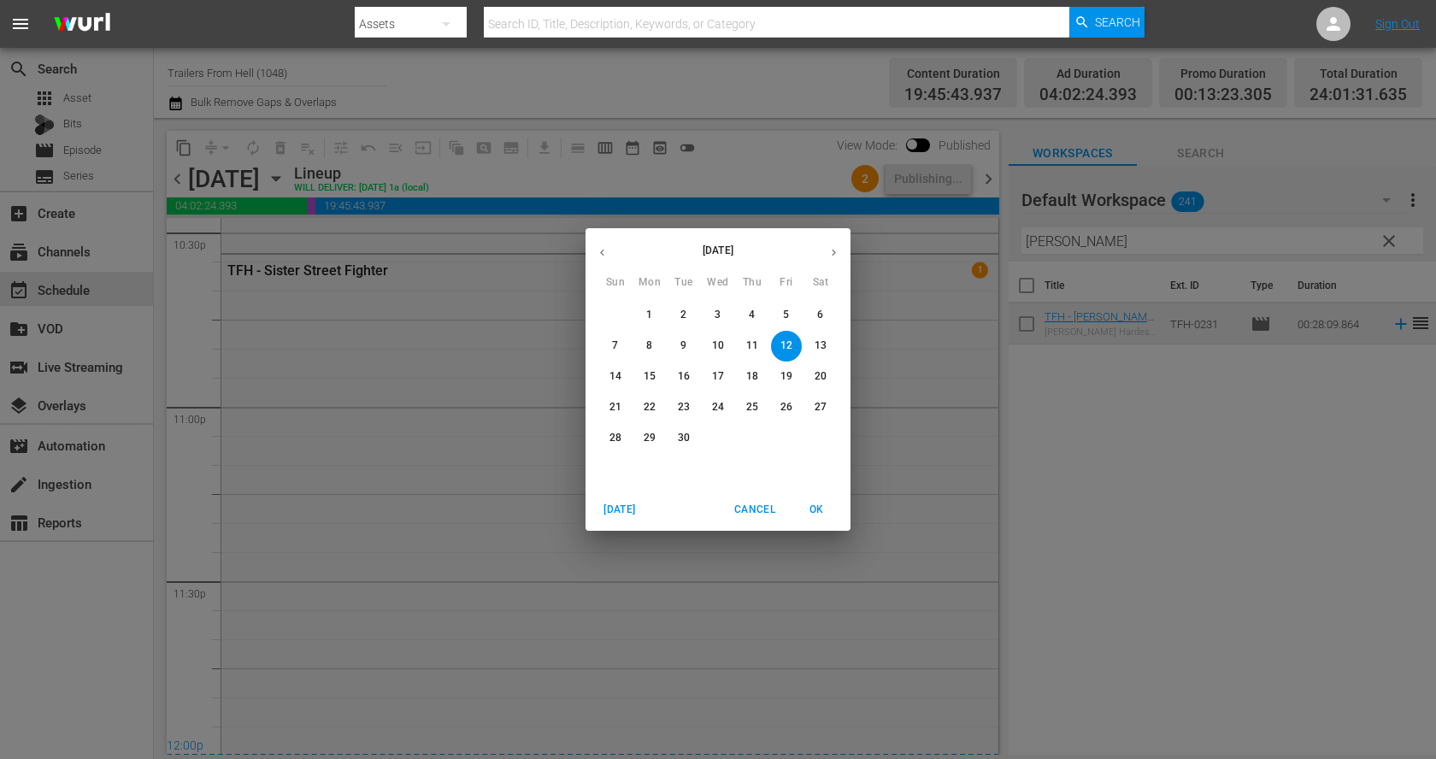
click at [826, 351] on span "13" at bounding box center [820, 345] width 31 height 15
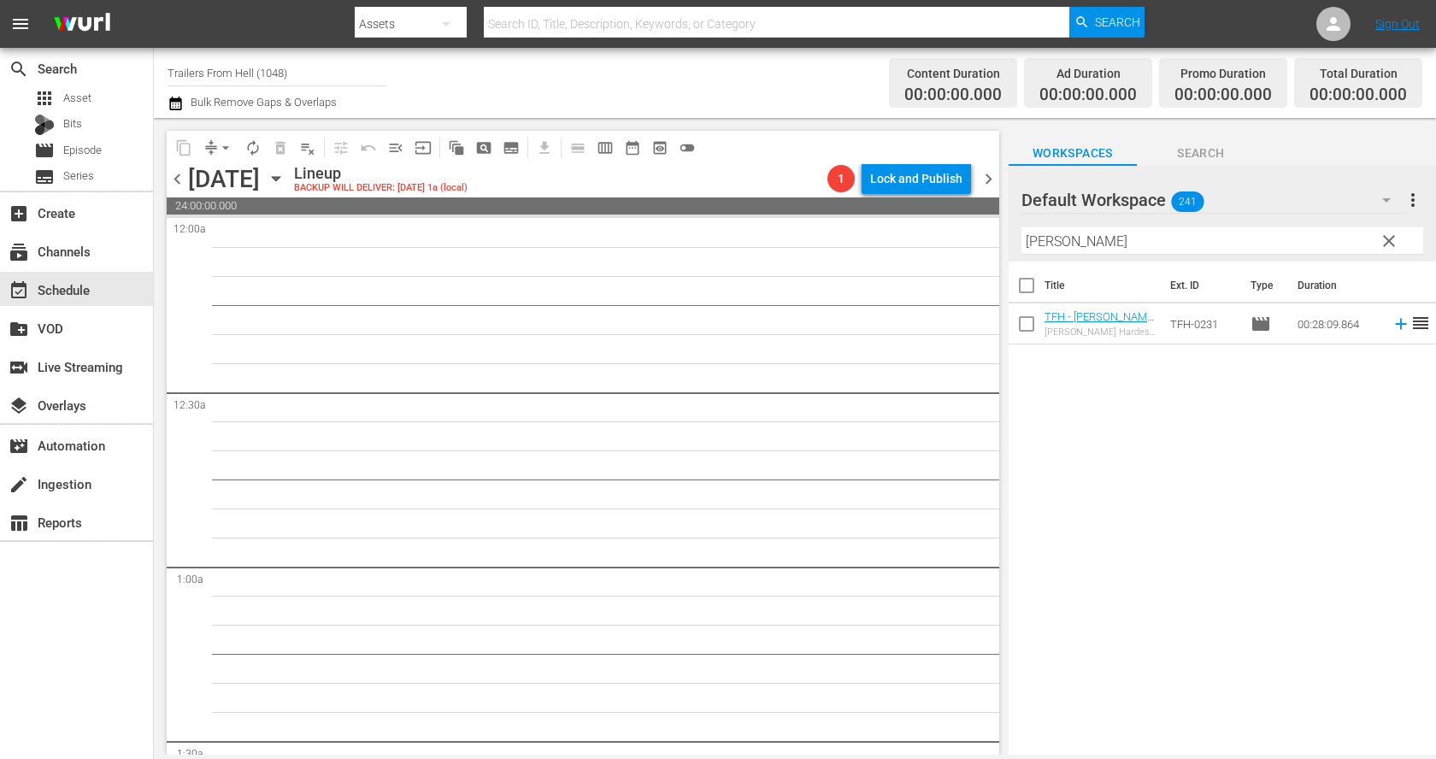
click at [1400, 232] on button "clear" at bounding box center [1387, 239] width 27 height 27
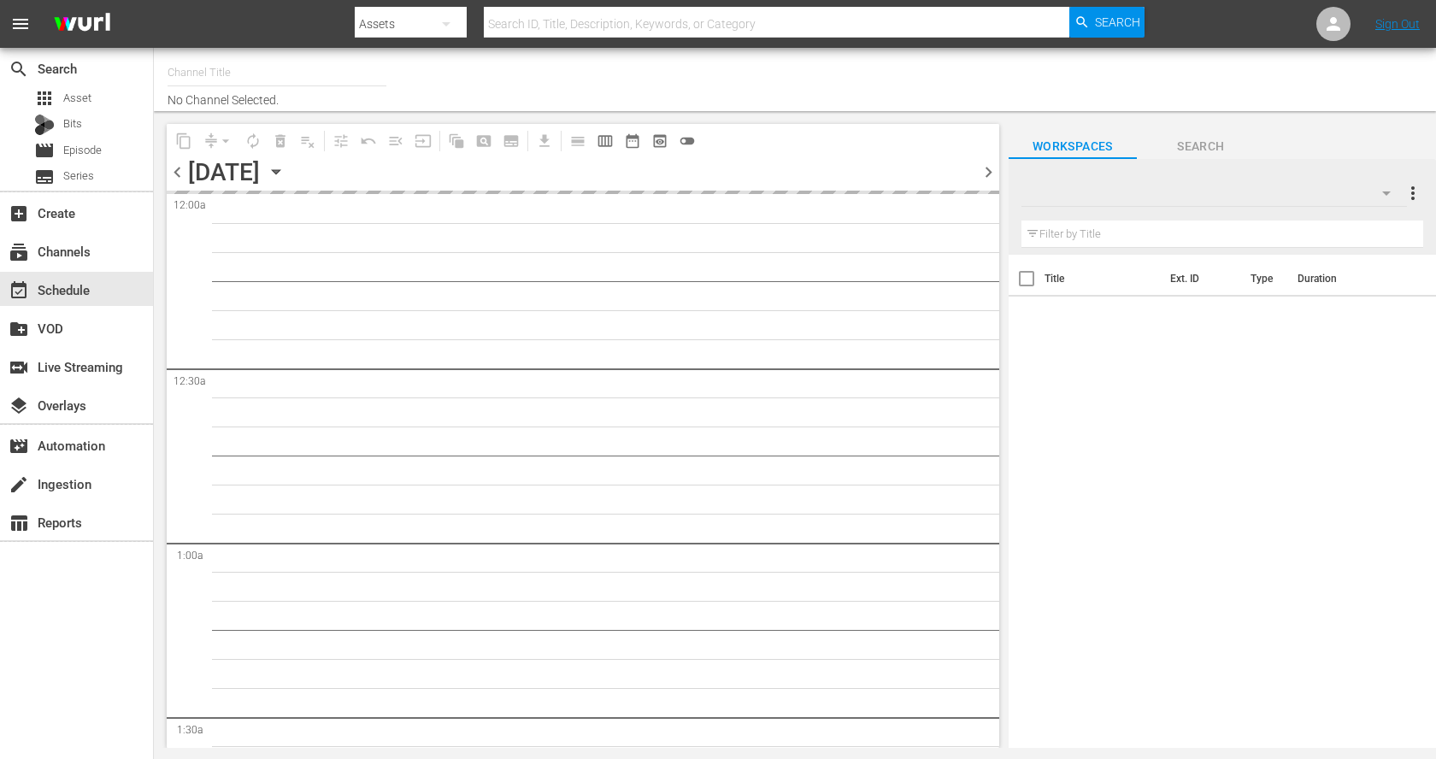
type input "Trailers From Hell (1048)"
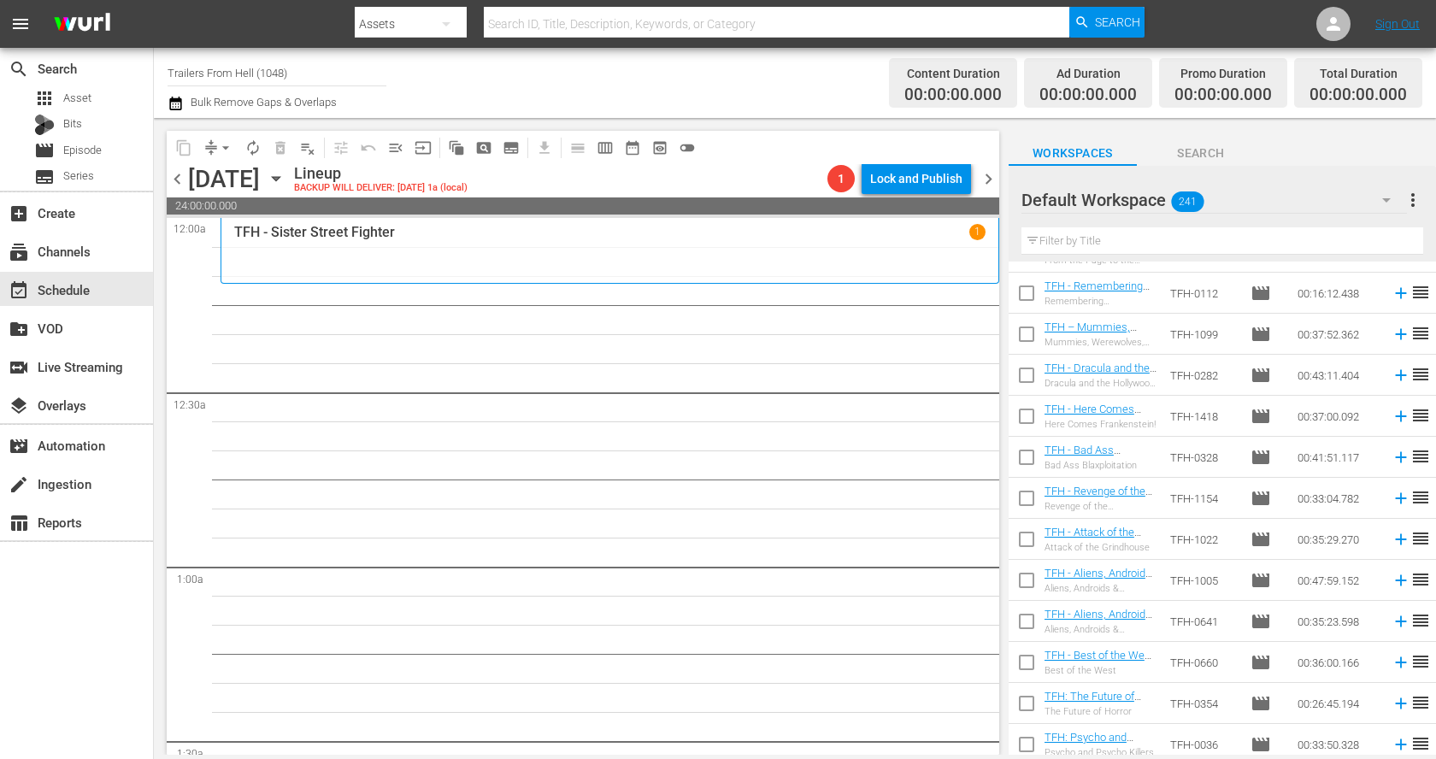
scroll to position [9429, 0]
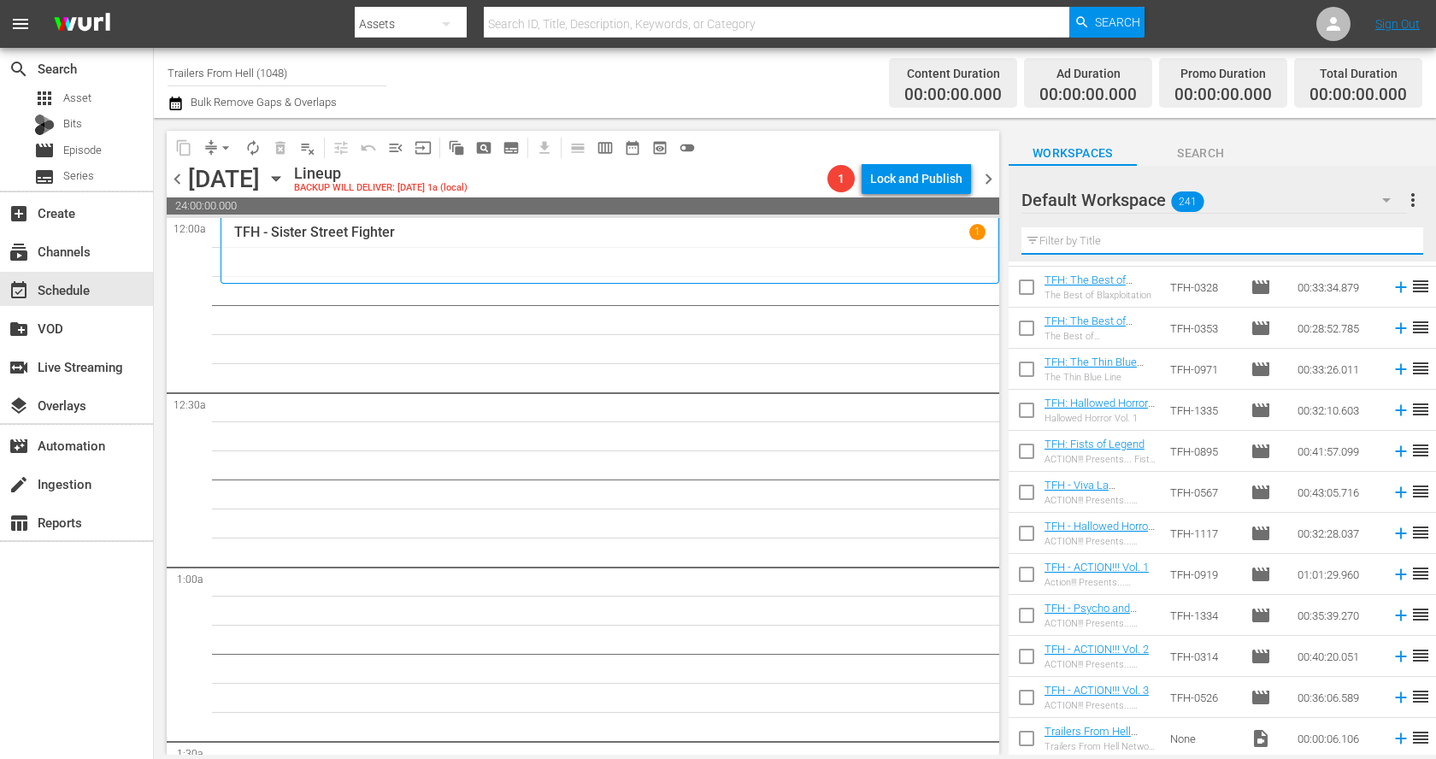
click at [1156, 242] on input "text" at bounding box center [1222, 240] width 402 height 27
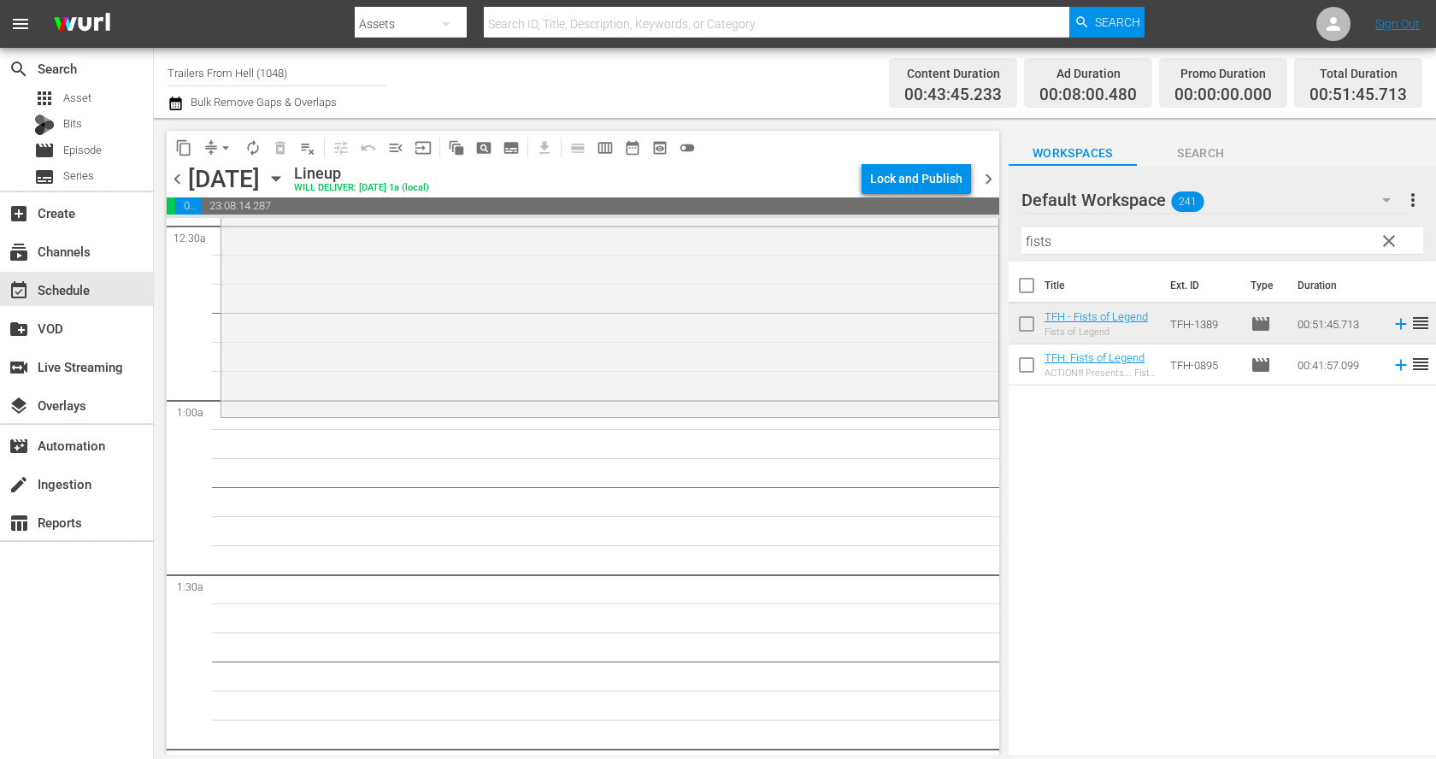
scroll to position [188, 0]
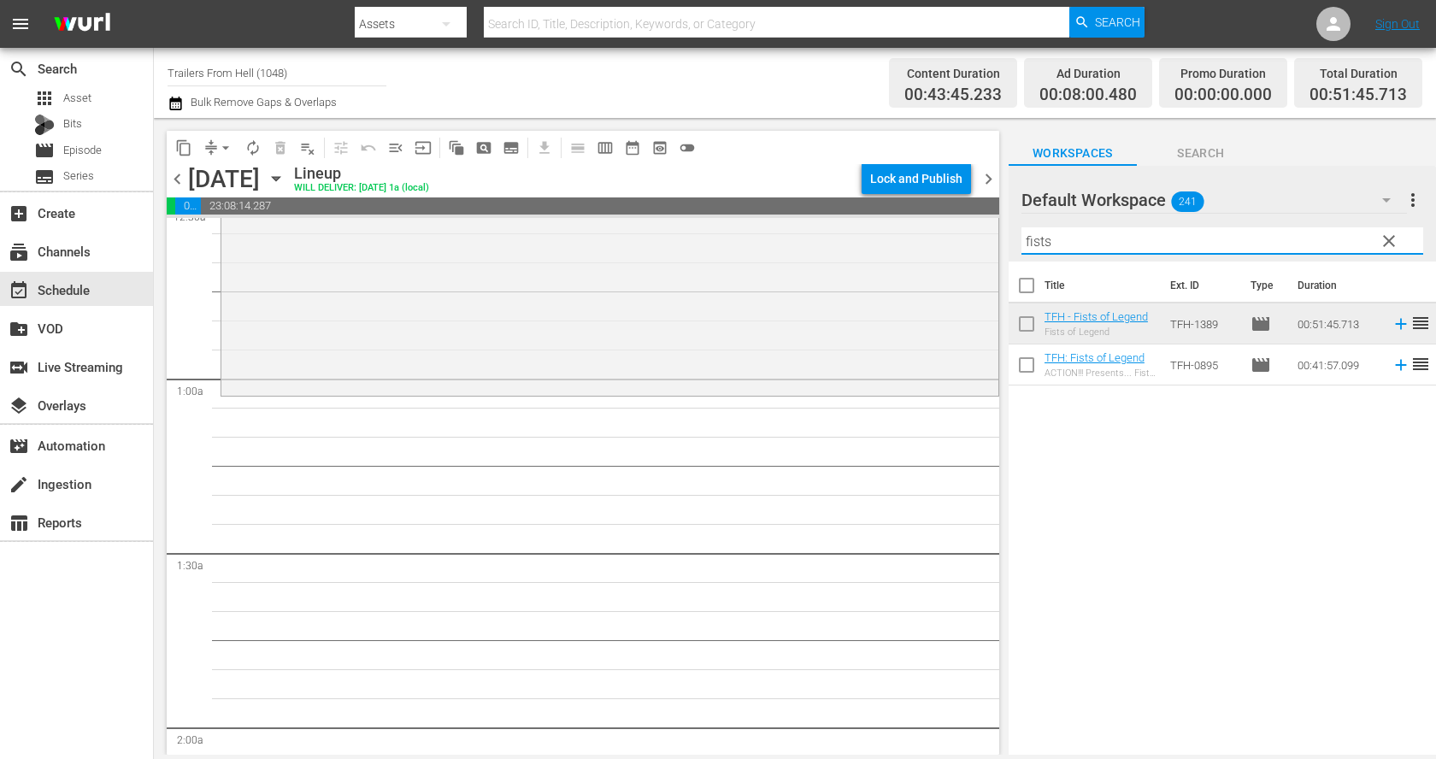
click at [1083, 235] on input "fists" at bounding box center [1222, 240] width 402 height 27
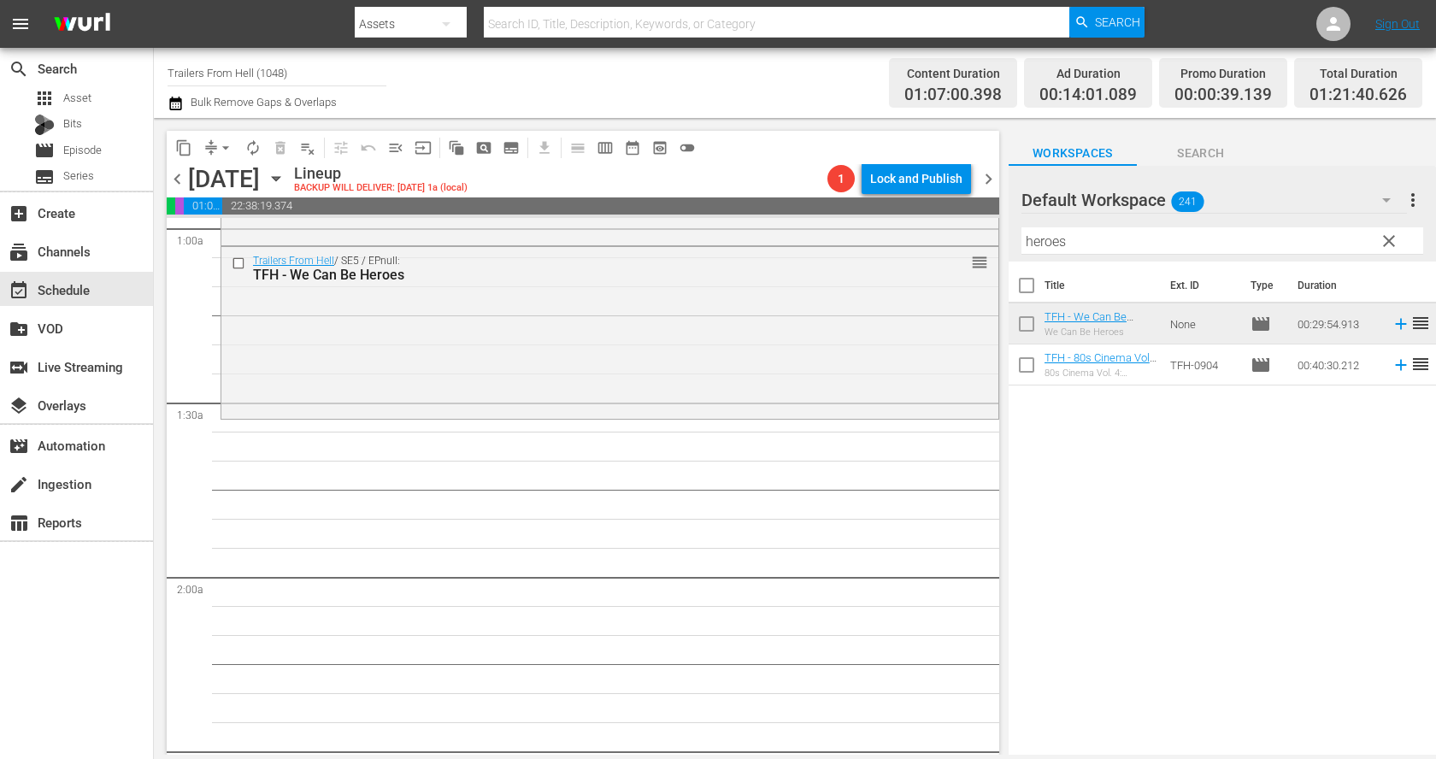
scroll to position [369, 0]
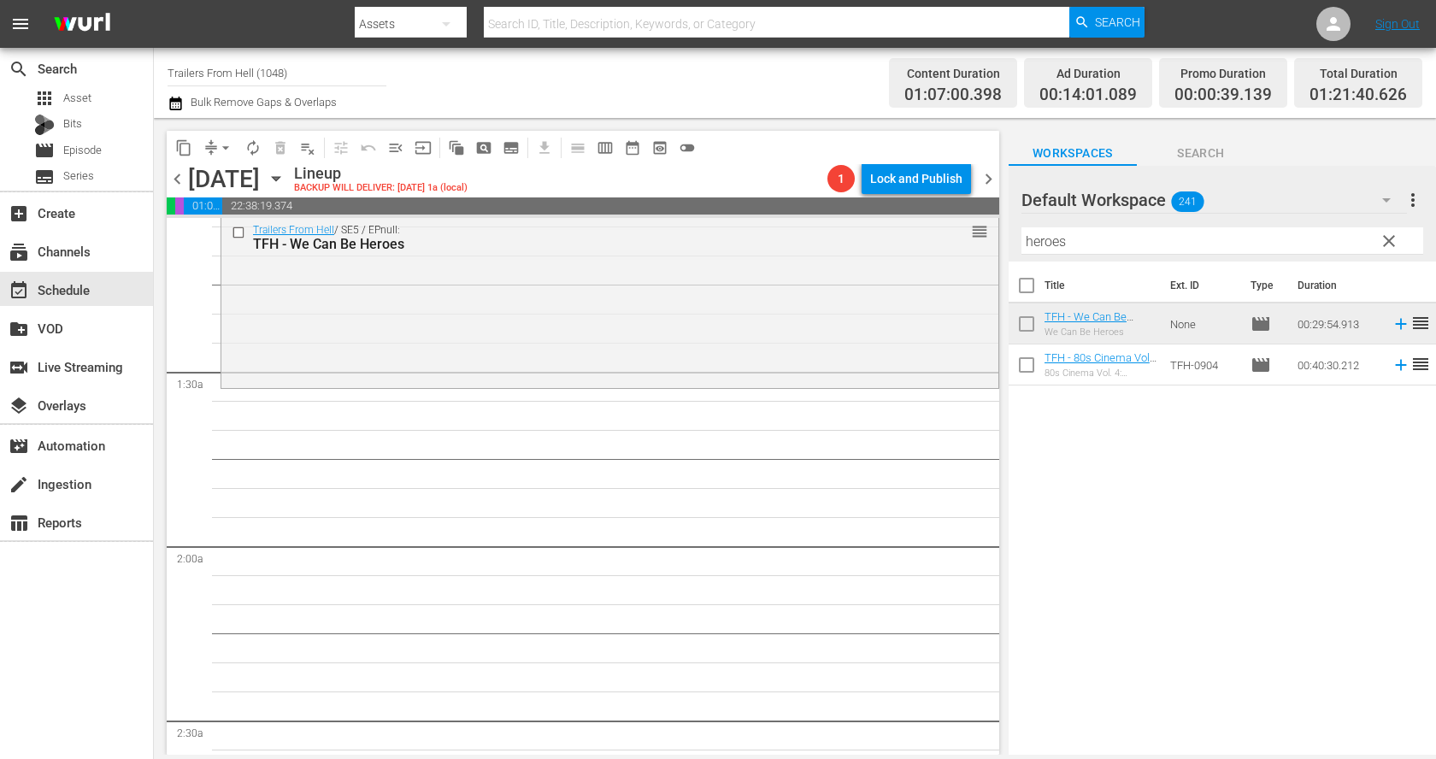
click at [1083, 247] on input "heroes" at bounding box center [1222, 240] width 402 height 27
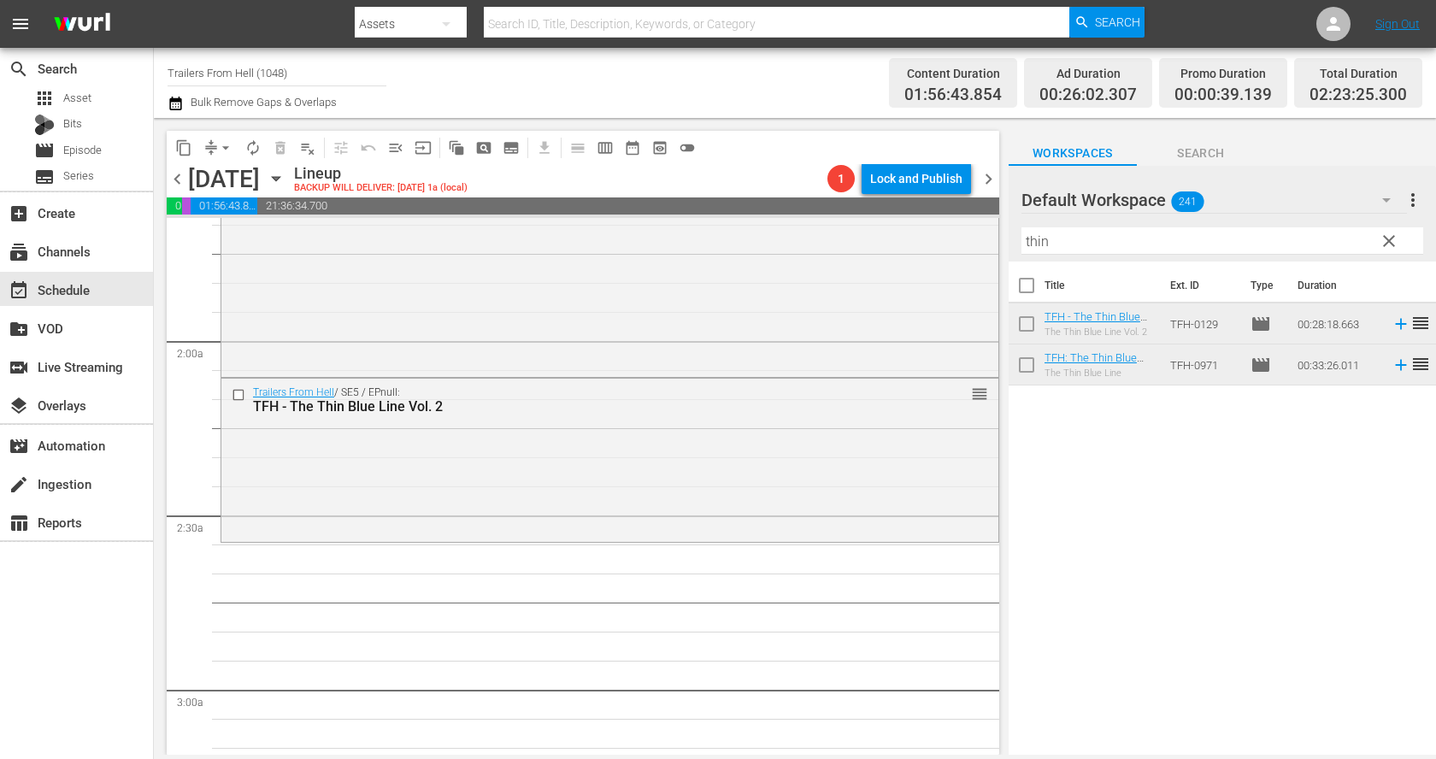
scroll to position [680, 0]
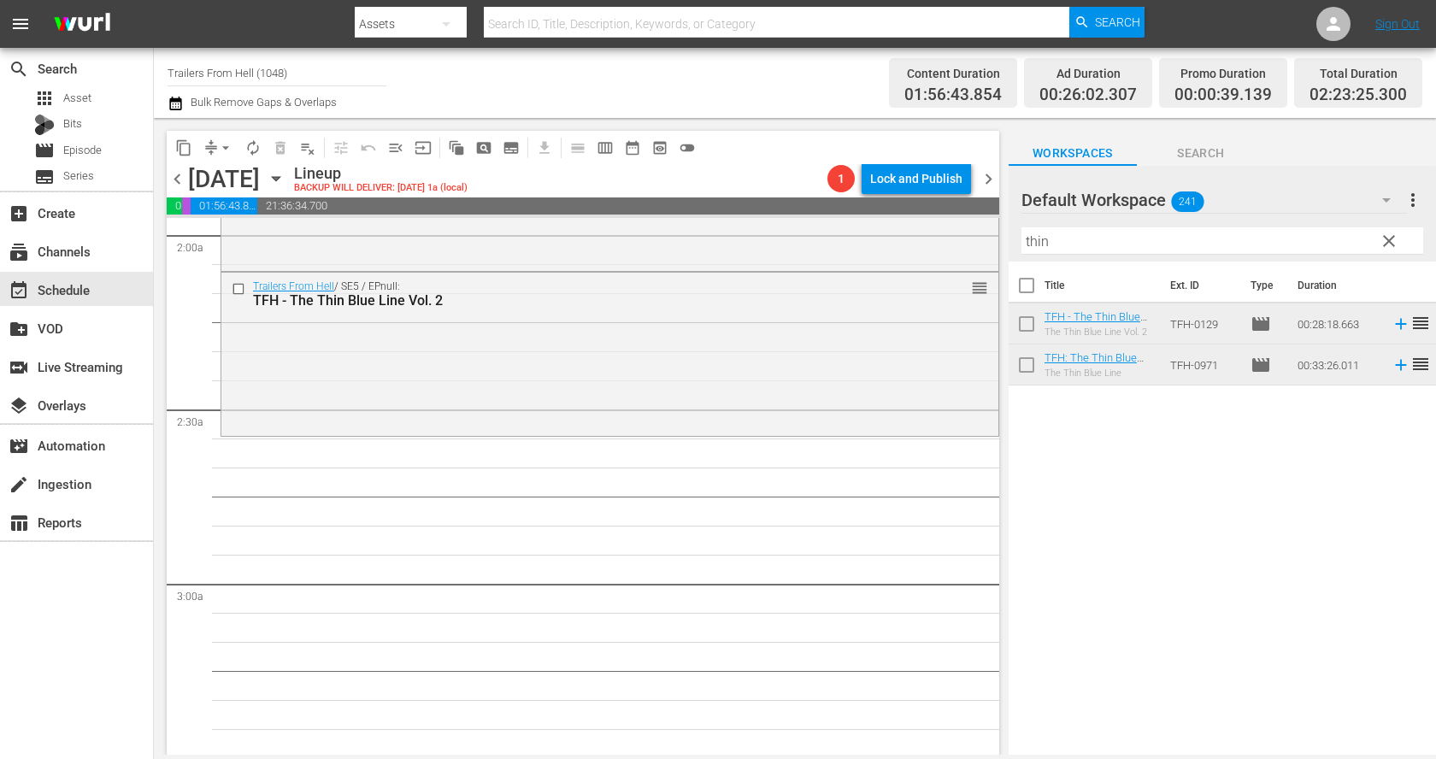
click at [1055, 230] on input "thin" at bounding box center [1222, 240] width 402 height 27
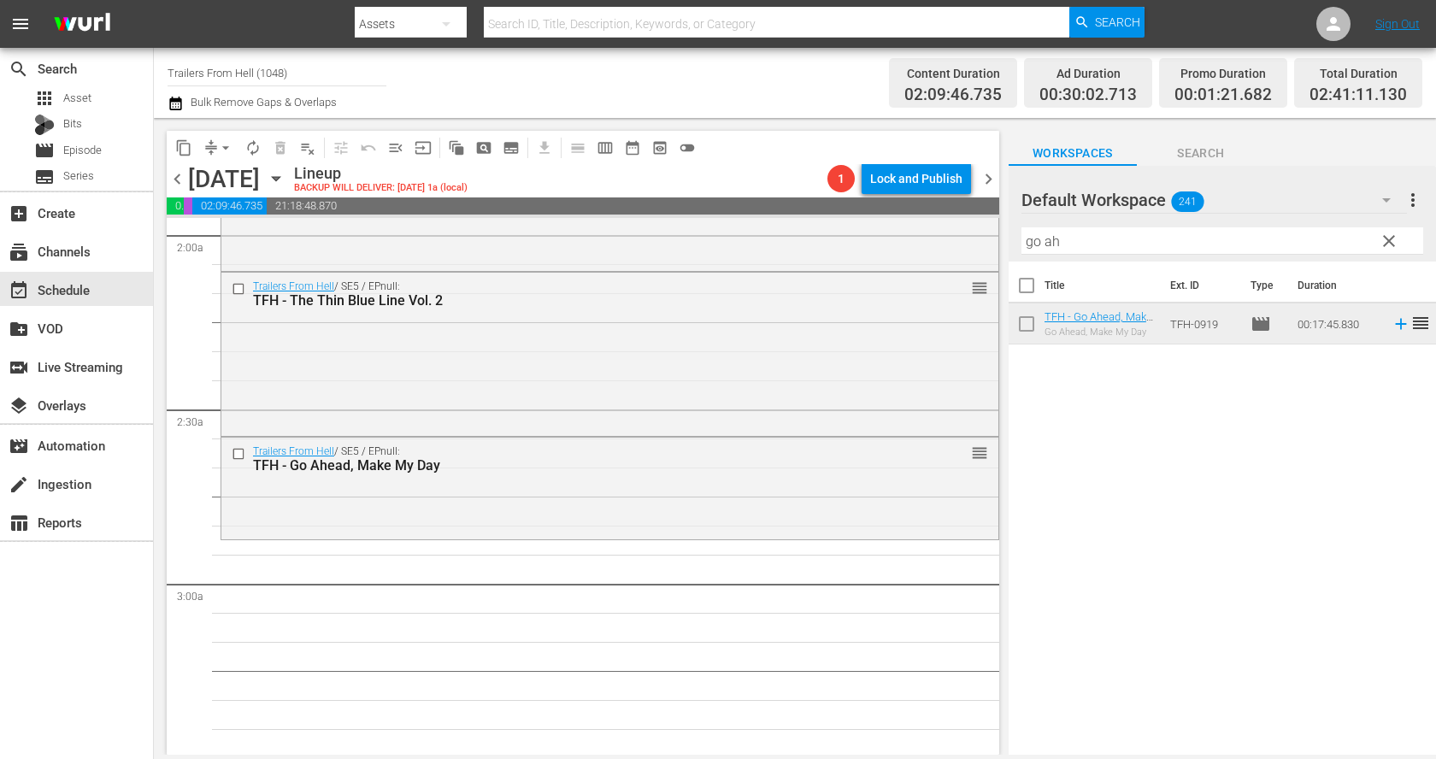
click at [1092, 242] on input "go ah" at bounding box center [1222, 240] width 402 height 27
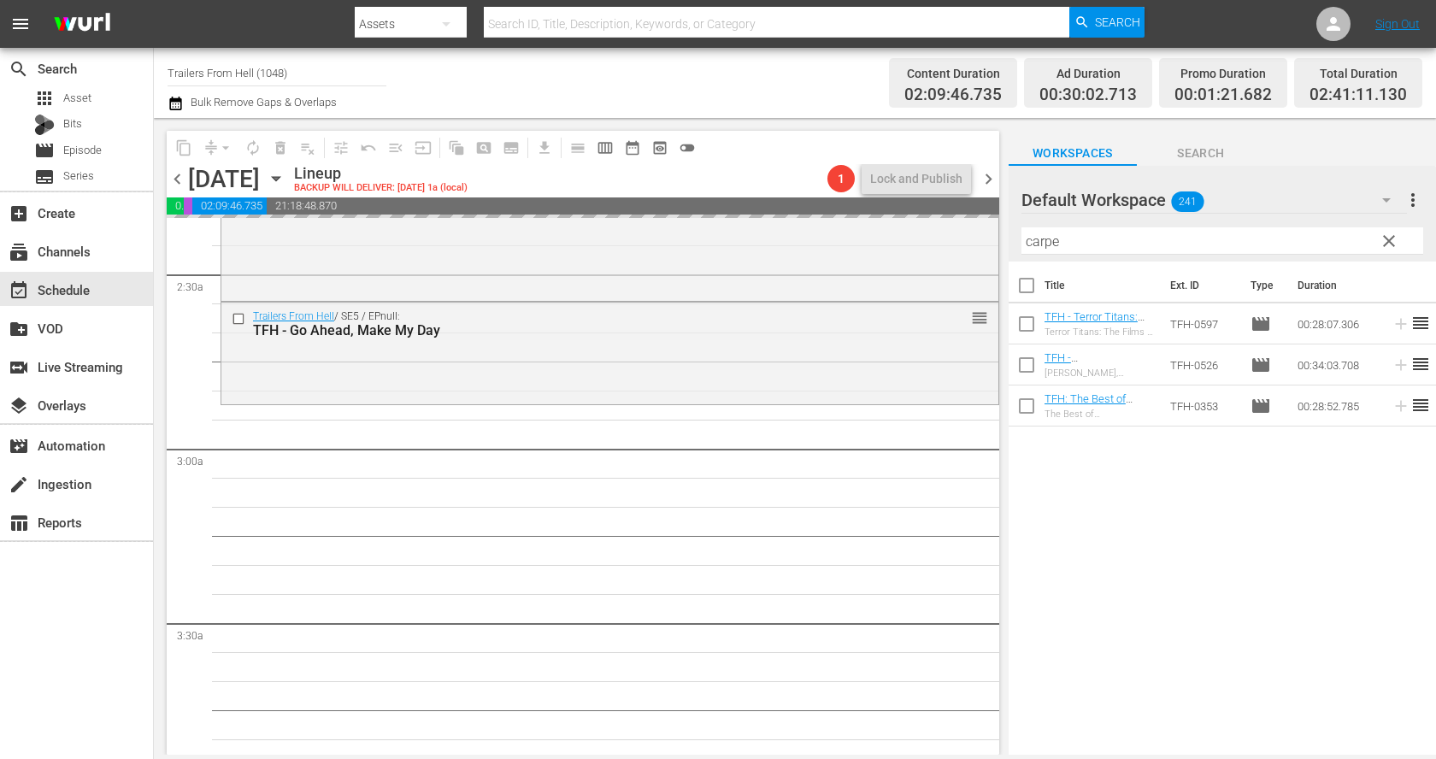
scroll to position [914, 0]
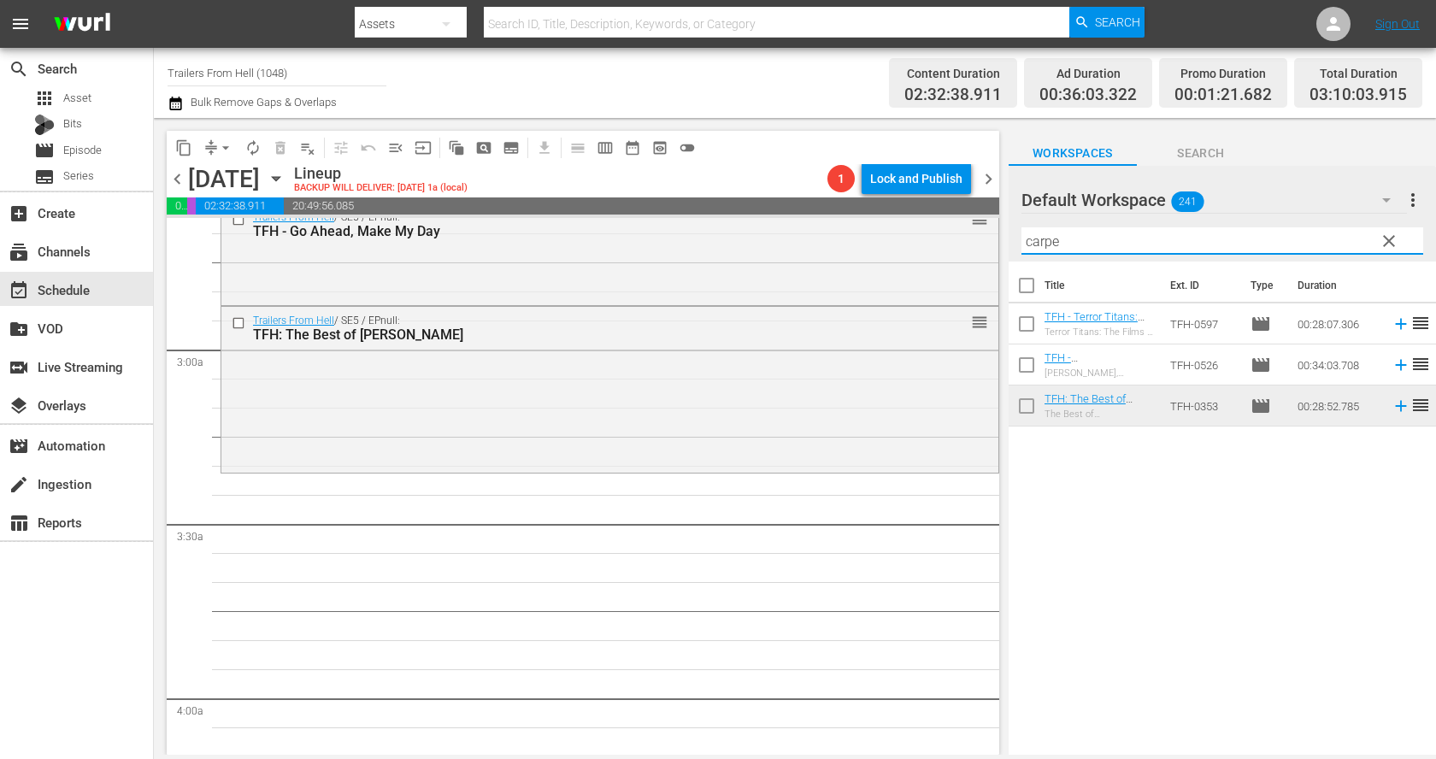
click at [1121, 243] on input "carpe" at bounding box center [1222, 240] width 402 height 27
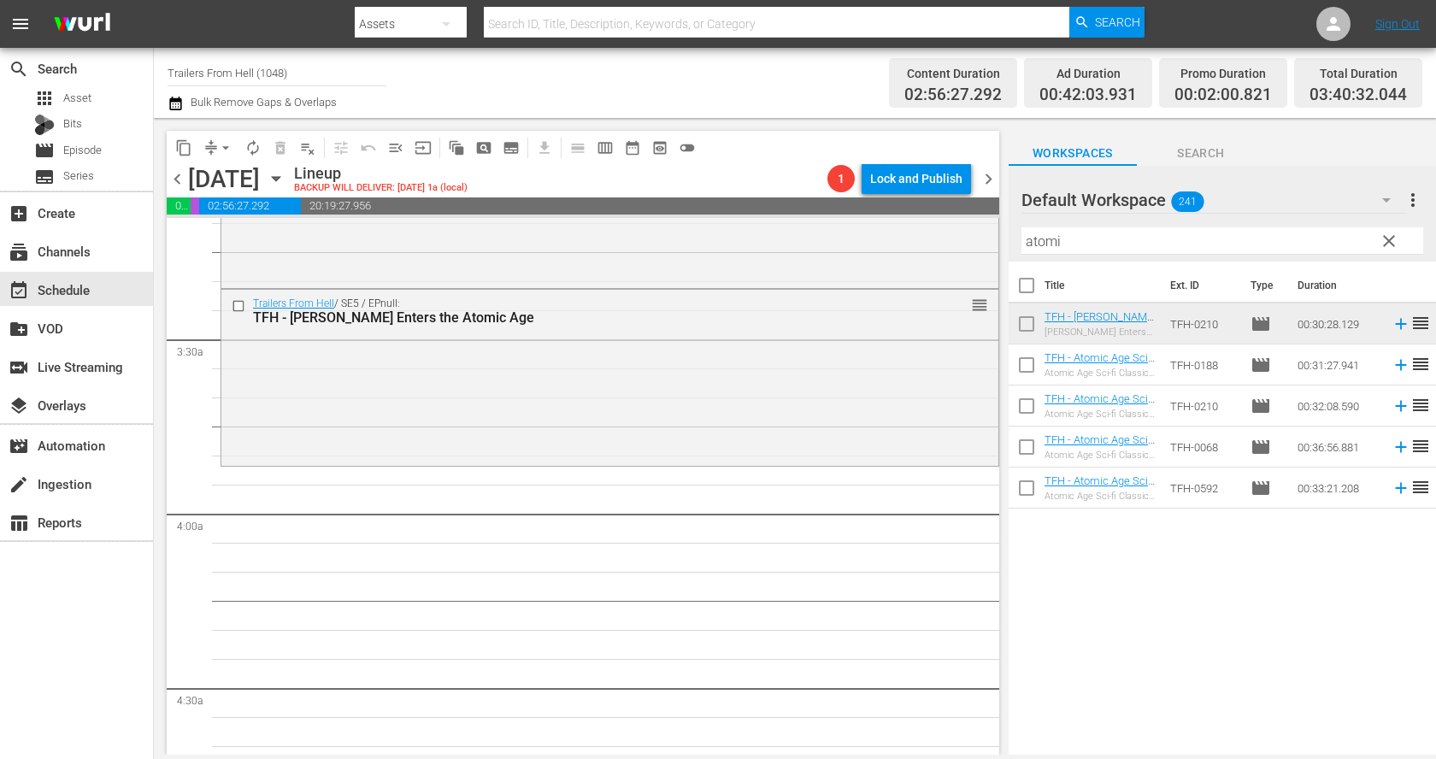
scroll to position [1135, 0]
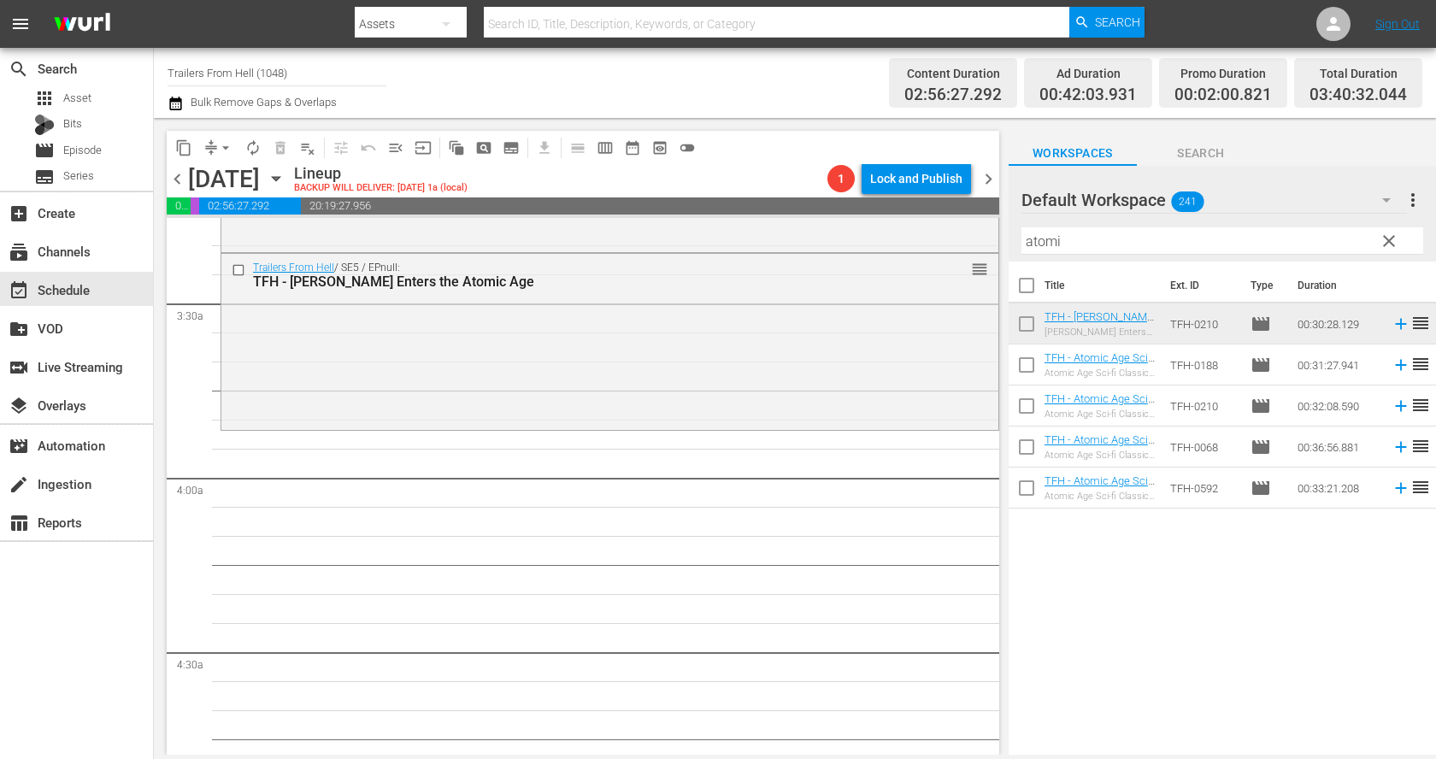
click at [1088, 245] on input "atomi" at bounding box center [1222, 240] width 402 height 27
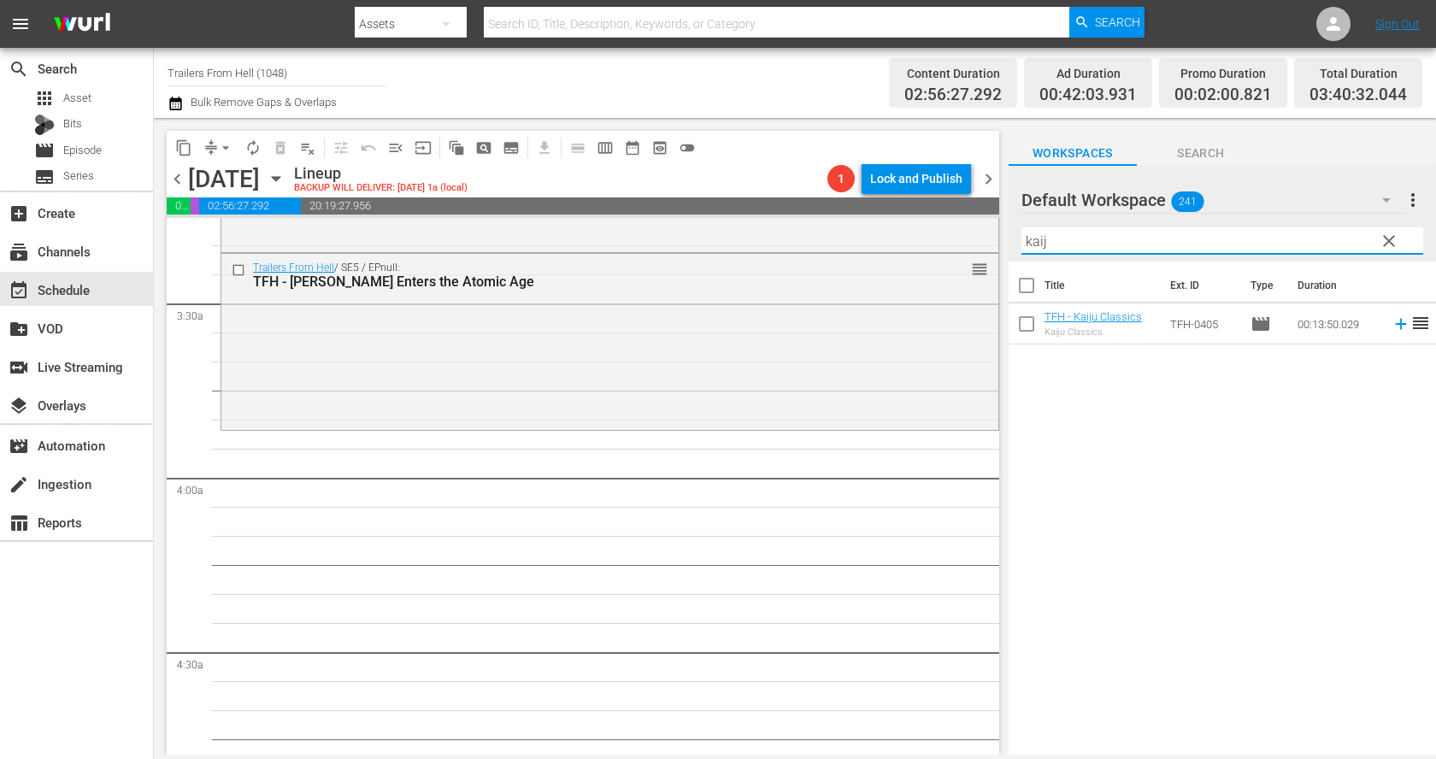
click at [1198, 326] on td "TFH-0405" at bounding box center [1203, 323] width 80 height 41
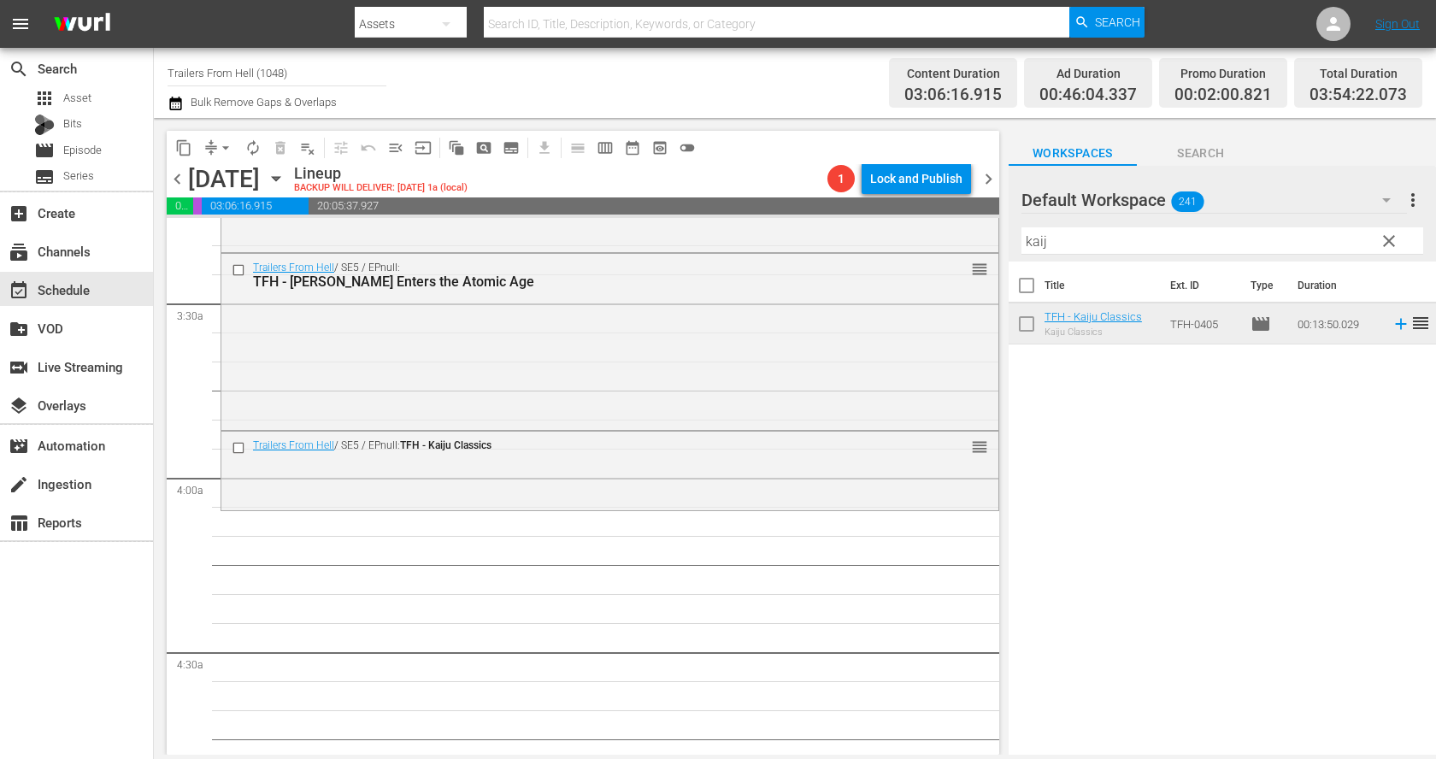
click at [1069, 229] on input "kaij" at bounding box center [1222, 240] width 402 height 27
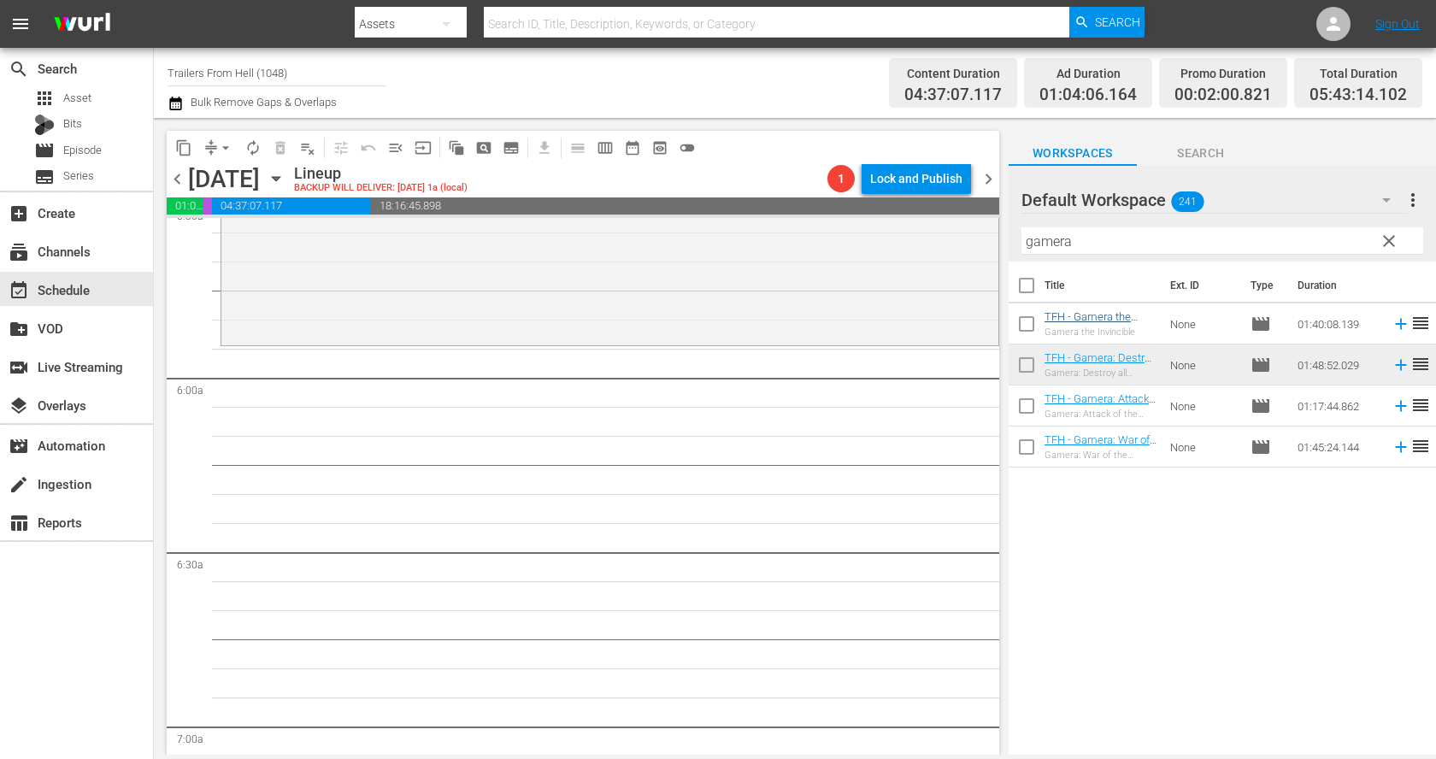
scroll to position [1936, 0]
click at [1058, 245] on input "gamera" at bounding box center [1222, 240] width 402 height 27
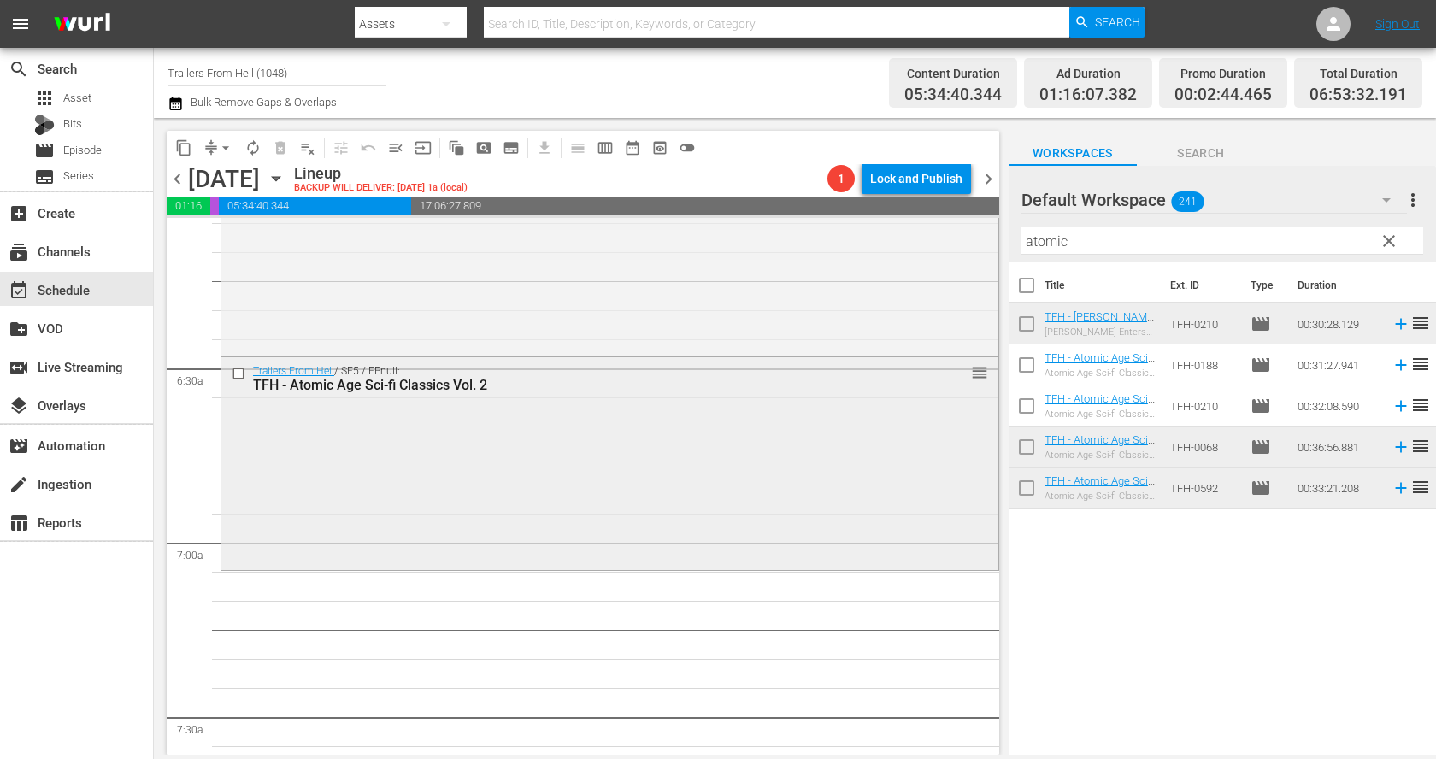
scroll to position [2163, 0]
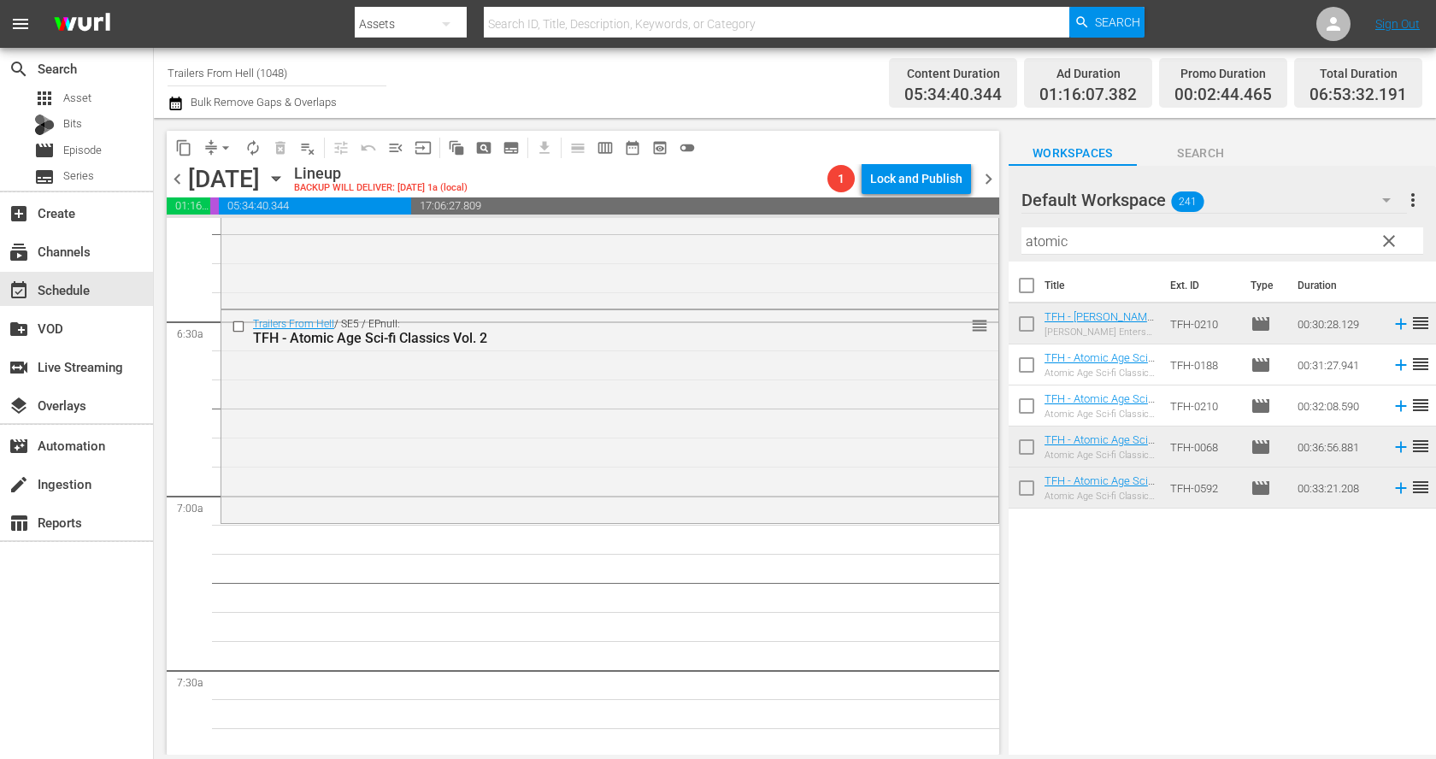
click at [1070, 249] on input "atomic" at bounding box center [1222, 240] width 402 height 27
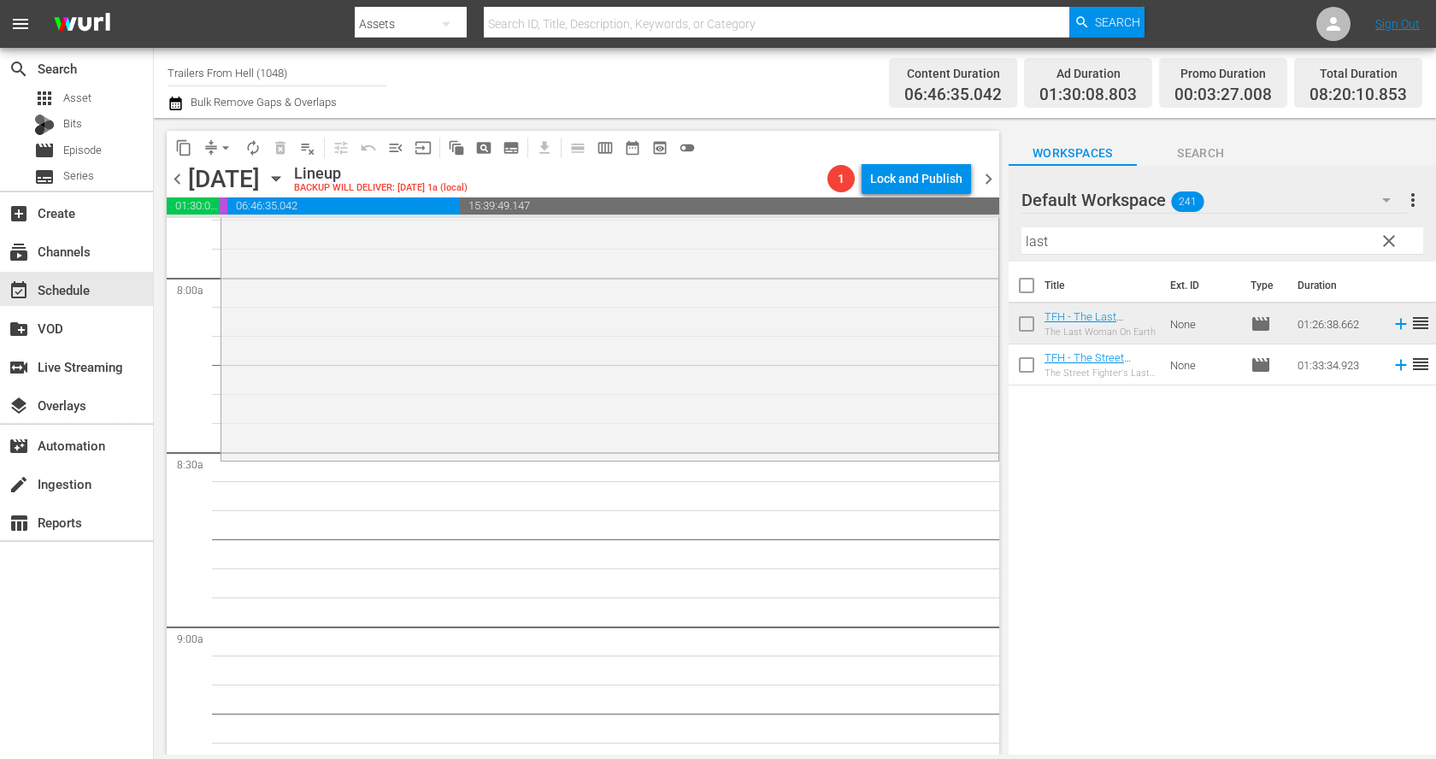
scroll to position [2762, 0]
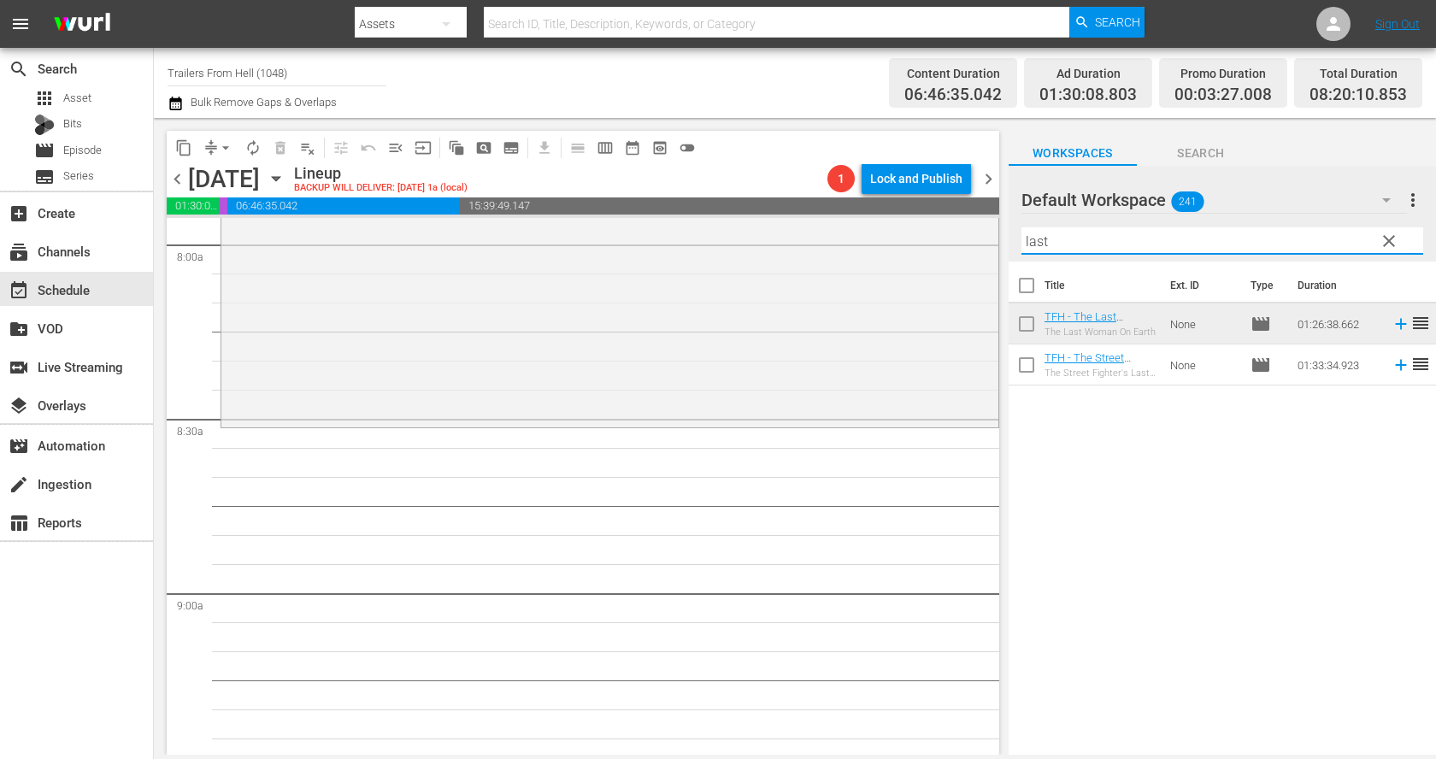
click at [1139, 242] on input "last" at bounding box center [1222, 240] width 402 height 27
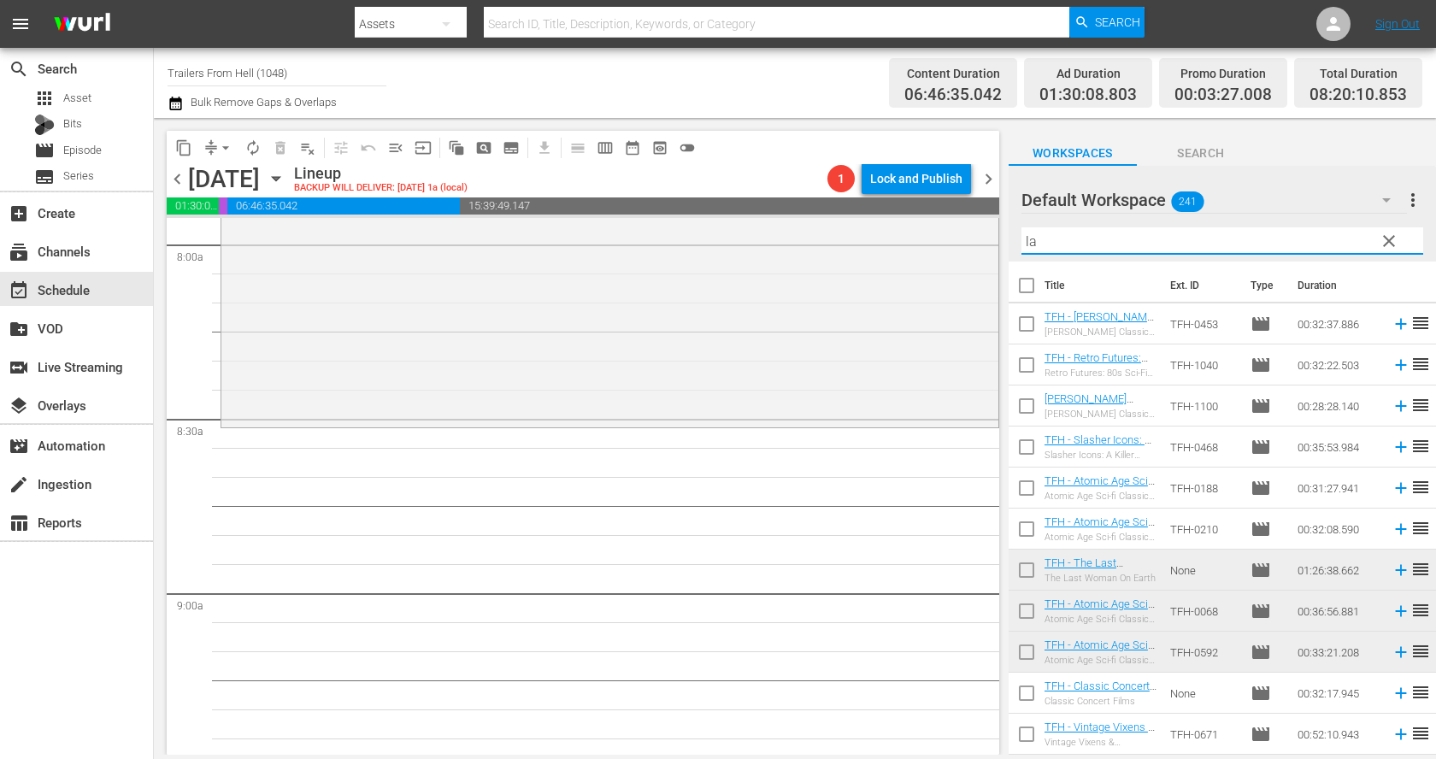
type input "l"
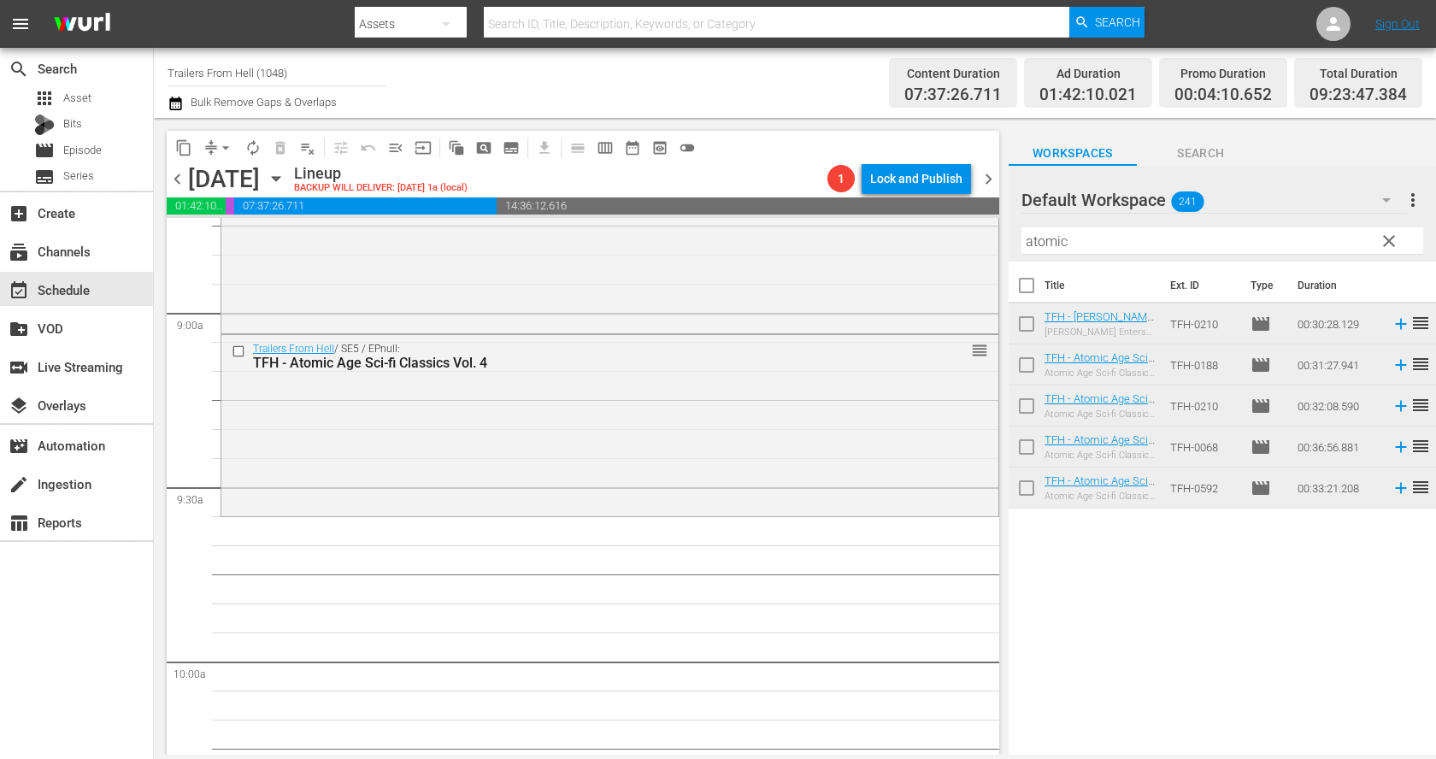
scroll to position [3116, 0]
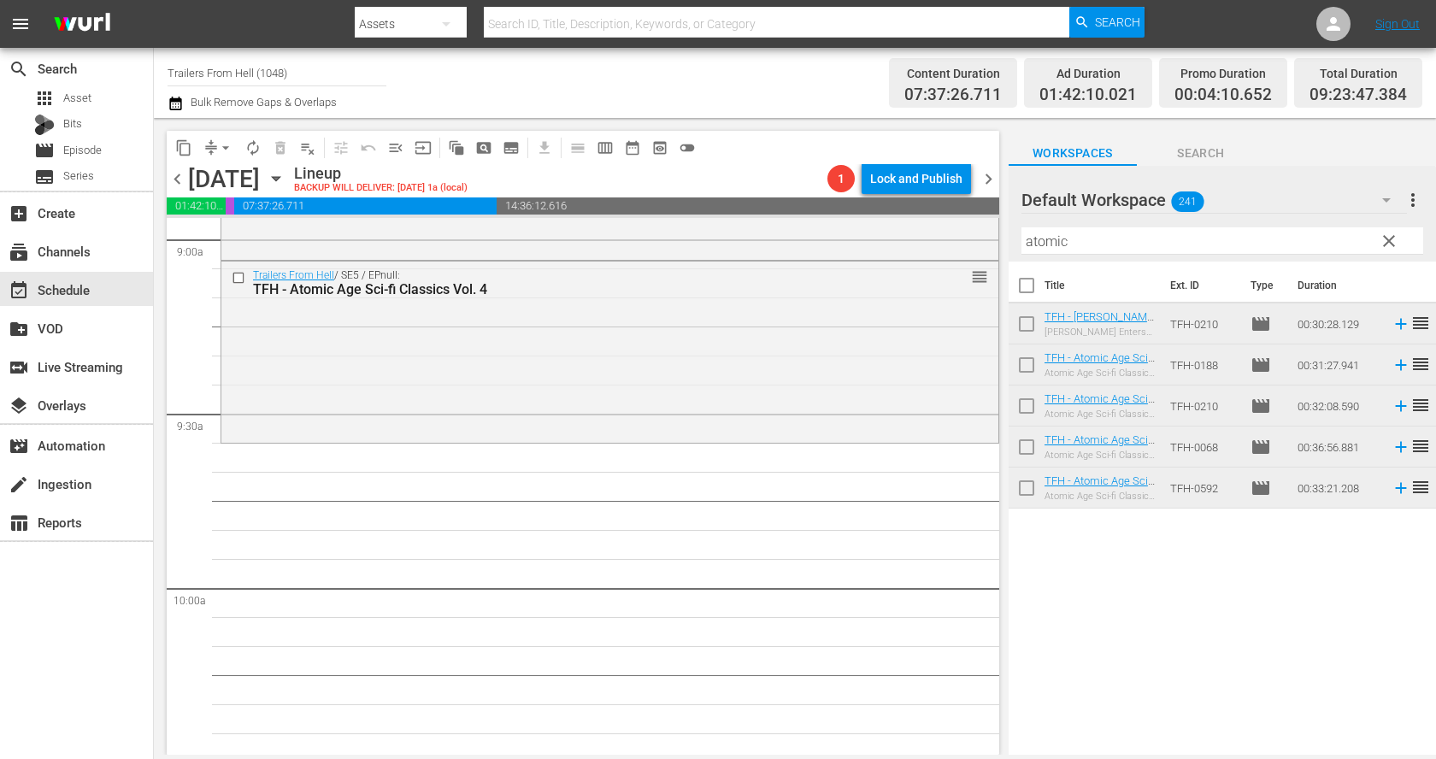
click at [1075, 247] on input "atomic" at bounding box center [1222, 240] width 402 height 27
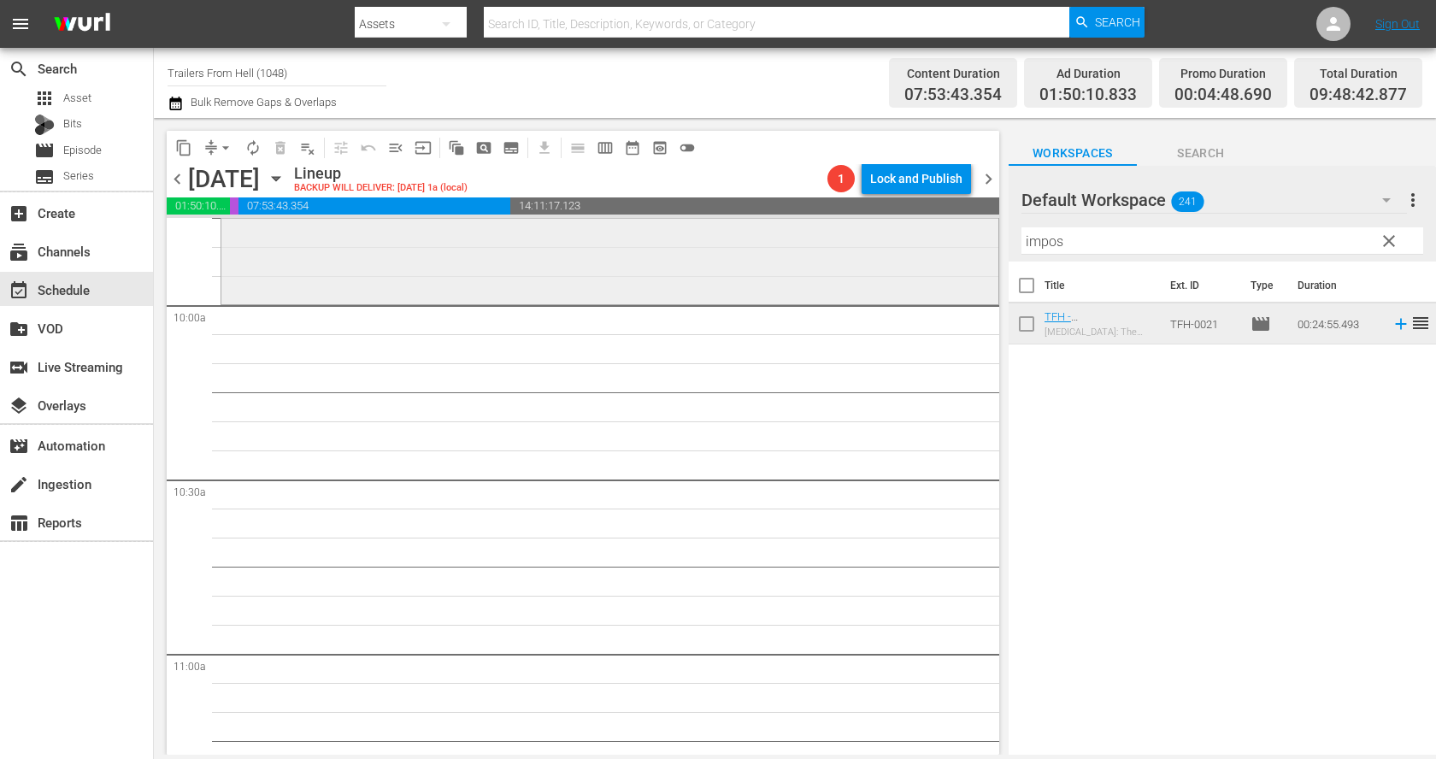
scroll to position [3444, 0]
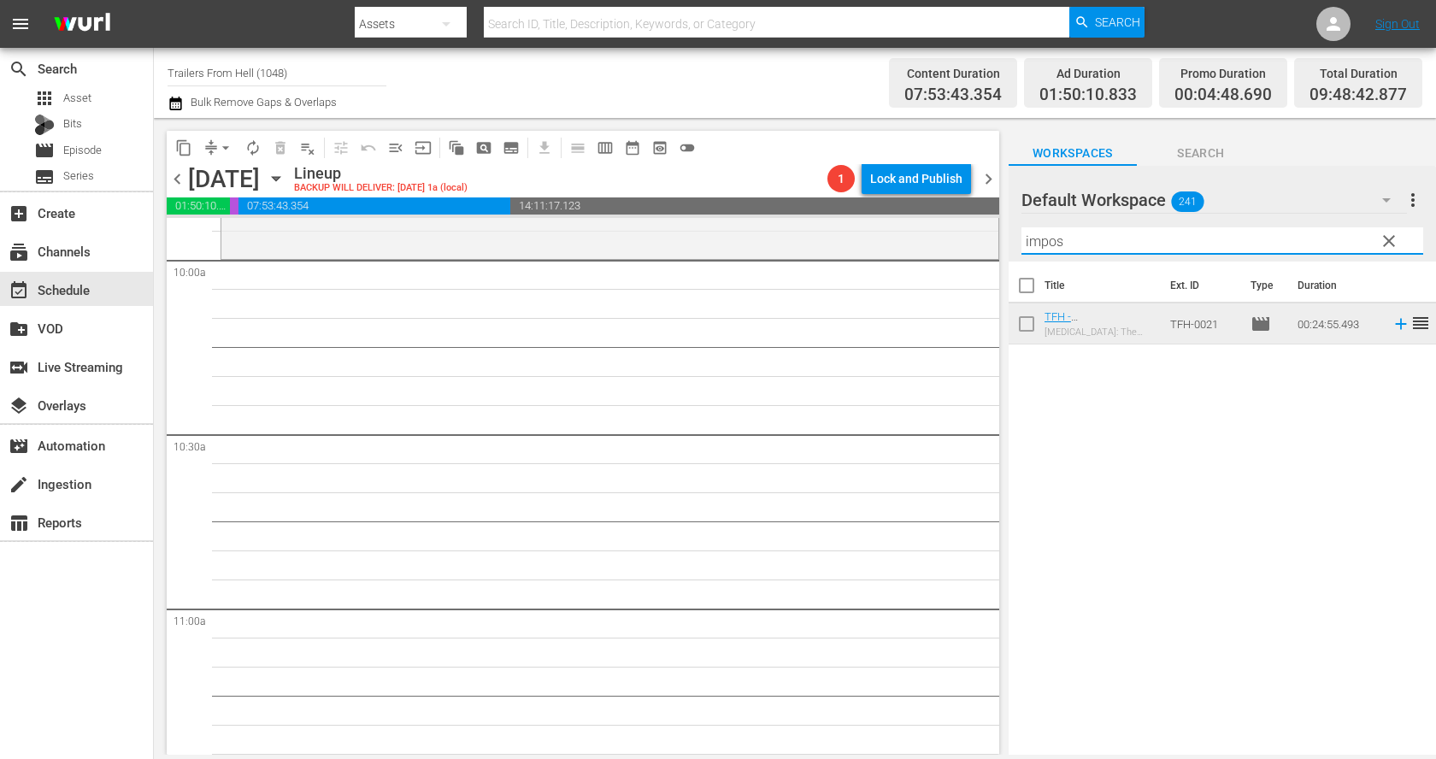
click at [1071, 240] on input "impos" at bounding box center [1222, 240] width 402 height 27
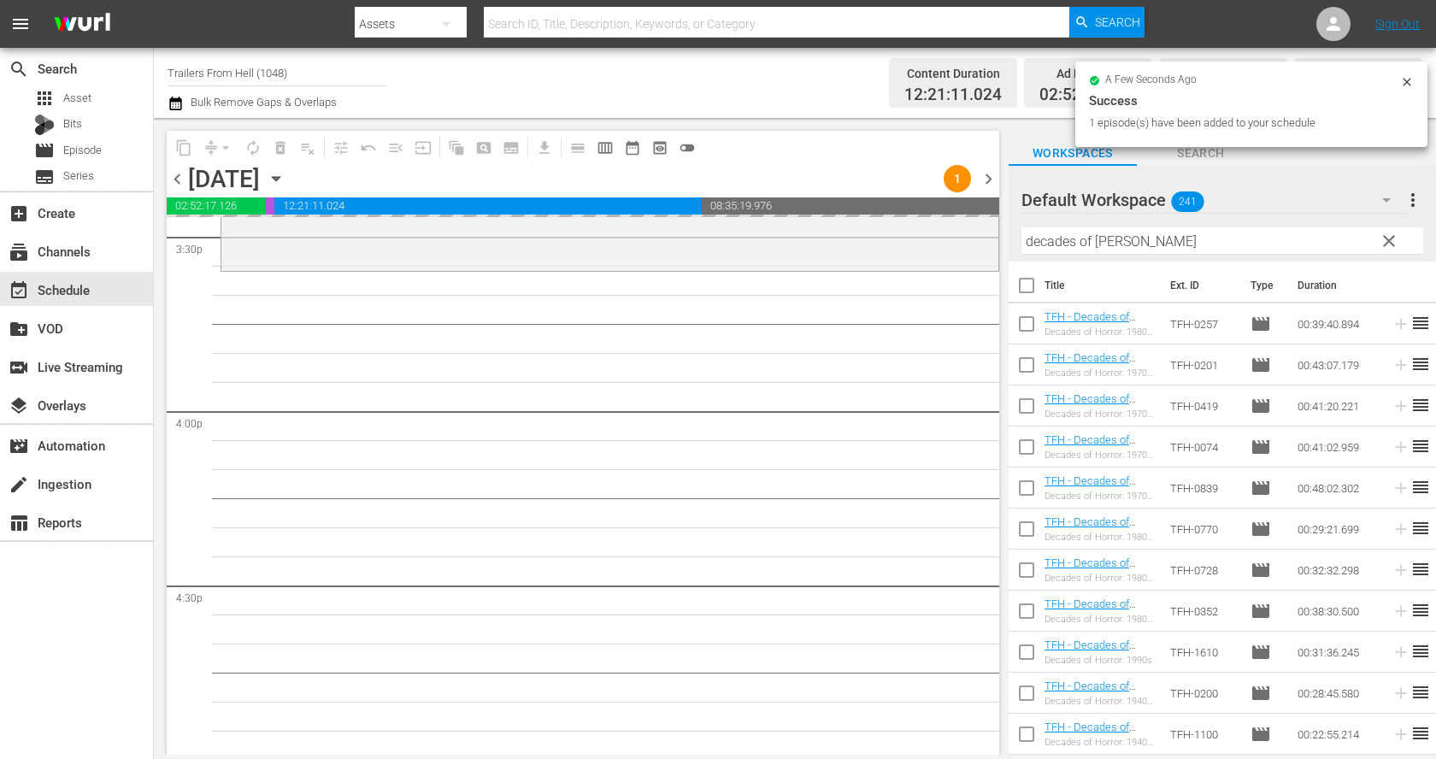
scroll to position [5487, 0]
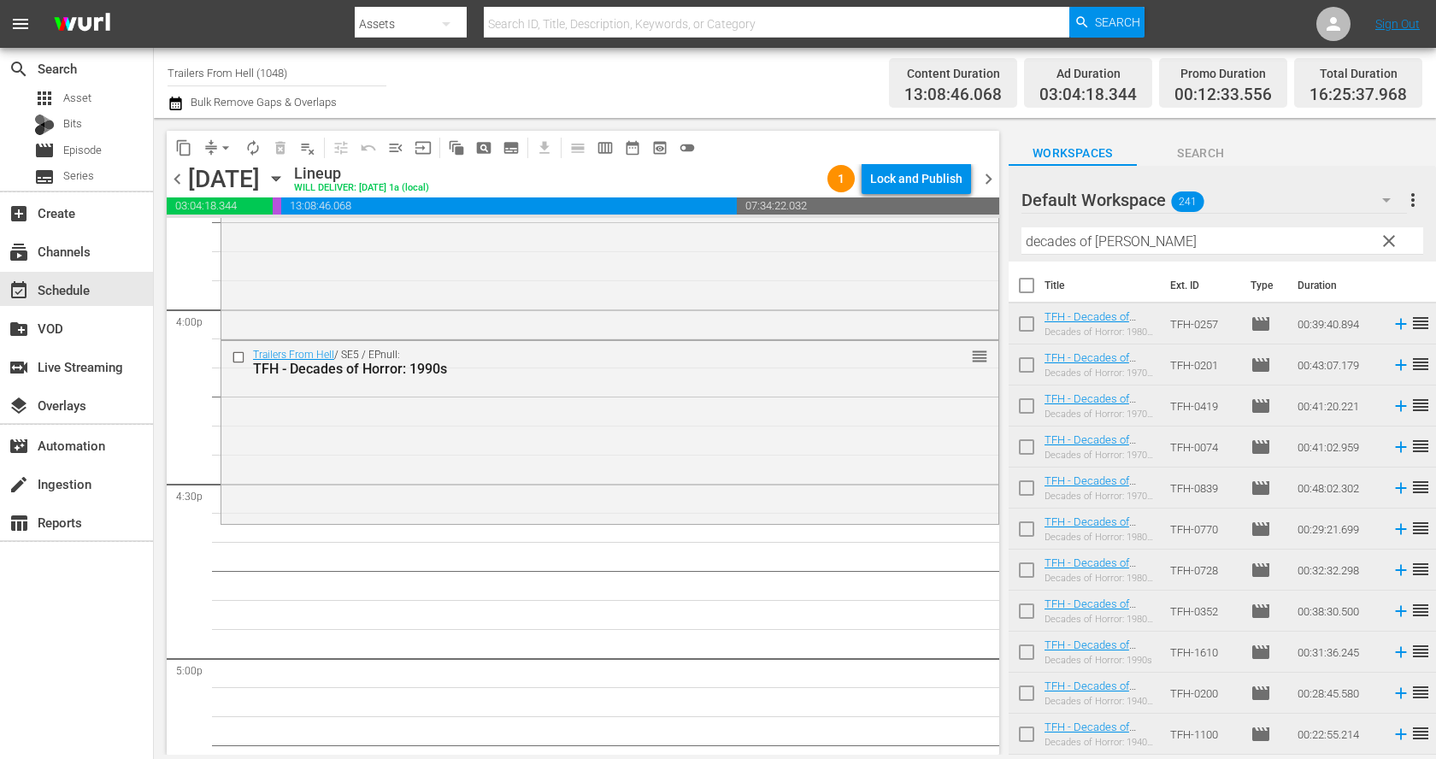
click at [1151, 244] on input "decades of [PERSON_NAME]" at bounding box center [1222, 240] width 402 height 27
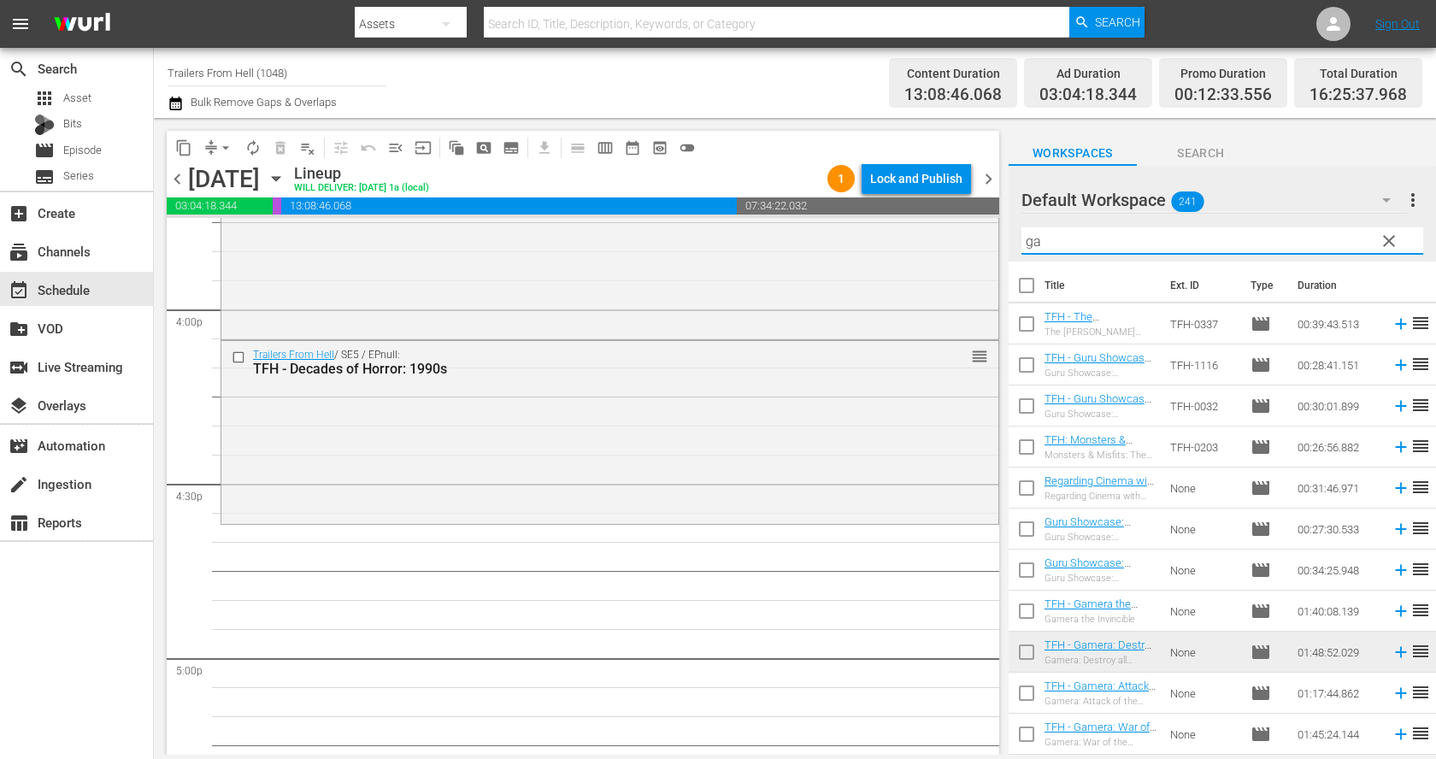
type input "g"
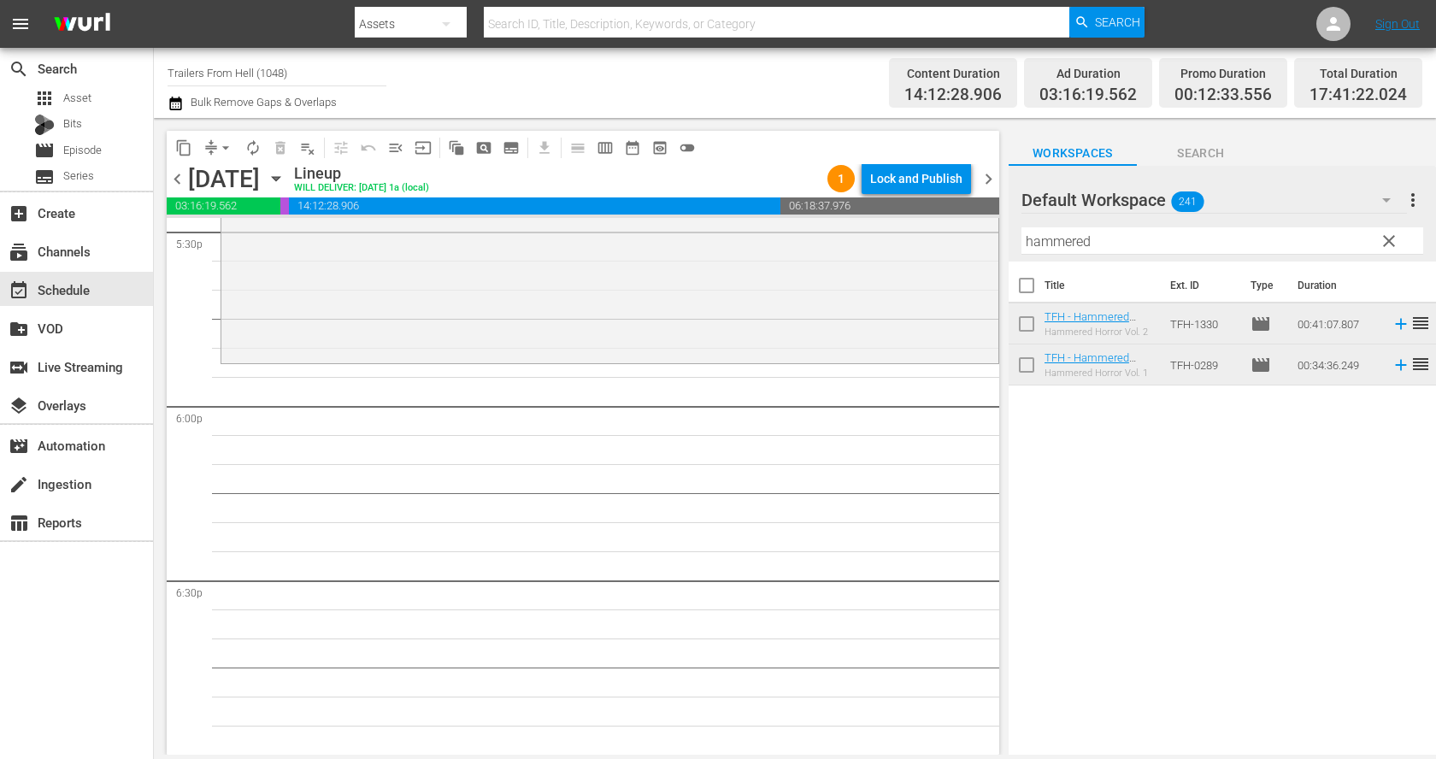
scroll to position [6098, 0]
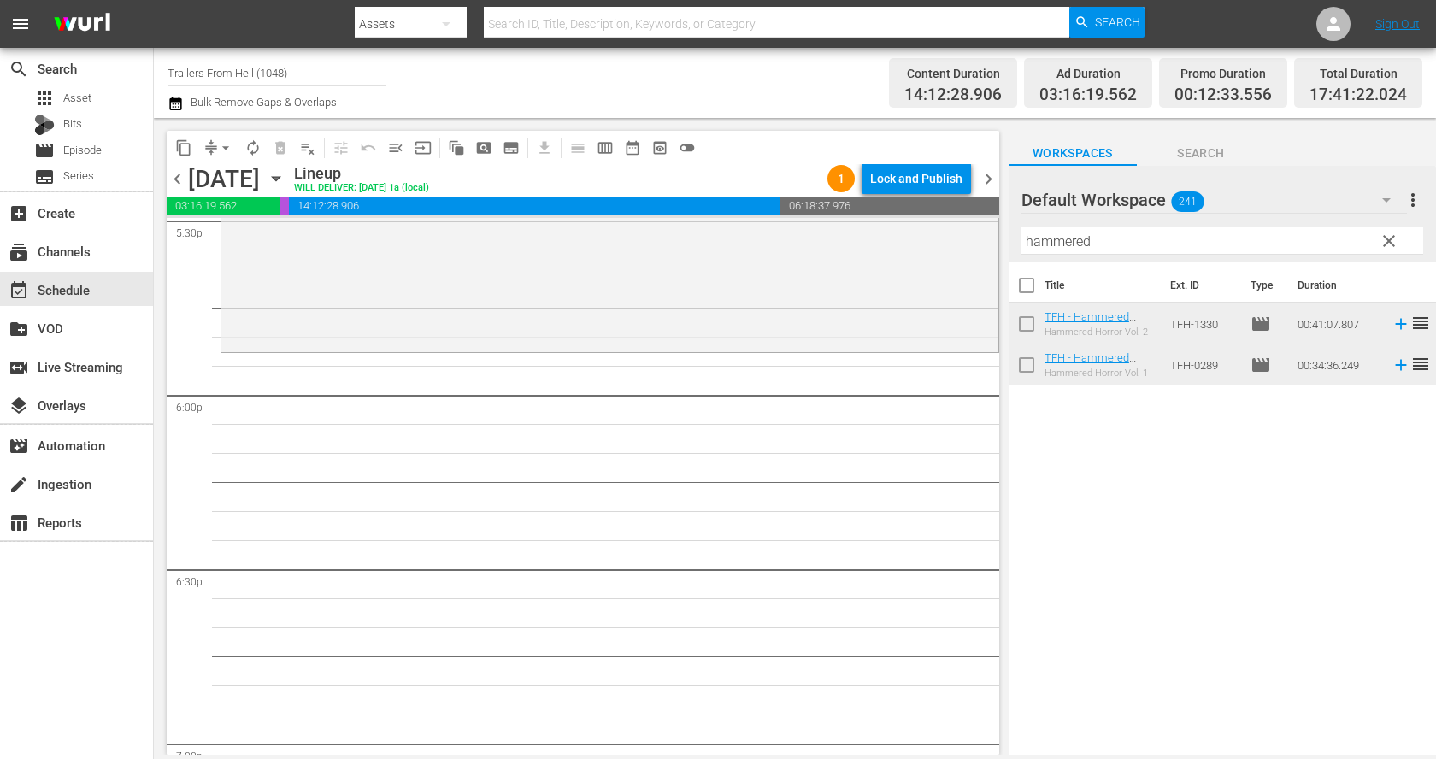
click at [1117, 244] on input "hammered" at bounding box center [1222, 240] width 402 height 27
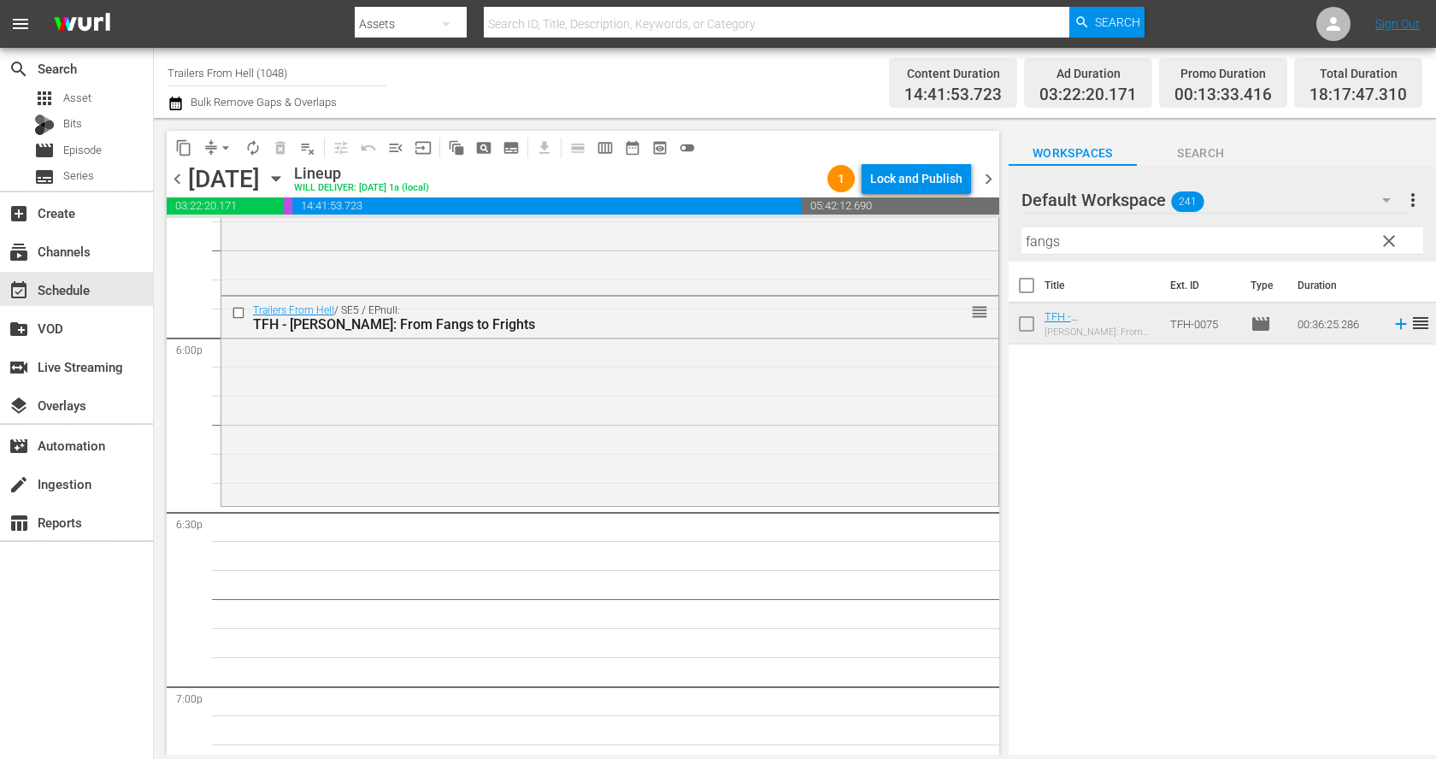
scroll to position [6178, 0]
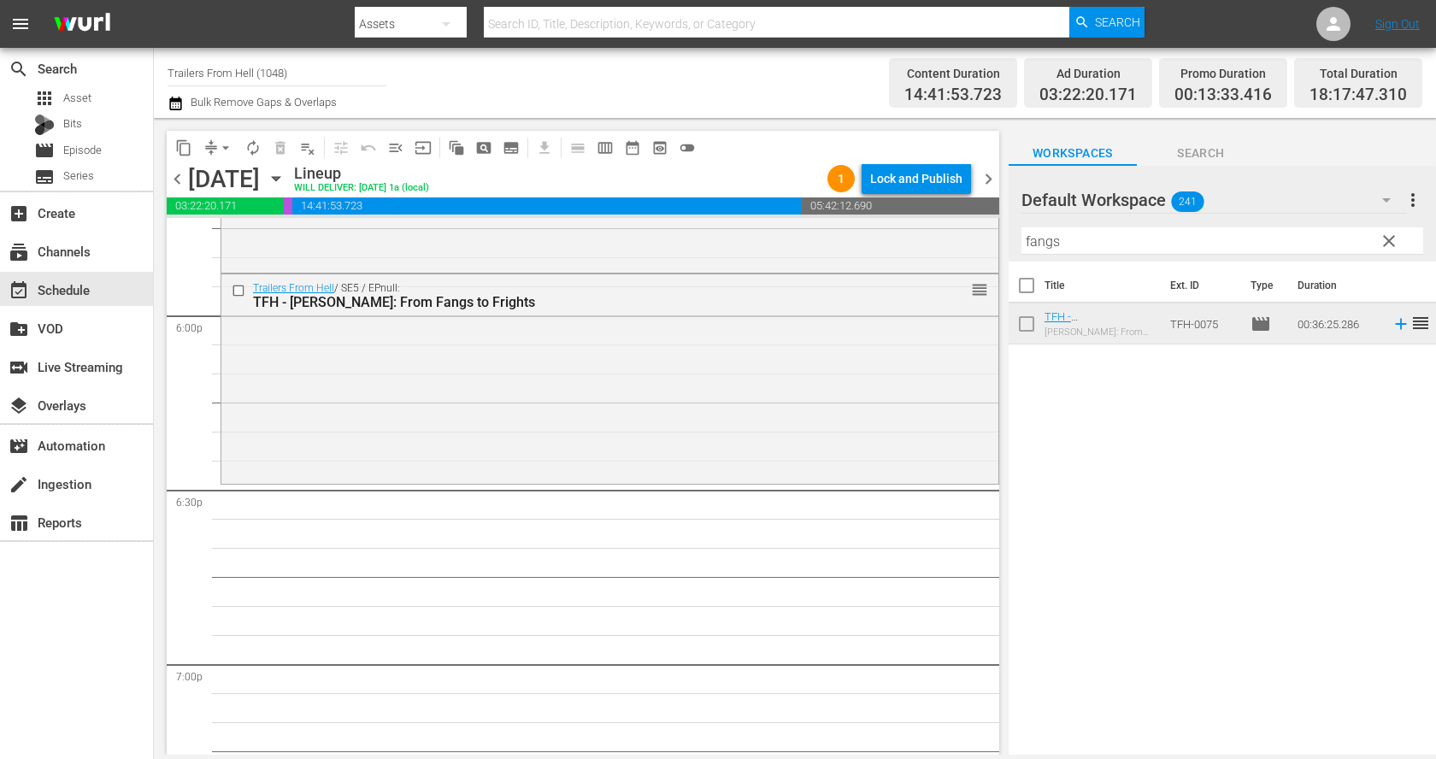
click at [1101, 244] on input "fangs" at bounding box center [1222, 240] width 402 height 27
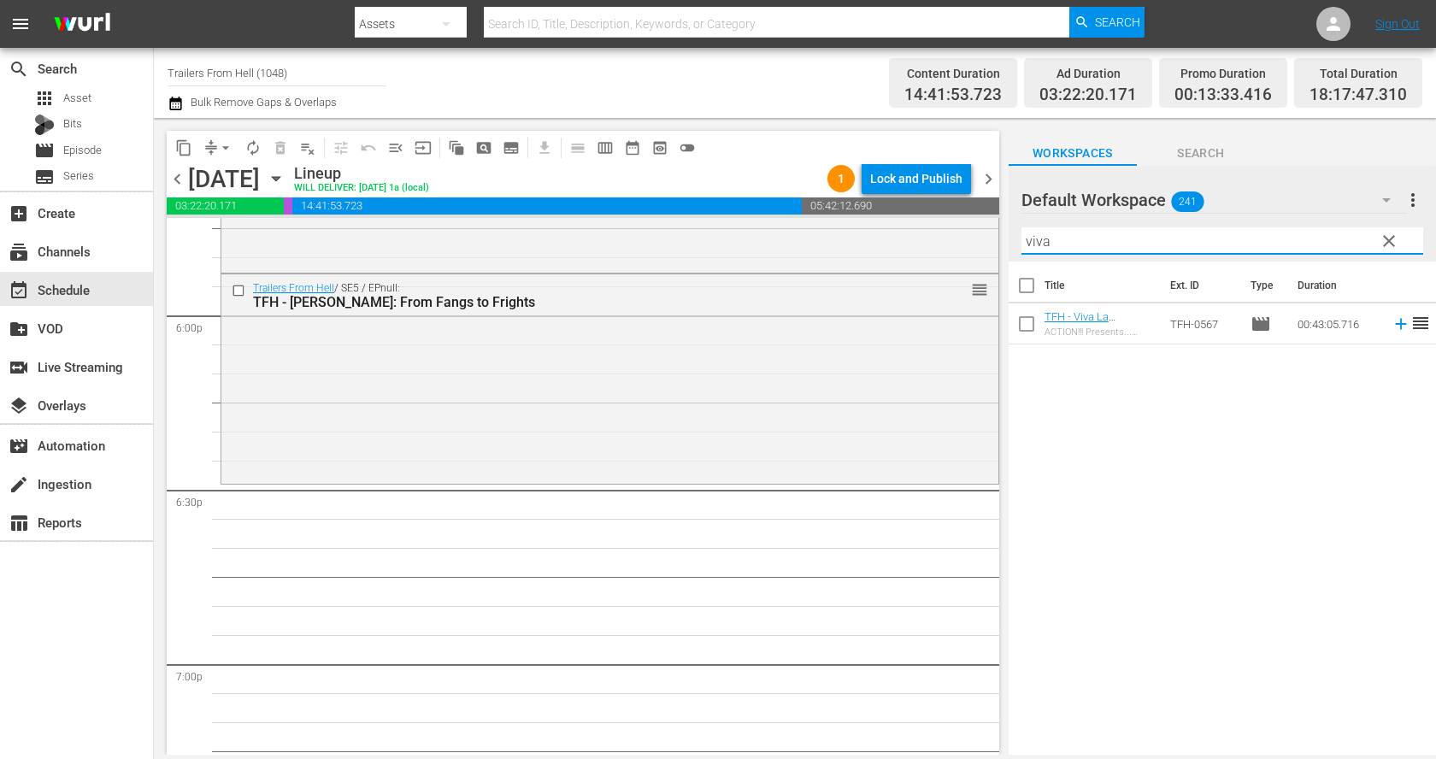
type input "viva"
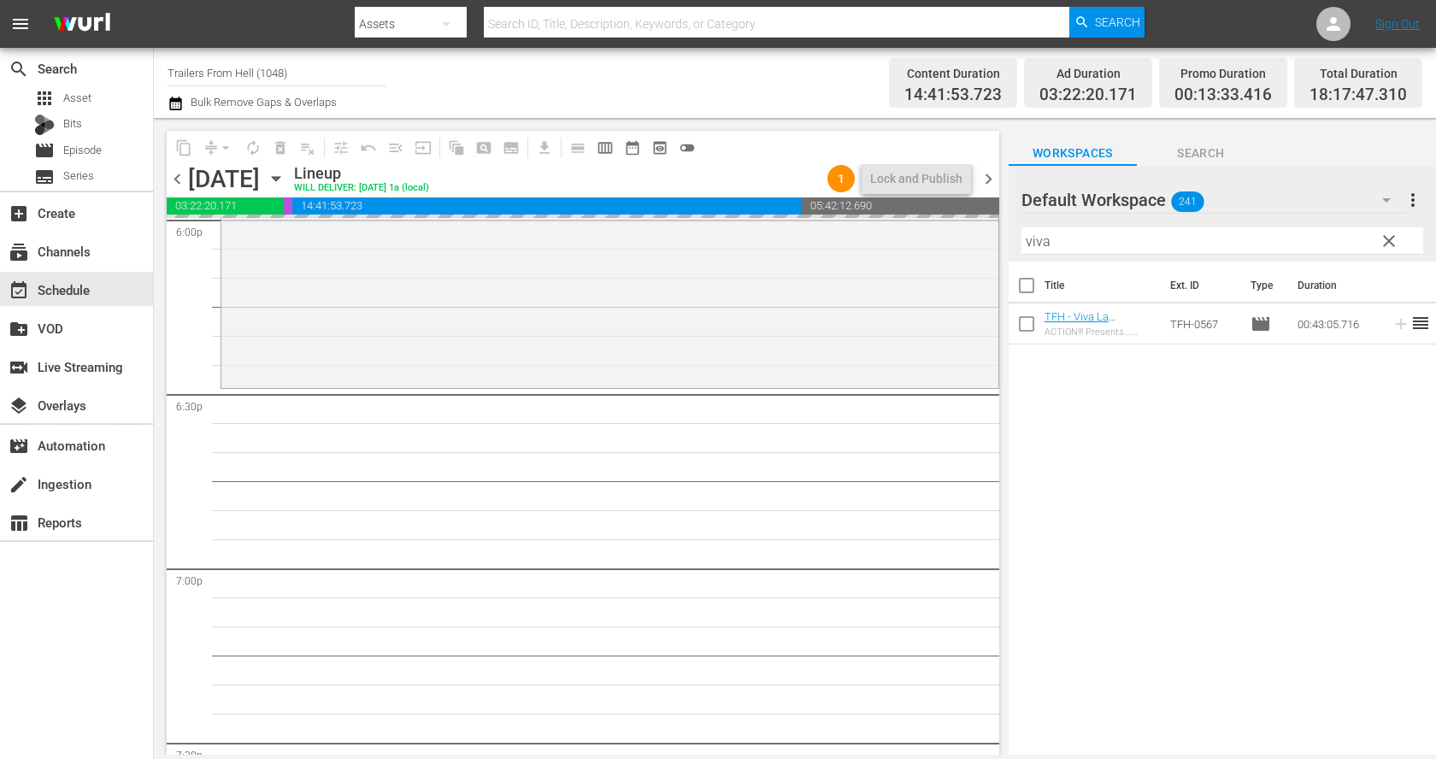
scroll to position [6387, 0]
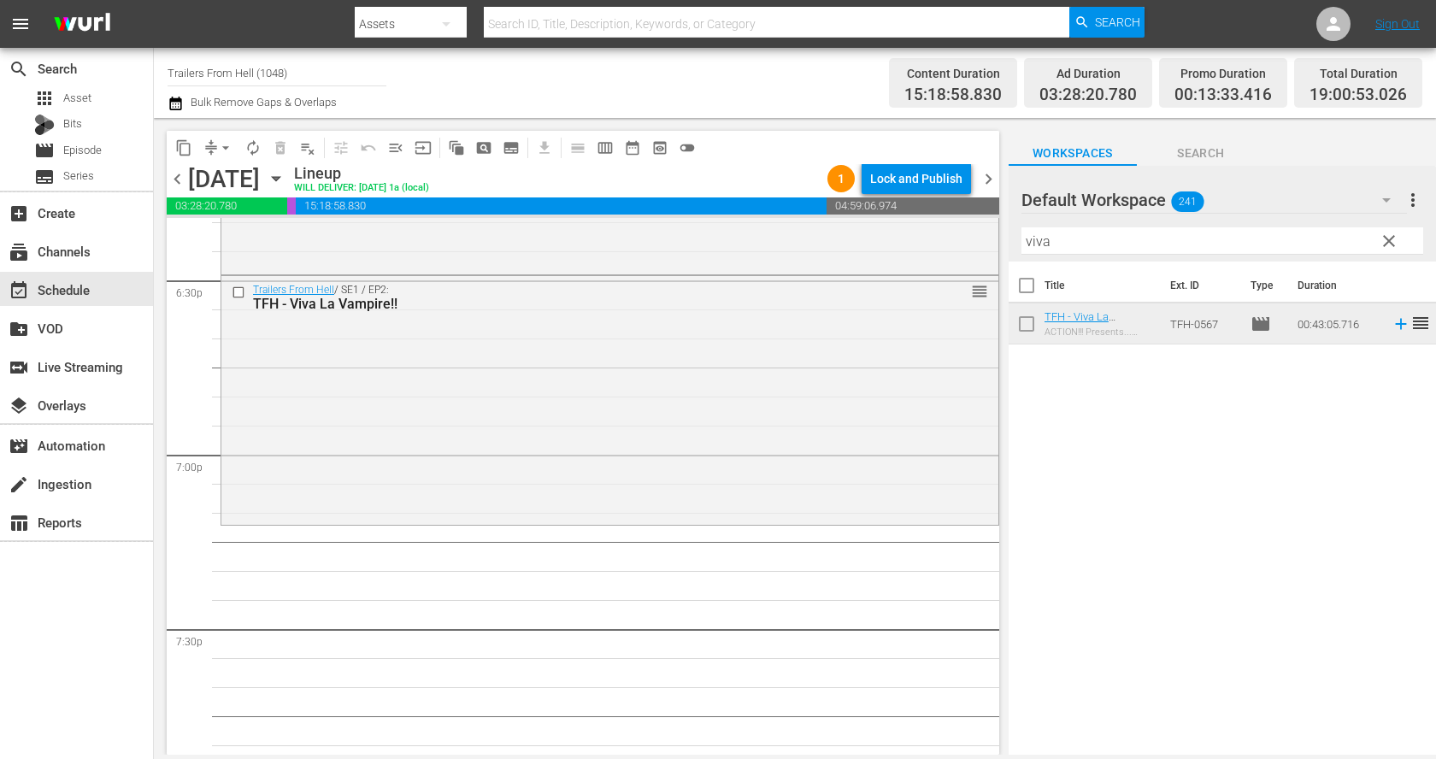
click at [1389, 233] on span "clear" at bounding box center [1388, 241] width 21 height 21
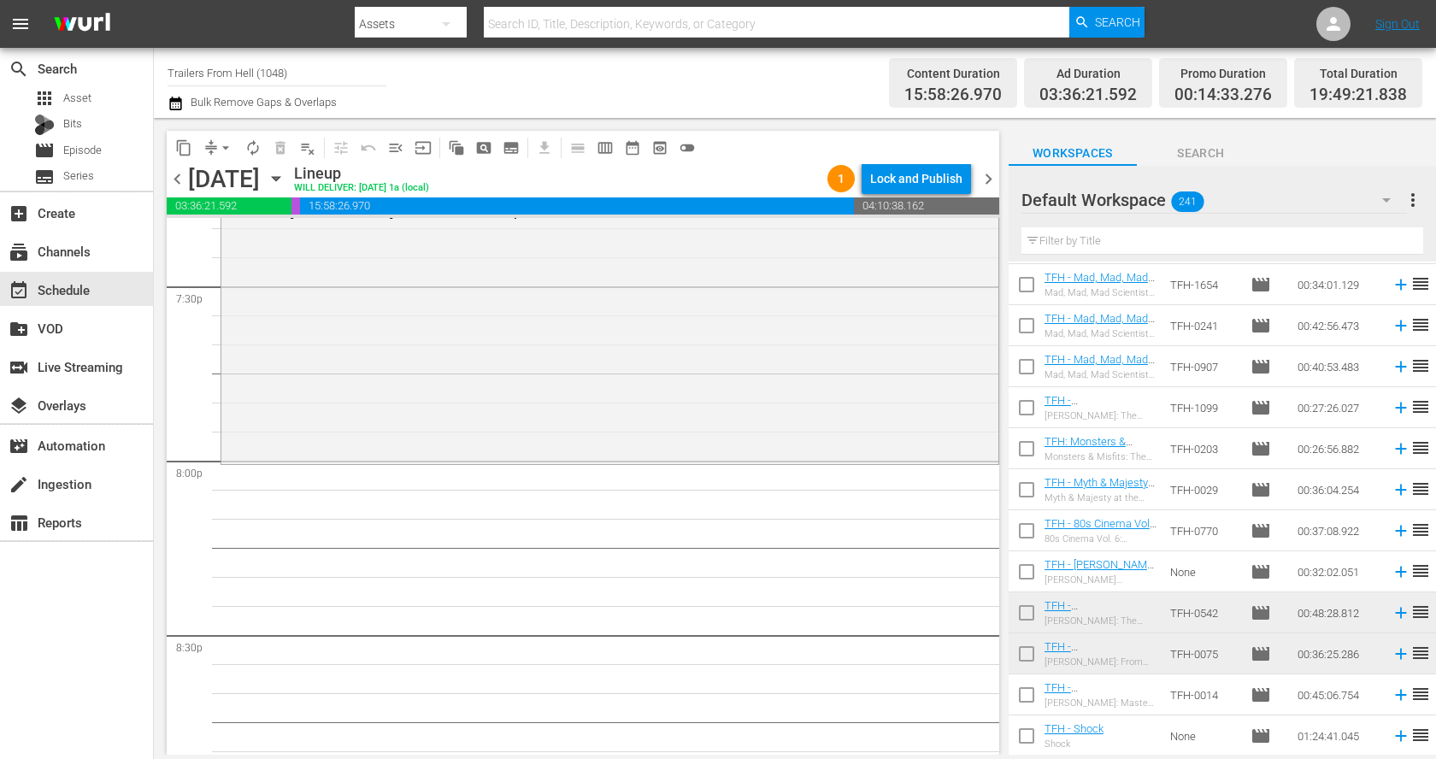
scroll to position [6736, 0]
